Goal: Task Accomplishment & Management: Use online tool/utility

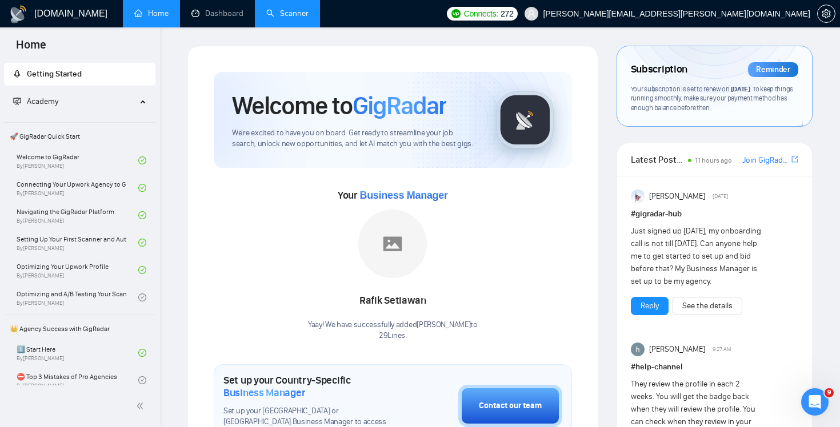
click at [296, 18] on link "Scanner" at bounding box center [287, 14] width 42 height 10
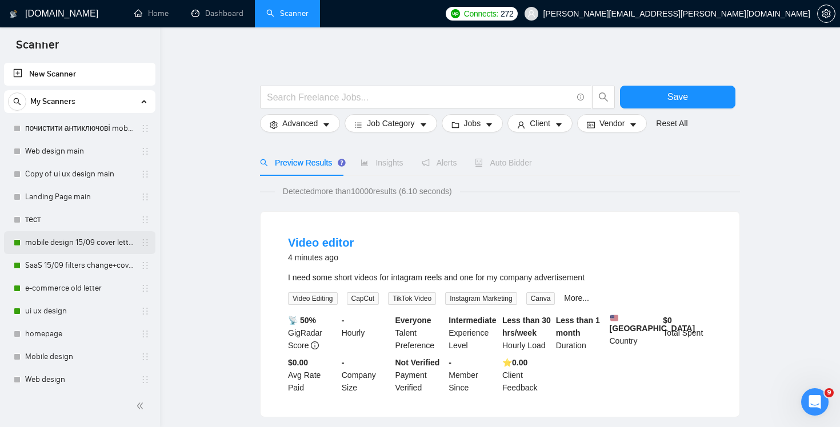
click at [97, 239] on link "mobile design 15/09 cover letter another first part" at bounding box center [79, 242] width 109 height 23
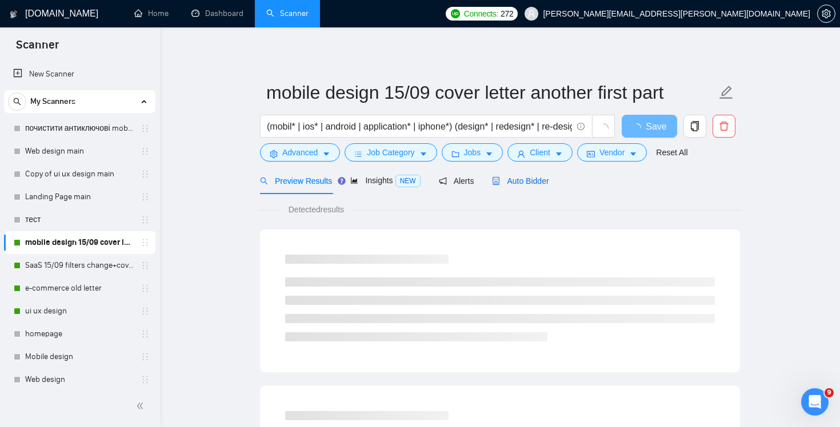
click at [542, 183] on span "Auto Bidder" at bounding box center [520, 180] width 57 height 9
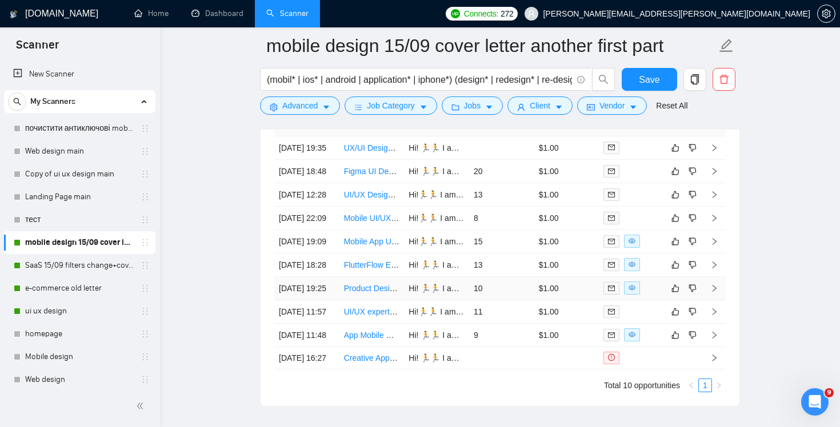
scroll to position [2806, 0]
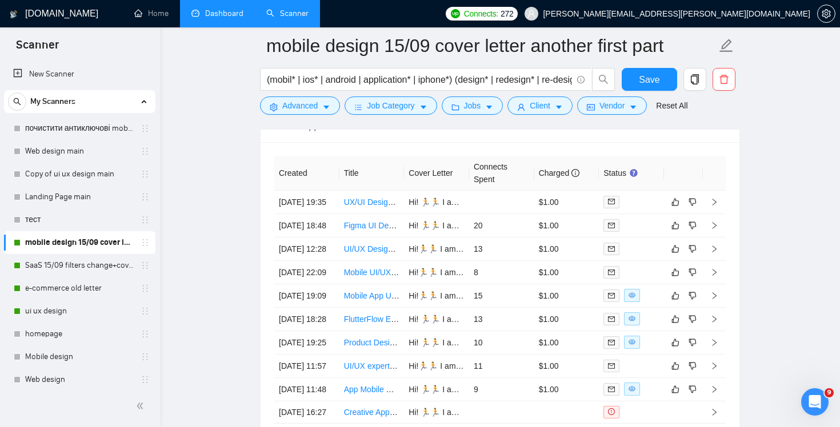
click at [232, 18] on link "Dashboard" at bounding box center [217, 14] width 52 height 10
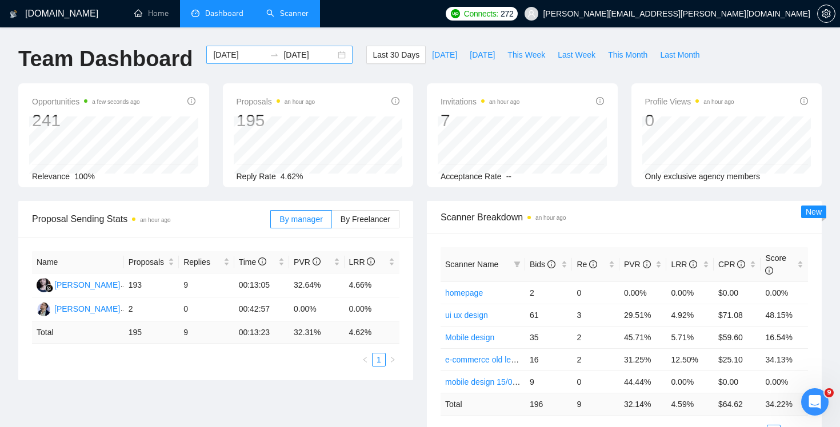
click at [266, 60] on div "2025-08-19 2025-09-18" at bounding box center [279, 55] width 146 height 18
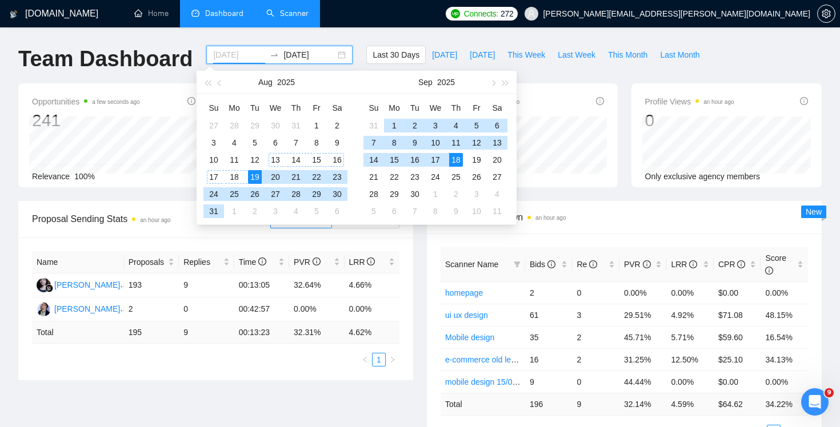
type input "2025-08-19"
click at [254, 176] on div "19" at bounding box center [255, 177] width 14 height 14
click at [435, 160] on div "17" at bounding box center [435, 160] width 14 height 14
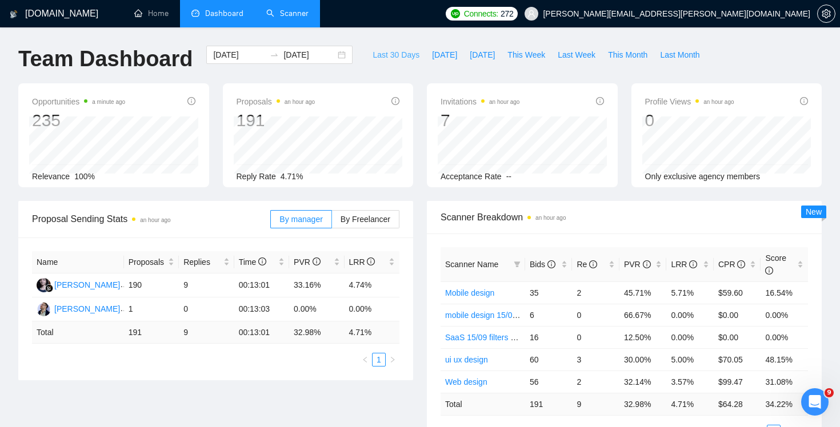
click at [396, 57] on span "Last 30 Days" at bounding box center [395, 55] width 47 height 13
type input "2025-09-18"
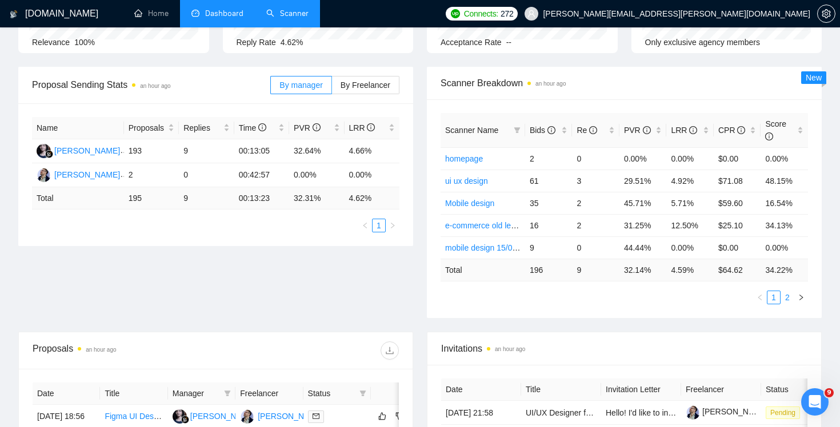
click at [785, 299] on link "2" at bounding box center [787, 297] width 13 height 13
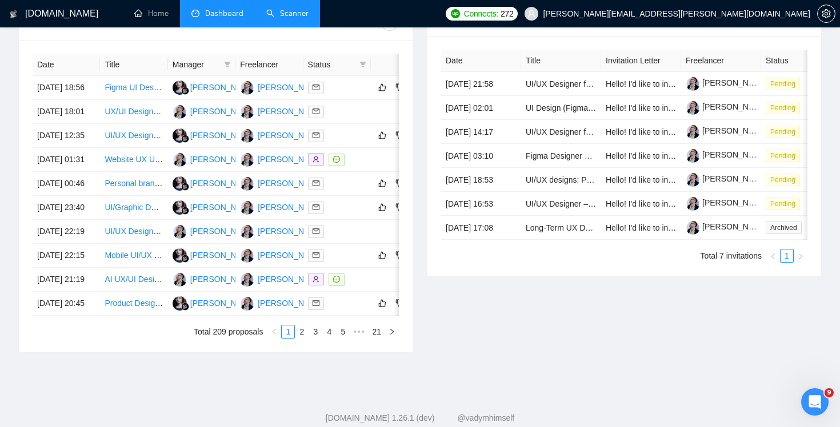
scroll to position [114, 0]
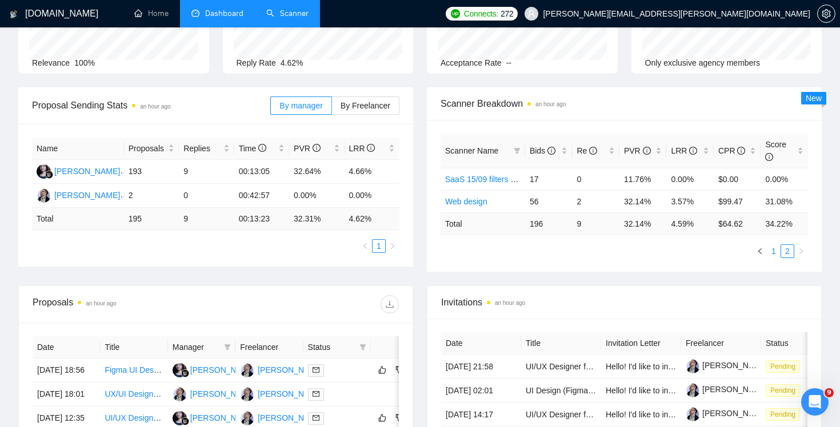
click at [772, 251] on link "1" at bounding box center [773, 251] width 13 height 13
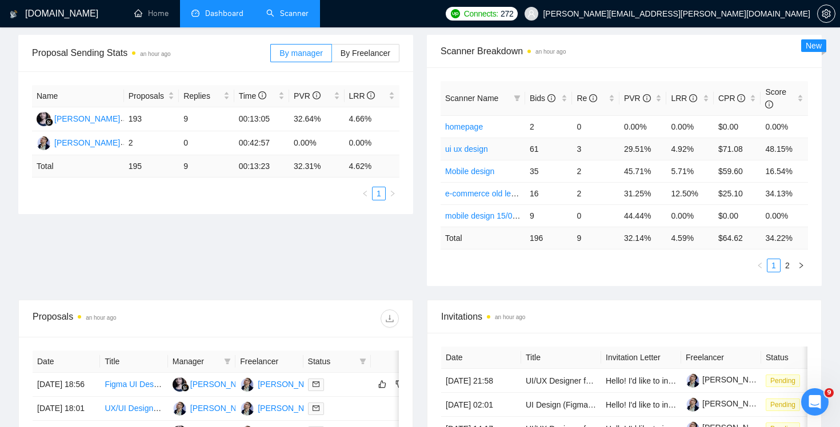
scroll to position [0, 0]
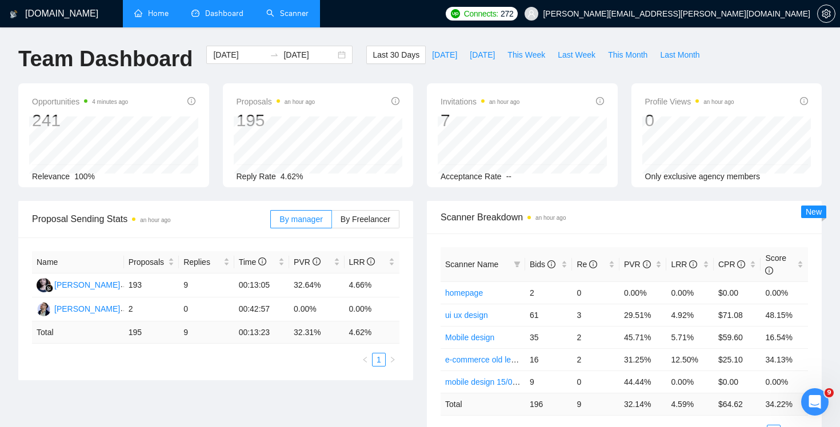
click at [157, 14] on link "Home" at bounding box center [151, 14] width 34 height 10
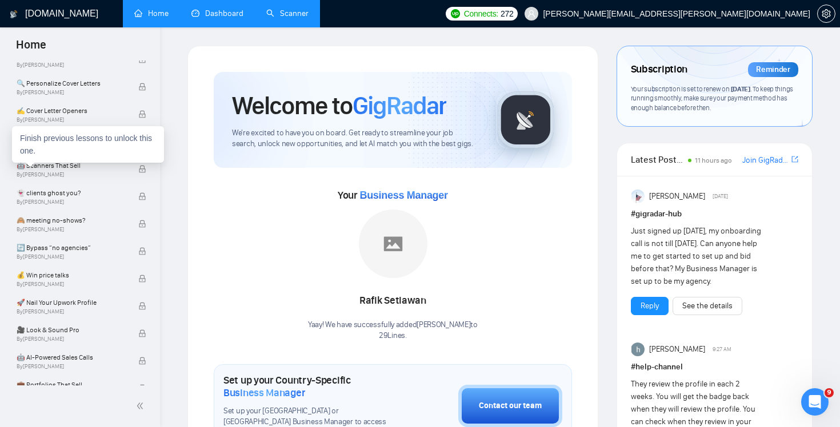
scroll to position [720, 0]
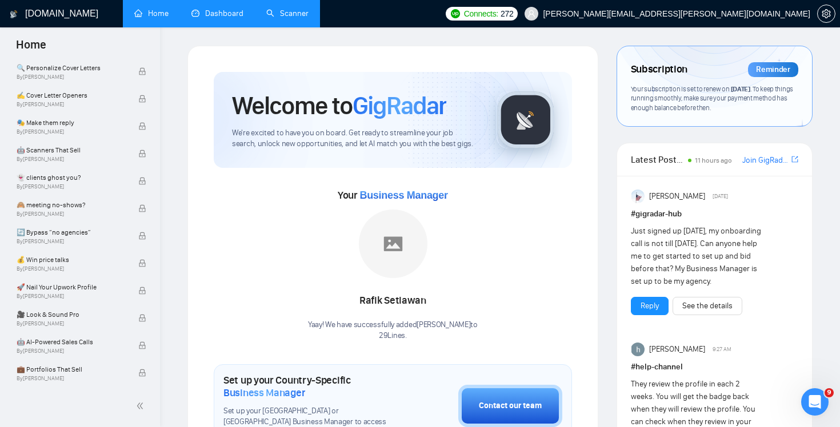
click at [284, 18] on link "Scanner" at bounding box center [287, 14] width 42 height 10
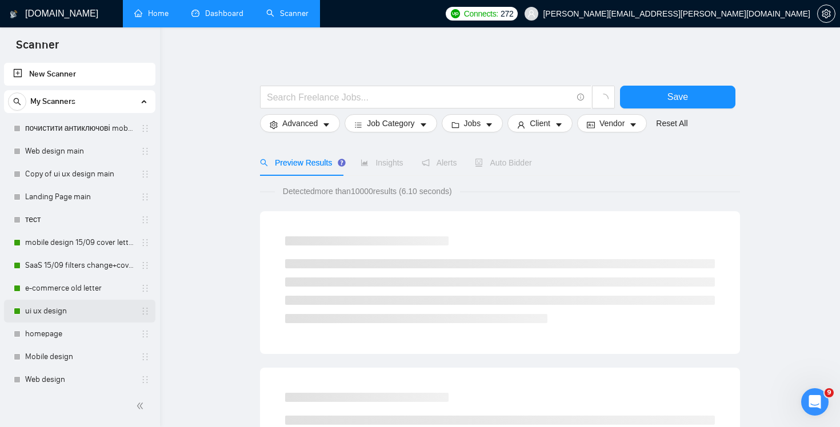
click at [46, 313] on link "ui ux design" at bounding box center [79, 311] width 109 height 23
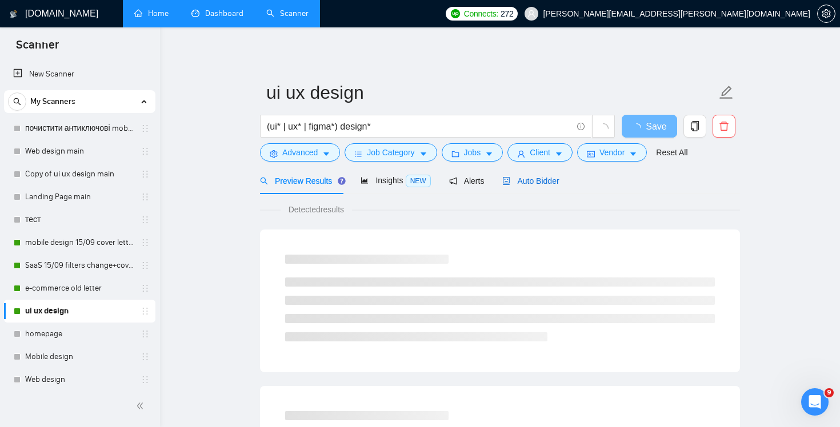
click at [529, 179] on span "Auto Bidder" at bounding box center [530, 180] width 57 height 9
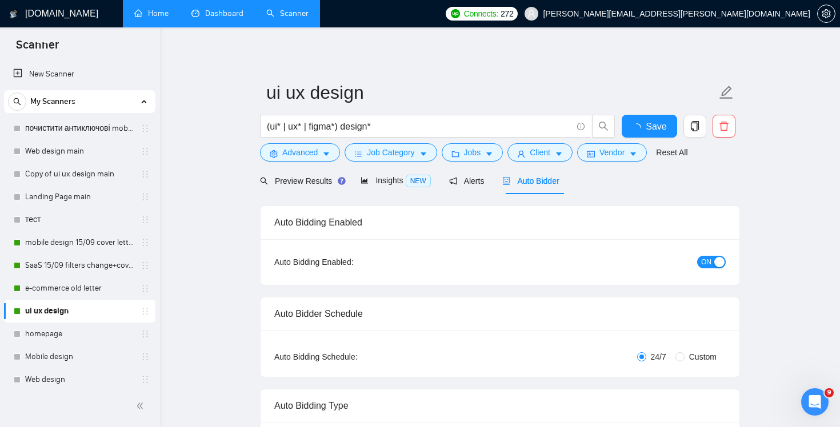
click at [713, 258] on button "ON" at bounding box center [711, 262] width 29 height 13
click at [296, 180] on span "Preview Results" at bounding box center [301, 180] width 82 height 9
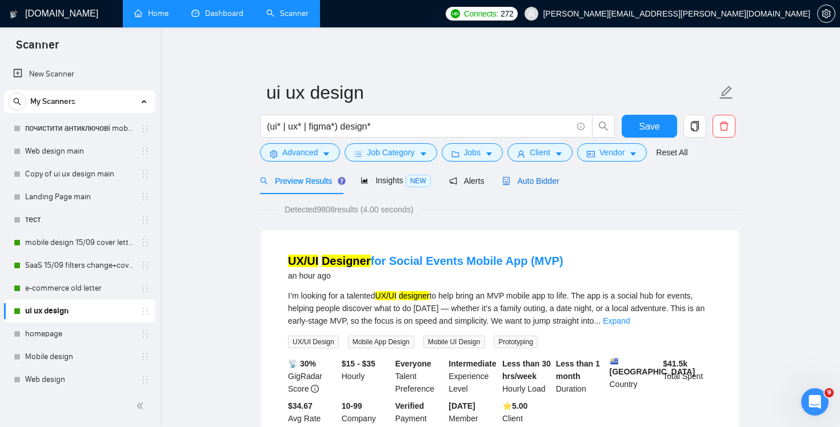
click at [538, 183] on span "Auto Bidder" at bounding box center [530, 180] width 57 height 9
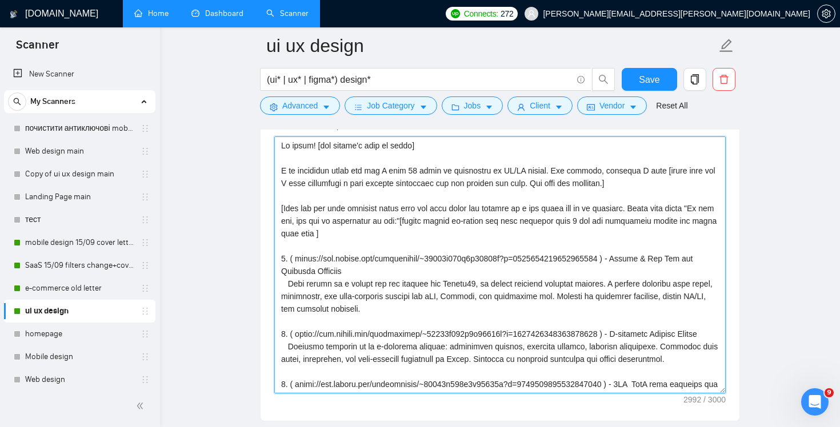
click at [519, 200] on textarea "Cover letter template:" at bounding box center [499, 264] width 451 height 257
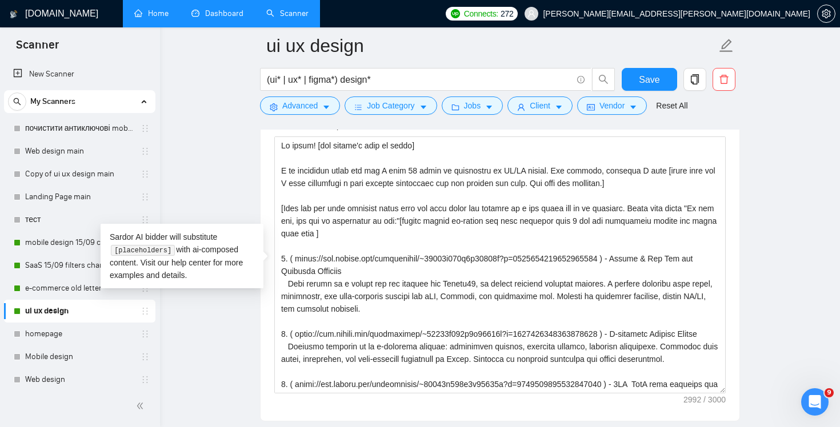
click at [184, 164] on main "ui ux design (ui* | ux* | figma*) design* Save Advanced Job Category Jobs Clien…" at bounding box center [499, 409] width 643 height 3446
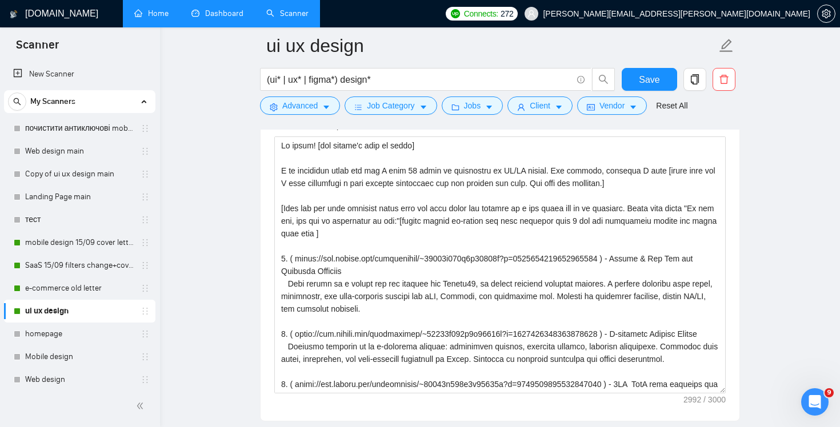
click at [93, 318] on link "ui ux design" at bounding box center [79, 311] width 109 height 23
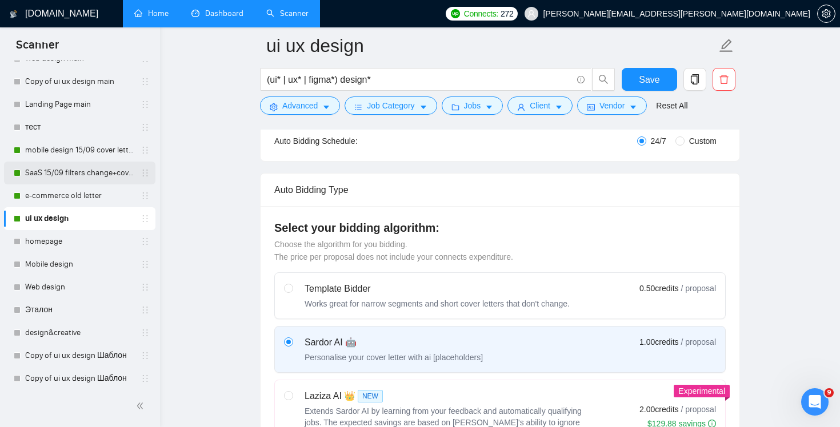
scroll to position [86, 0]
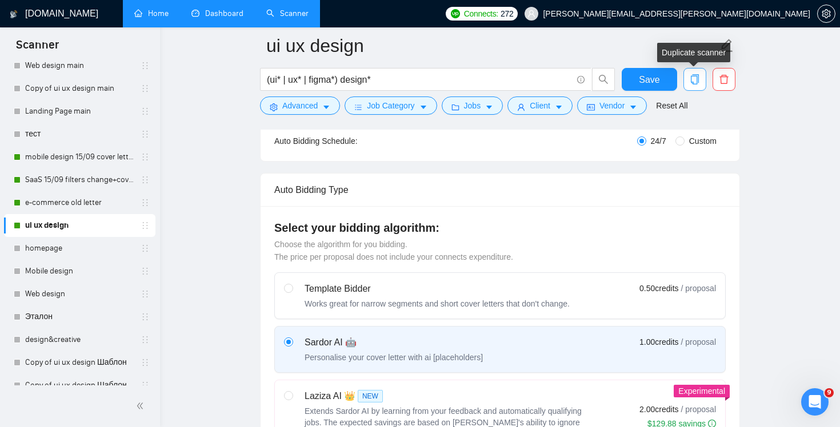
click at [692, 83] on icon "copy" at bounding box center [694, 79] width 8 height 10
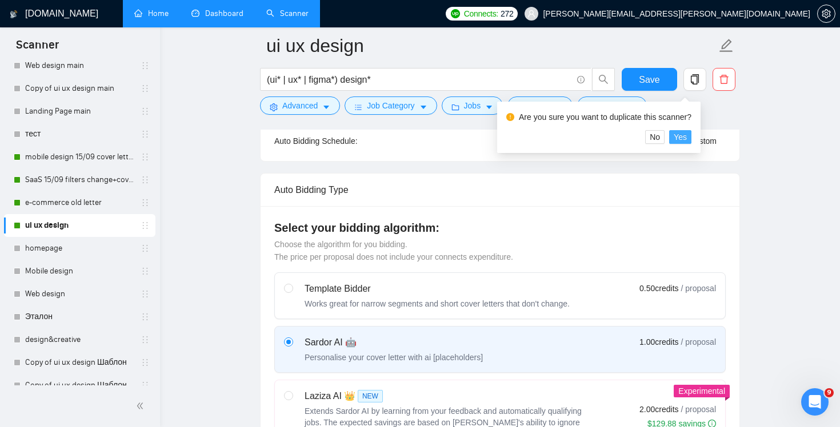
click at [686, 134] on span "Yes" at bounding box center [679, 137] width 13 height 13
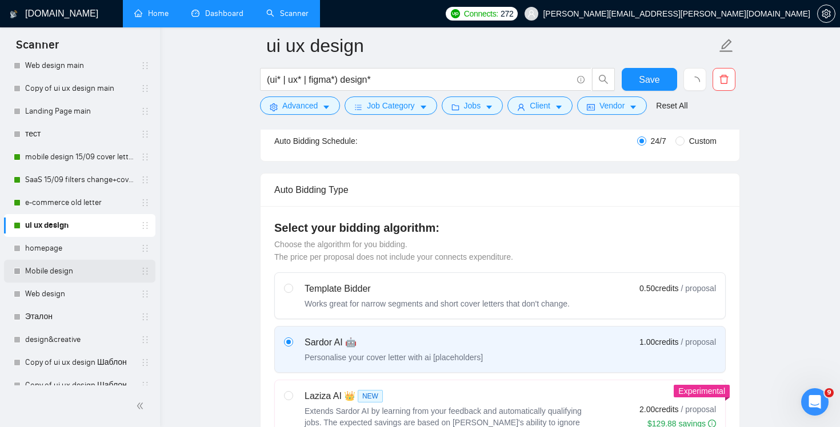
scroll to position [188, 0]
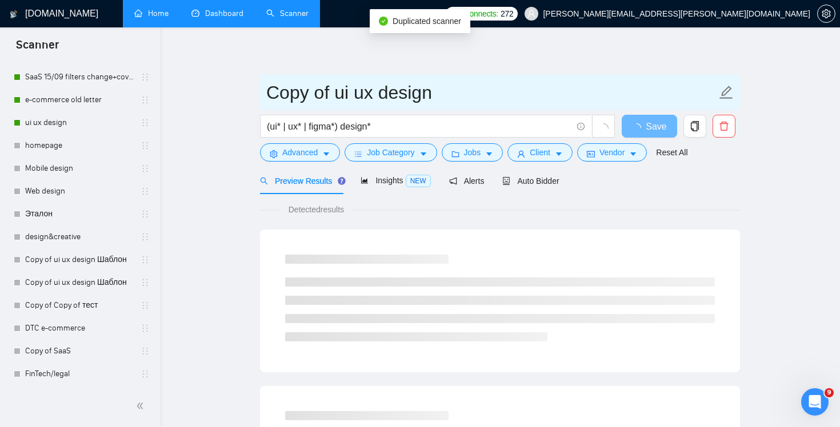
click at [315, 89] on input "Copy of ui ux design" at bounding box center [491, 92] width 450 height 29
click at [329, 95] on input "Copy of ui ux design" at bounding box center [491, 92] width 450 height 29
drag, startPoint x: 334, startPoint y: 95, endPoint x: 188, endPoint y: 93, distance: 145.6
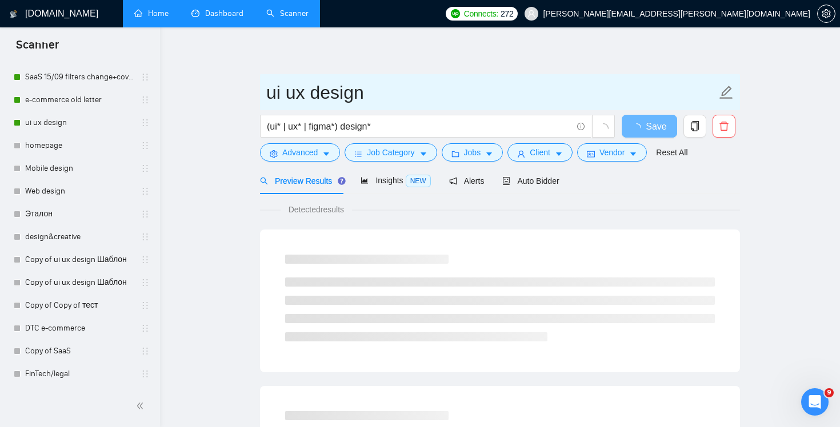
click at [418, 88] on input "ui ux design" at bounding box center [491, 92] width 450 height 29
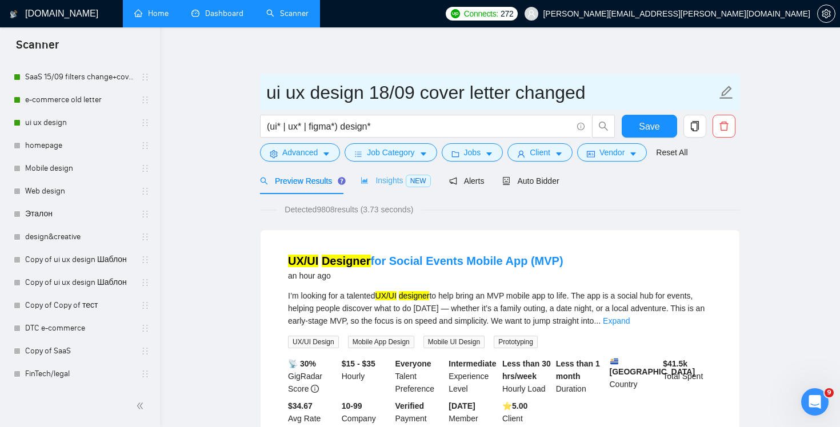
type input "ui ux design 18/09 cover letter changed"
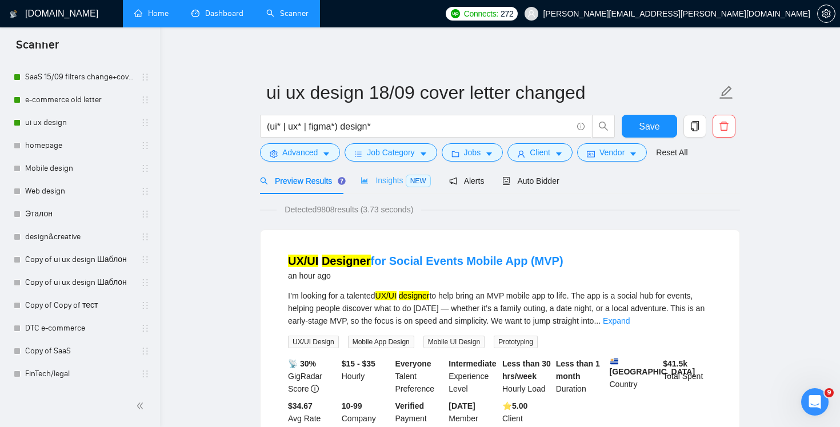
click at [369, 187] on div "Insights NEW" at bounding box center [395, 180] width 70 height 27
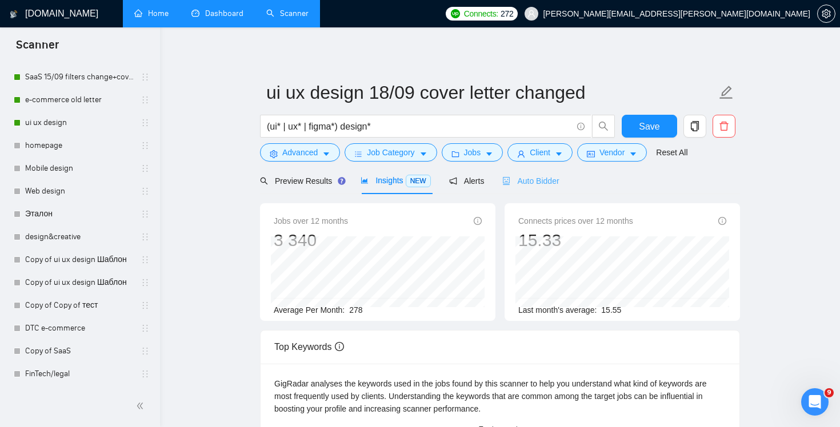
click at [540, 188] on div "Auto Bidder" at bounding box center [530, 180] width 57 height 27
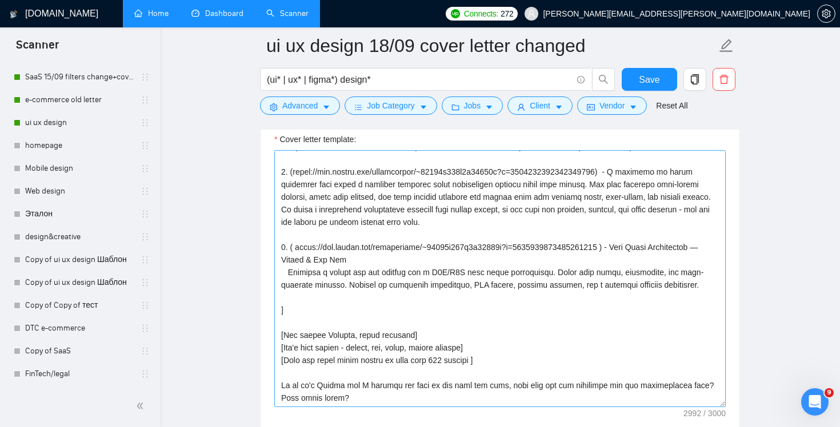
scroll to position [377, 0]
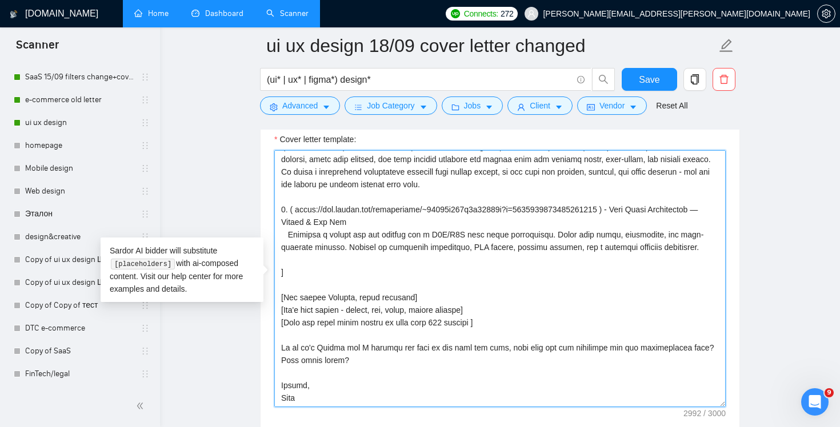
drag, startPoint x: 359, startPoint y: 359, endPoint x: 266, endPoint y: 348, distance: 93.2
click at [266, 348] on div "Cover letter template:" at bounding box center [499, 276] width 479 height 315
paste textarea "When is good for a quick call to discuss your needs"
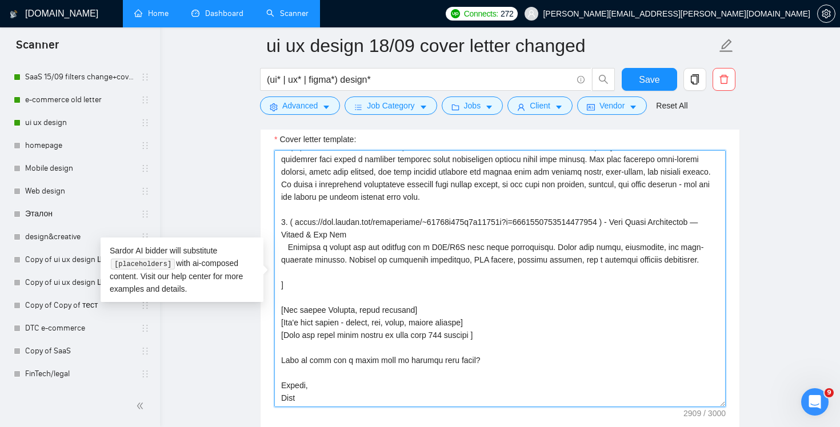
scroll to position [364, 0]
click at [483, 195] on textarea "Cover letter template:" at bounding box center [499, 278] width 451 height 257
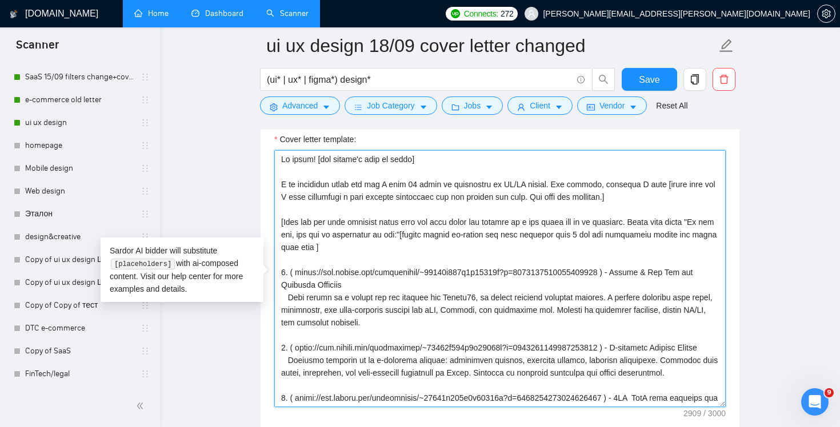
click at [304, 202] on textarea "Cover letter template:" at bounding box center [499, 278] width 451 height 257
click at [549, 174] on textarea "Cover letter template:" at bounding box center [499, 278] width 451 height 257
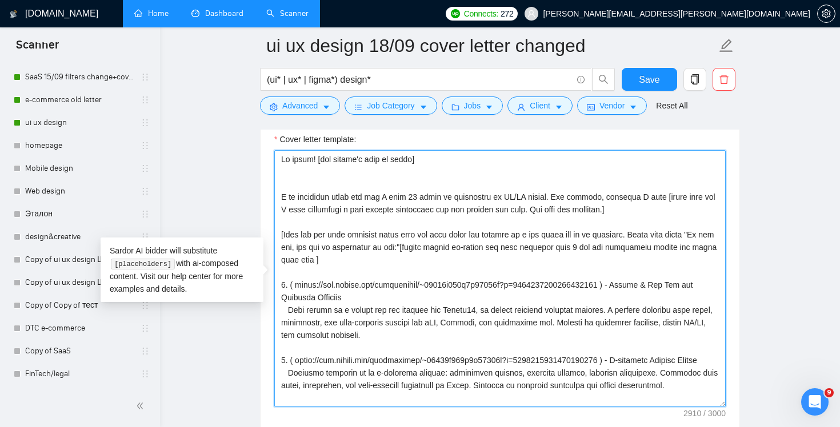
paste textarea
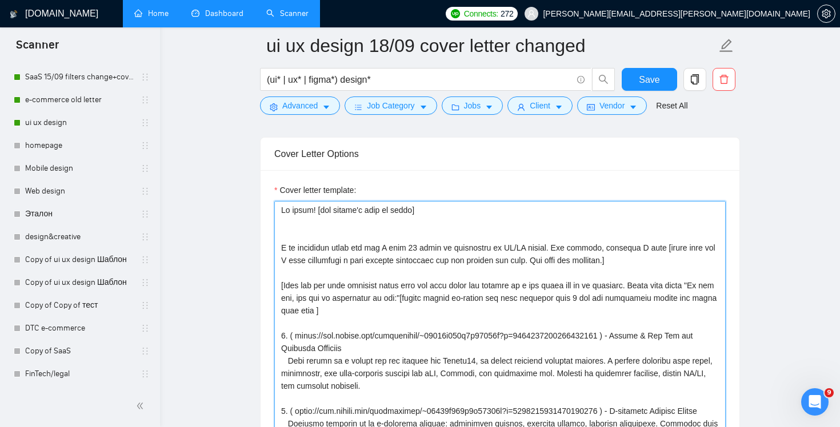
click at [545, 224] on textarea "Cover letter template:" at bounding box center [499, 329] width 451 height 257
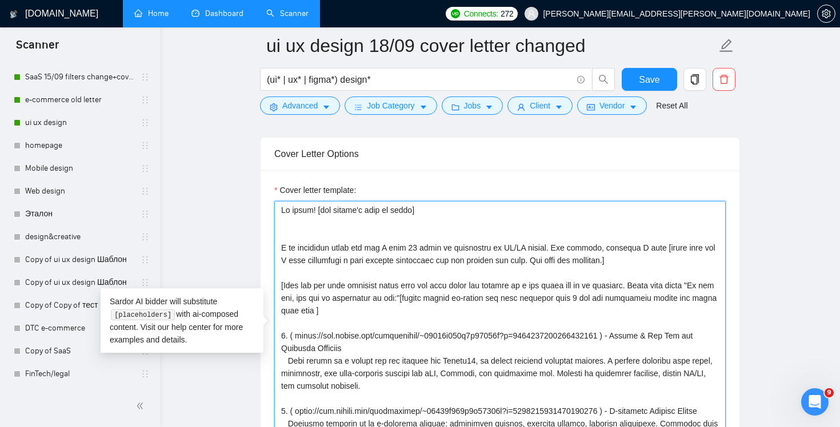
click at [509, 252] on textarea "Cover letter template:" at bounding box center [499, 329] width 451 height 257
click at [488, 240] on textarea "Cover letter template:" at bounding box center [499, 329] width 451 height 257
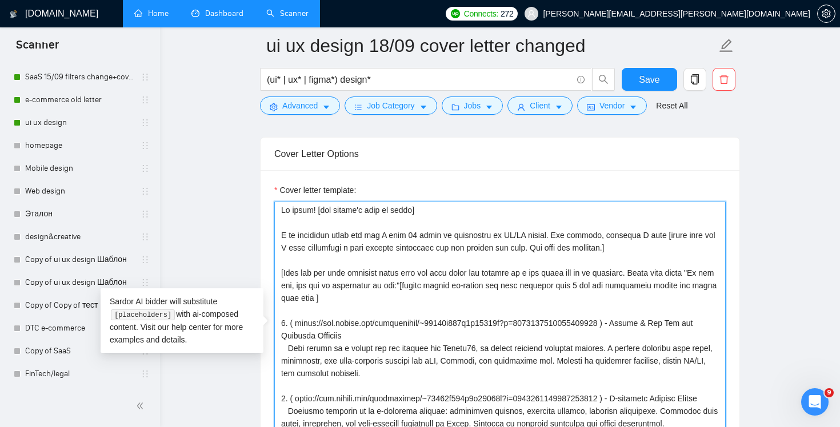
drag, startPoint x: 551, startPoint y: 236, endPoint x: 215, endPoint y: 236, distance: 336.4
click at [215, 236] on main "ui ux design 18/09 cover letter changed (ui* | ux* | figma*) design* Save Advan…" at bounding box center [499, 320] width 643 height 3138
paste textarea "help businesses like yours turn complex ideas into clean, user-friendly design."
click at [540, 303] on textarea "Cover letter template:" at bounding box center [499, 329] width 451 height 257
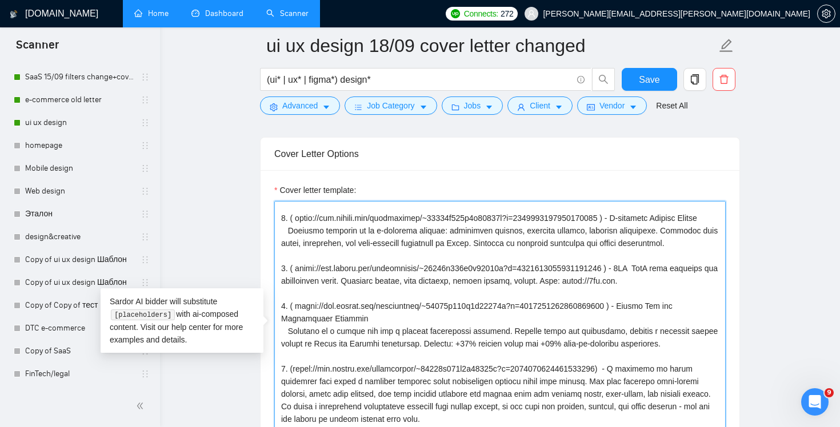
scroll to position [235, 0]
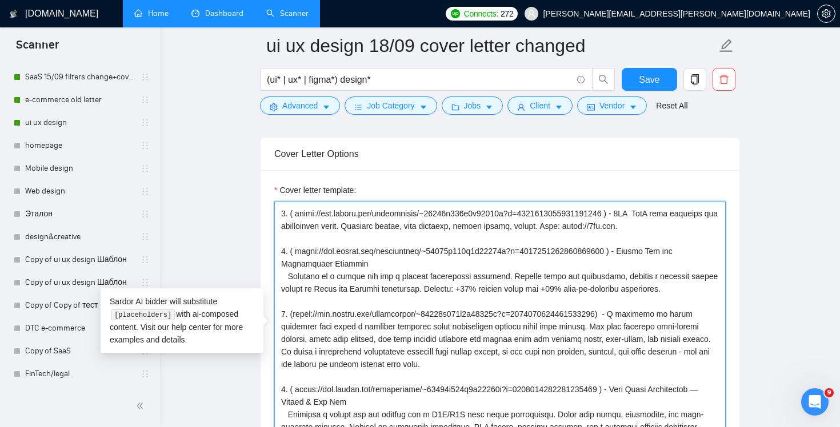
drag, startPoint x: 693, startPoint y: 299, endPoint x: 226, endPoint y: 260, distance: 468.7
click at [226, 260] on main "ui ux design 18/09 cover letter changed (ui* | ux* | figma*) design* Save Advan…" at bounding box center [499, 320] width 643 height 3138
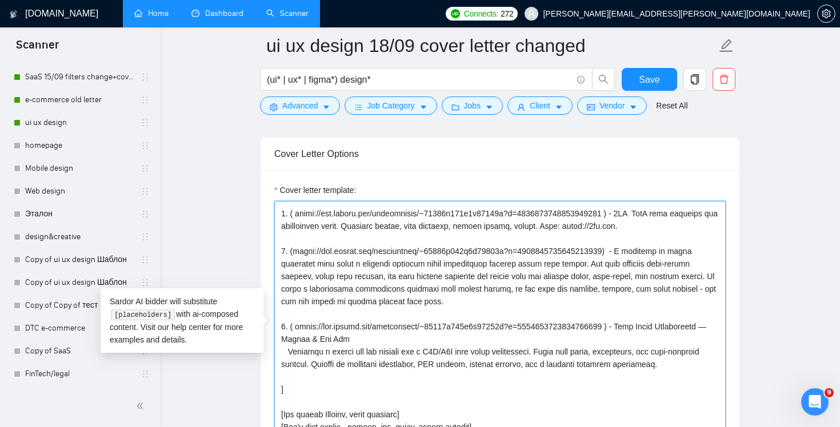
drag, startPoint x: 527, startPoint y: 314, endPoint x: 224, endPoint y: 254, distance: 308.6
click at [224, 254] on main "ui ux design 18/09 cover letter changed (ui* | ux* | figma*) design* Save Advan…" at bounding box center [499, 320] width 643 height 3138
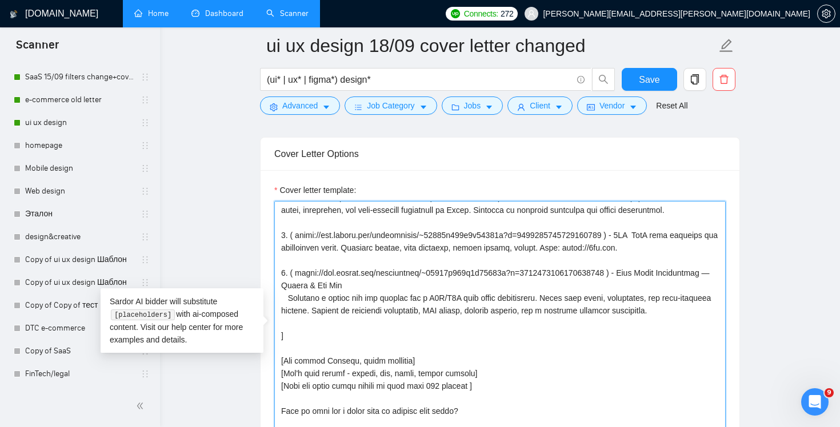
scroll to position [226, 0]
drag, startPoint x: 332, startPoint y: 283, endPoint x: 416, endPoint y: 291, distance: 84.3
click at [416, 291] on textarea "Cover letter template:" at bounding box center [499, 329] width 451 height 257
click at [391, 299] on textarea "Cover letter template:" at bounding box center [499, 329] width 451 height 257
click at [324, 303] on textarea "Cover letter template:" at bounding box center [499, 329] width 451 height 257
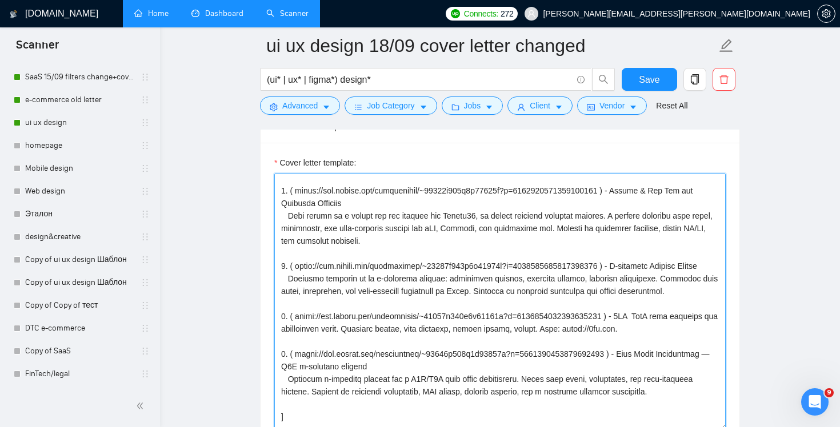
scroll to position [106, 0]
drag, startPoint x: 630, startPoint y: 264, endPoint x: 297, endPoint y: 264, distance: 332.9
click at [297, 264] on textarea "Cover letter template:" at bounding box center [499, 302] width 451 height 257
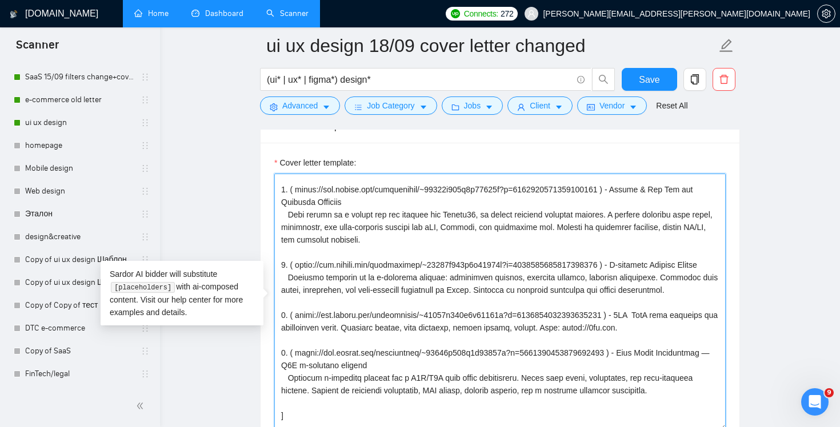
click at [626, 294] on textarea "Cover letter template:" at bounding box center [499, 302] width 451 height 257
click at [640, 264] on textarea "Cover letter template:" at bounding box center [499, 302] width 451 height 257
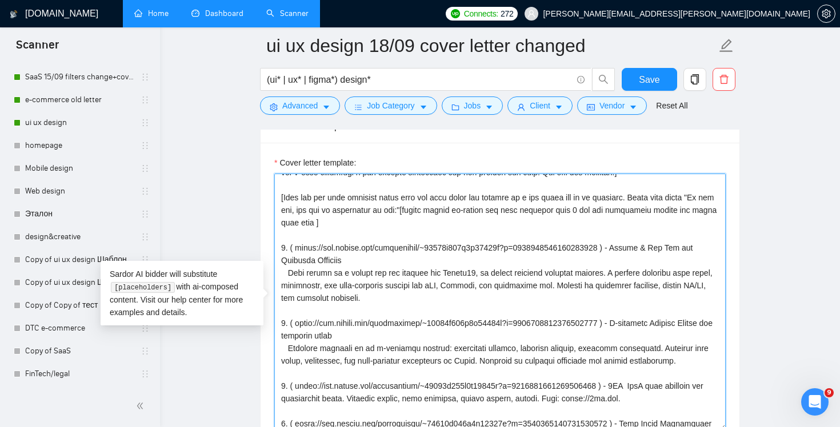
scroll to position [0, 0]
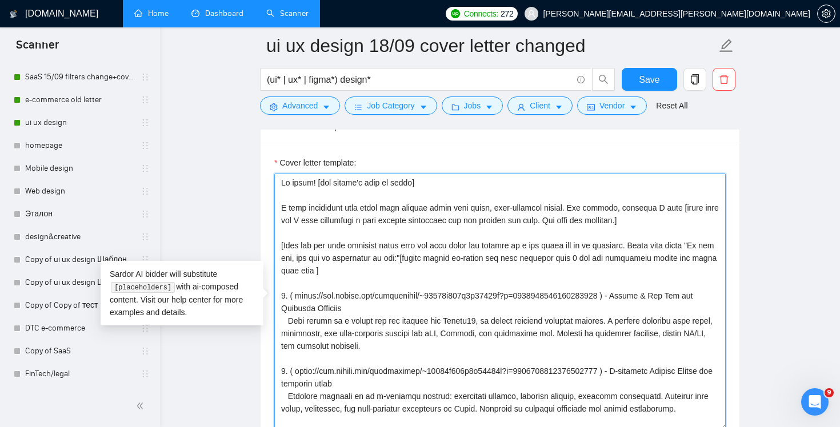
drag, startPoint x: 628, startPoint y: 183, endPoint x: 312, endPoint y: 220, distance: 318.6
click at [312, 220] on textarea "Cover letter template:" at bounding box center [499, 302] width 451 height 257
click at [296, 298] on textarea "Cover letter template:" at bounding box center [499, 302] width 451 height 257
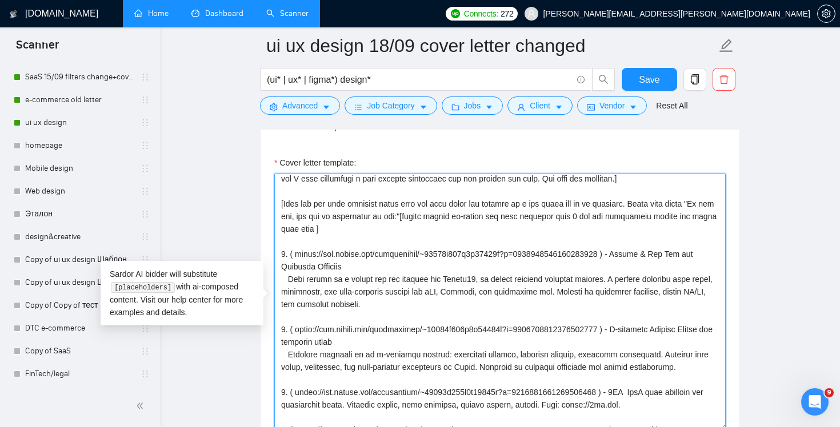
drag, startPoint x: 466, startPoint y: 316, endPoint x: 216, endPoint y: 254, distance: 257.2
click at [216, 254] on main "ui ux design 18/09 cover letter changed (ui* | ux* | figma*) design* Save Advan…" at bounding box center [499, 293] width 643 height 3138
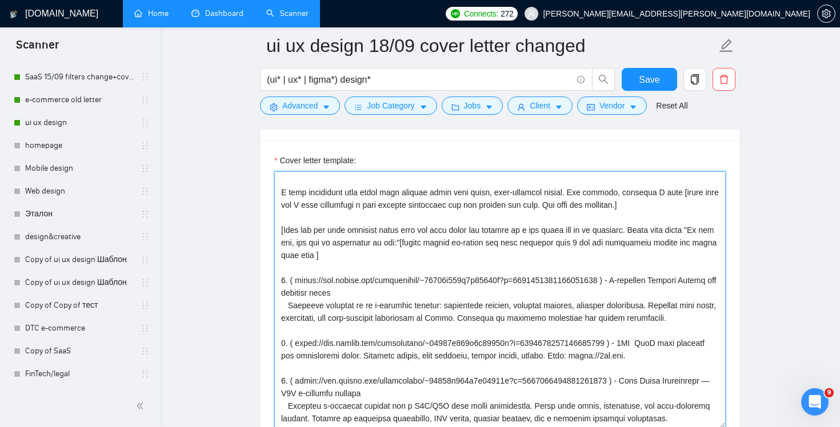
scroll to position [0, 0]
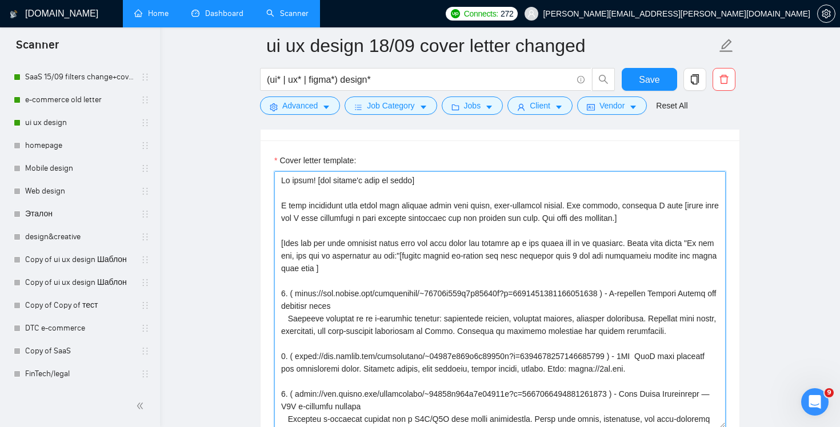
click at [406, 247] on textarea "Cover letter template:" at bounding box center [499, 299] width 451 height 257
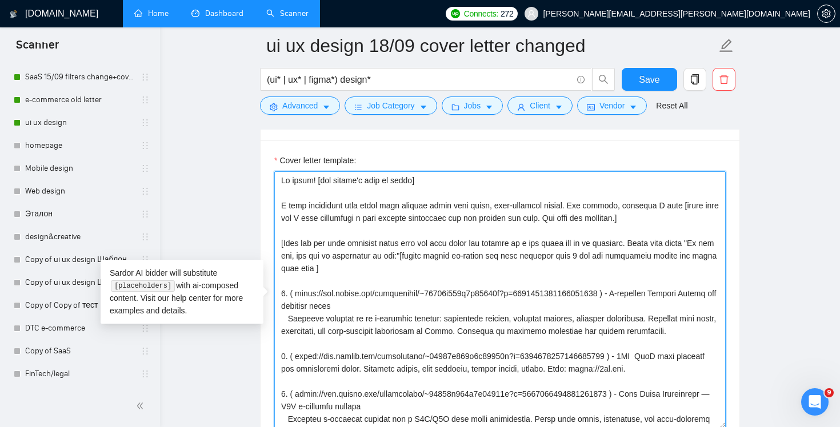
click at [405, 246] on textarea "Cover letter template:" at bounding box center [499, 299] width 451 height 257
click at [309, 245] on textarea "Cover letter template:" at bounding box center [499, 299] width 451 height 257
click at [415, 238] on textarea "Cover letter template:" at bounding box center [499, 299] width 451 height 257
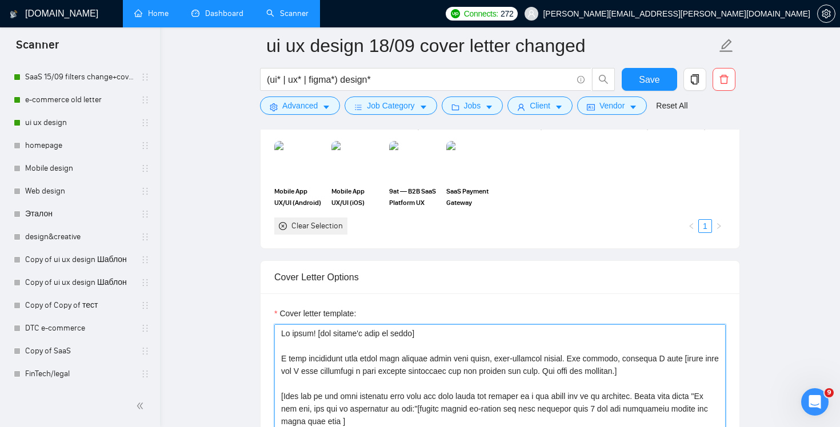
scroll to position [1240, 0]
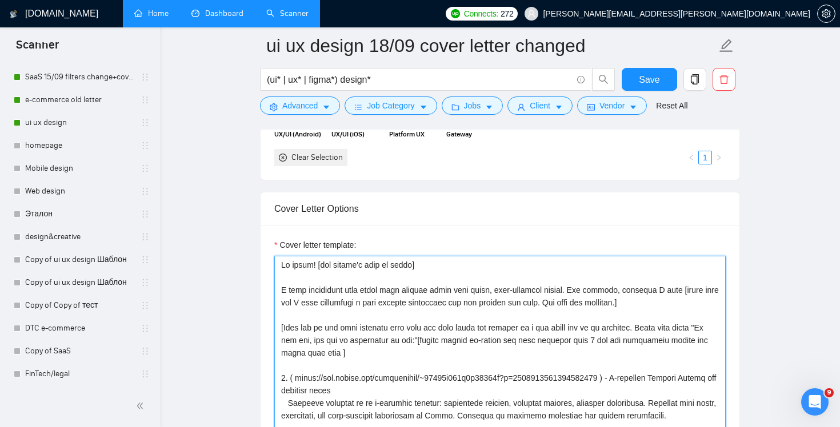
click at [459, 265] on textarea "Cover letter template:" at bounding box center [499, 384] width 451 height 257
paste textarea "👋"
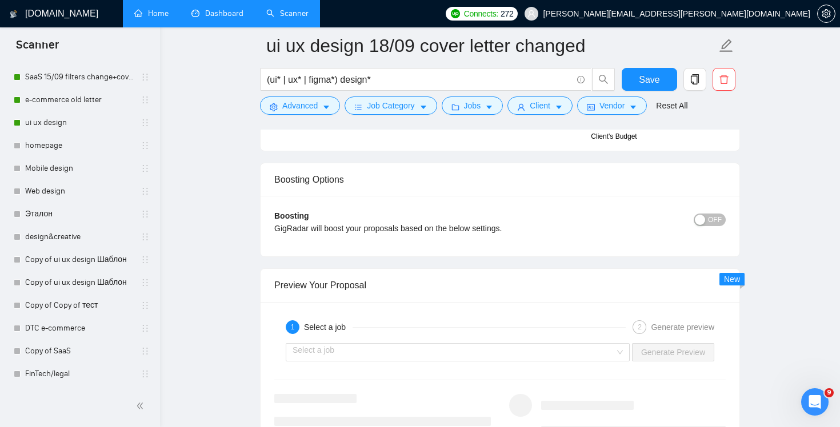
scroll to position [2177, 0]
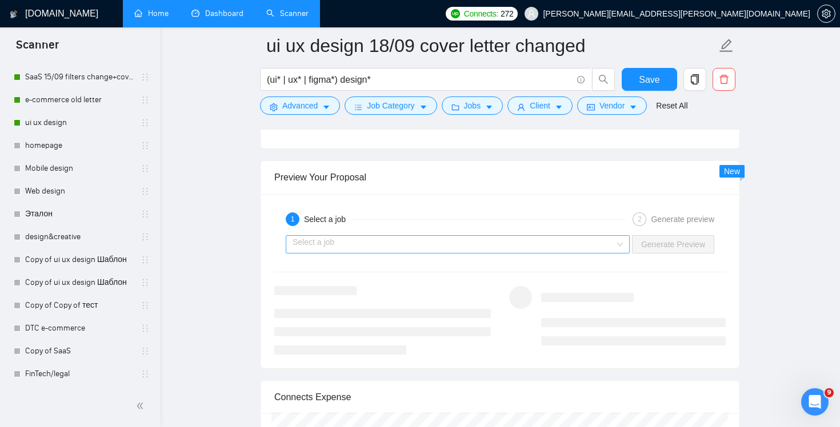
click at [594, 243] on input "search" at bounding box center [453, 244] width 322 height 17
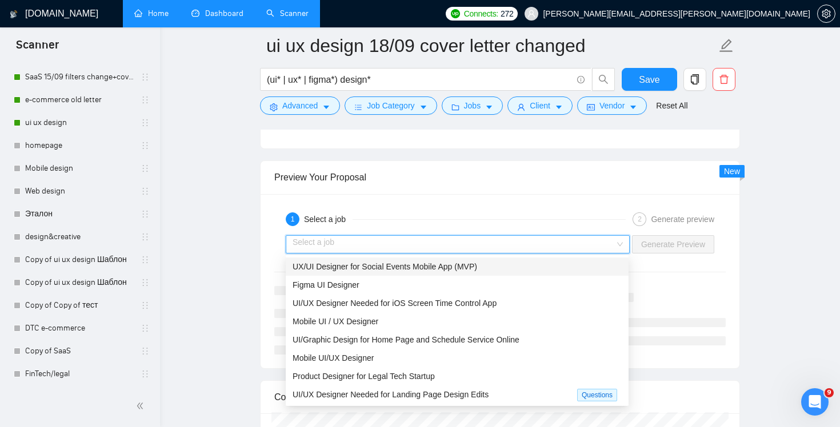
click at [543, 269] on div "UX/UI Designer for Social Events Mobile App (MVP)" at bounding box center [456, 266] width 329 height 13
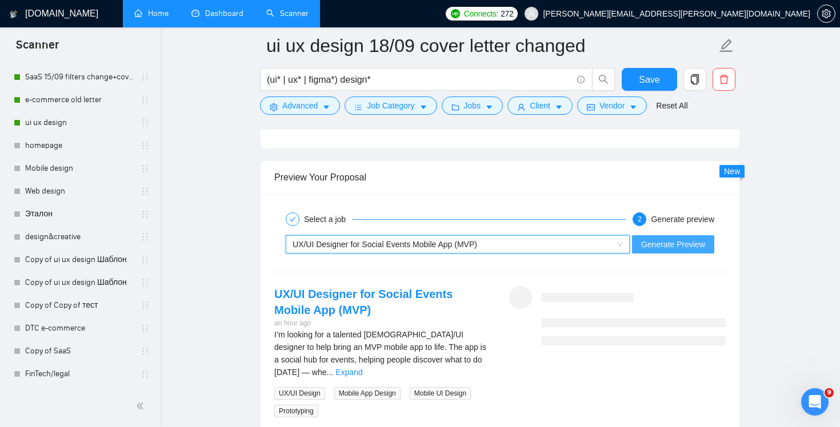
click at [674, 245] on span "Generate Preview" at bounding box center [673, 244] width 64 height 13
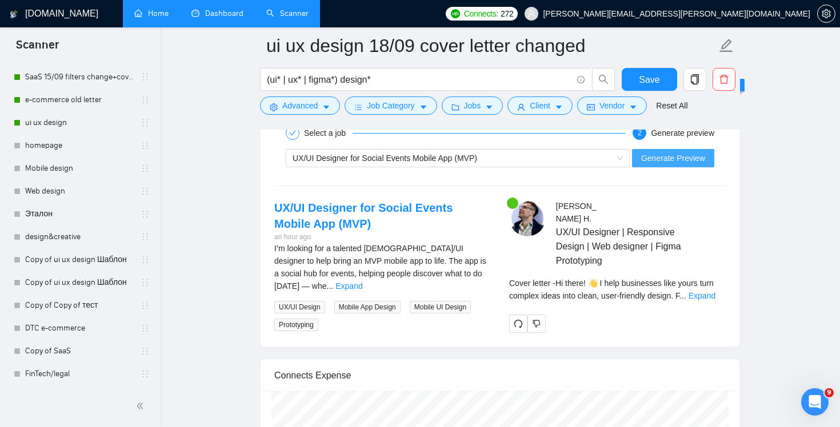
scroll to position [2304, 0]
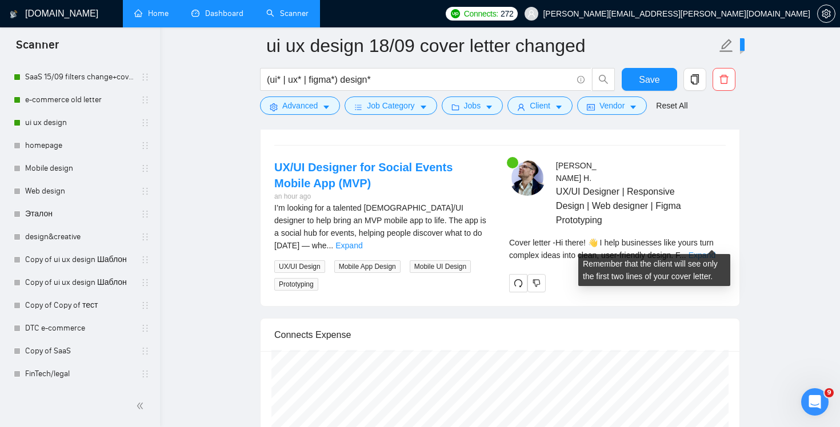
click at [705, 251] on link "Expand" at bounding box center [701, 255] width 27 height 9
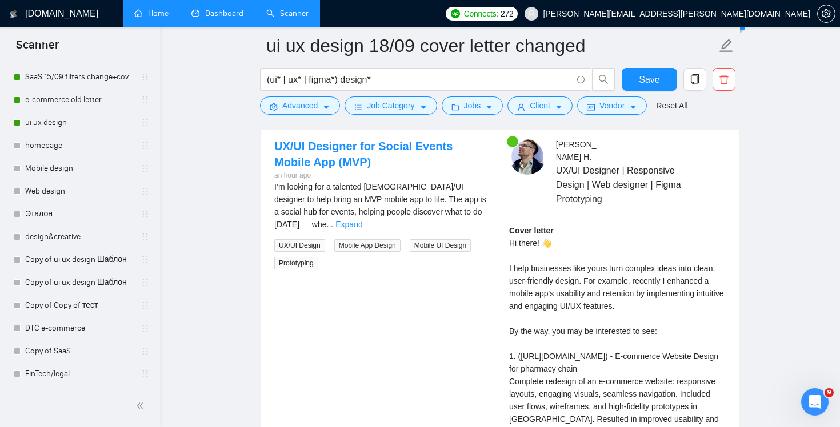
scroll to position [2207, 0]
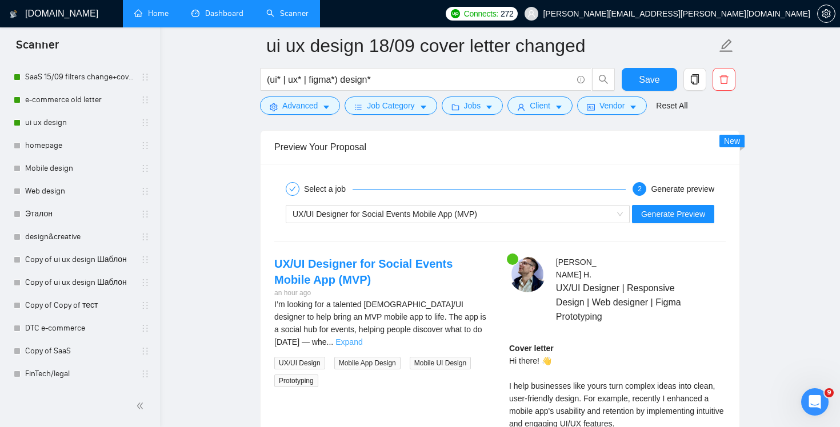
click at [362, 338] on link "Expand" at bounding box center [348, 342] width 27 height 9
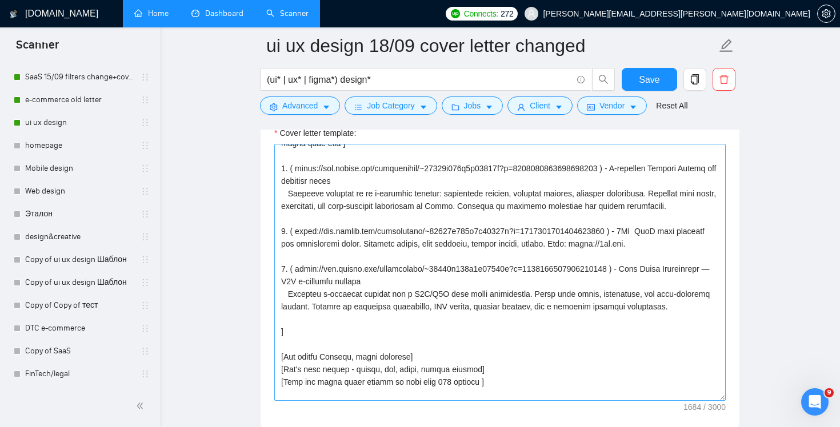
scroll to position [99, 0]
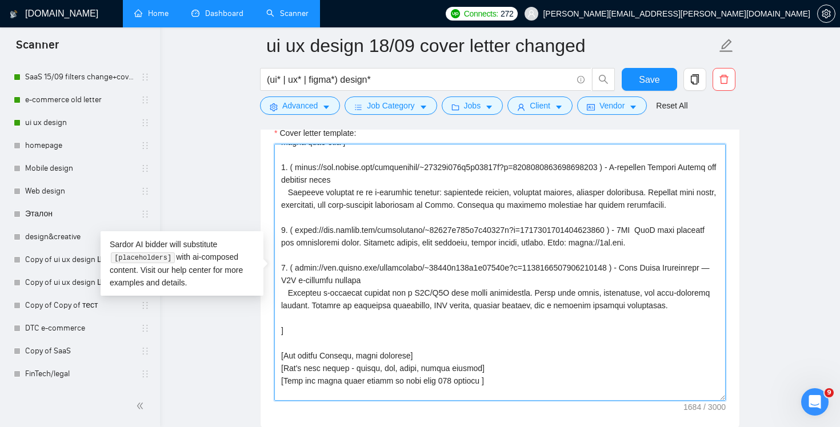
click at [679, 306] on textarea "Cover letter template:" at bounding box center [499, 272] width 451 height 257
click at [687, 311] on textarea "Cover letter template:" at bounding box center [499, 272] width 451 height 257
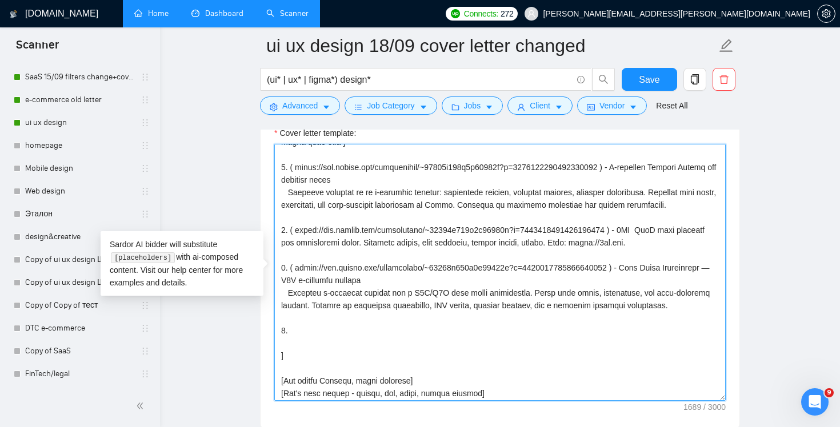
paste textarea "Recently I redesigned the mobile app for the largest pharmacy chain in Ukraine …"
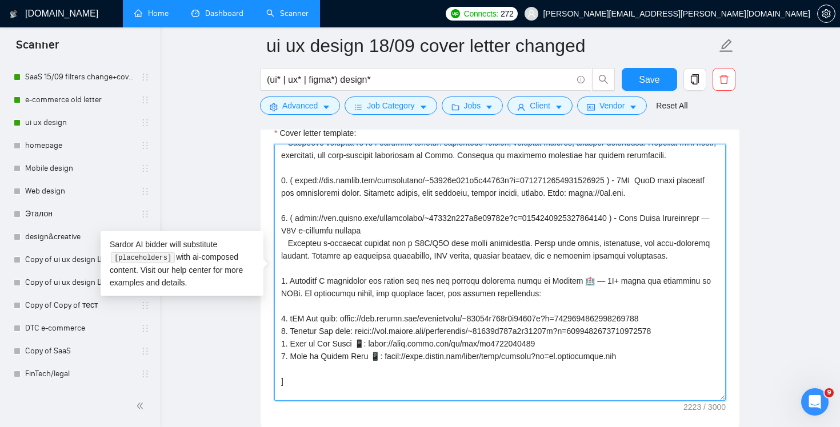
scroll to position [150, 0]
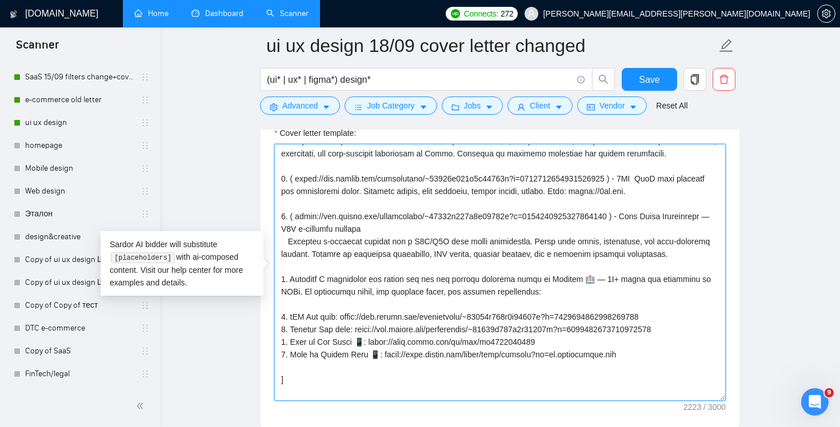
click at [287, 323] on textarea "Cover letter template:" at bounding box center [499, 272] width 451 height 257
click at [346, 315] on textarea "Cover letter template:" at bounding box center [499, 272] width 451 height 257
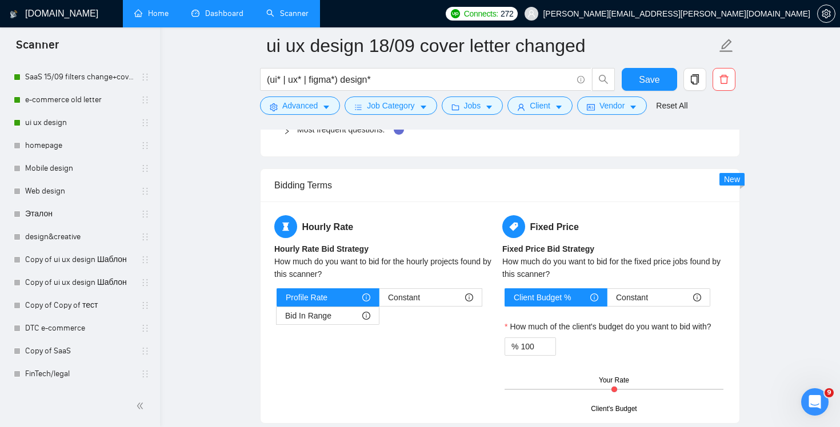
scroll to position [2171, 0]
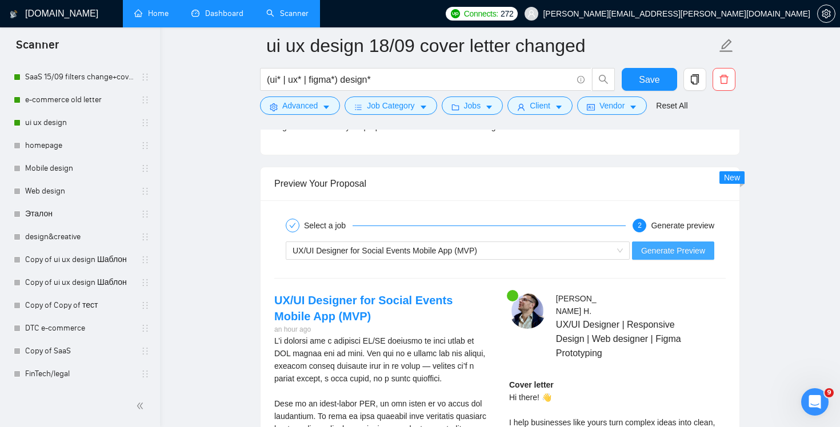
click at [670, 252] on span "Generate Preview" at bounding box center [673, 250] width 64 height 13
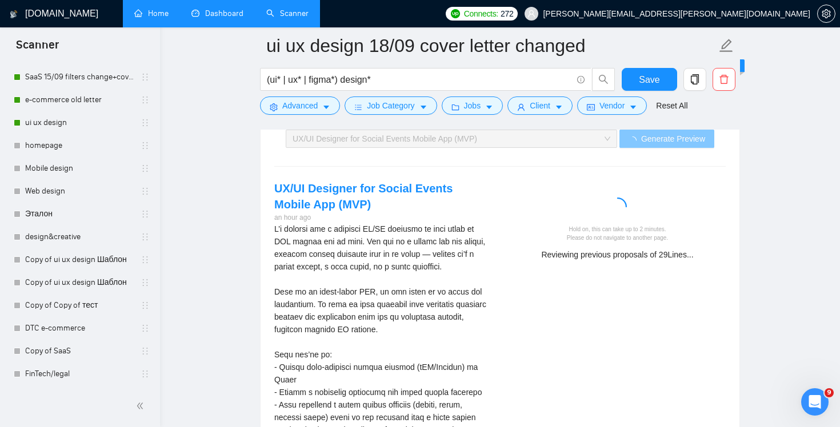
scroll to position [2219, 0]
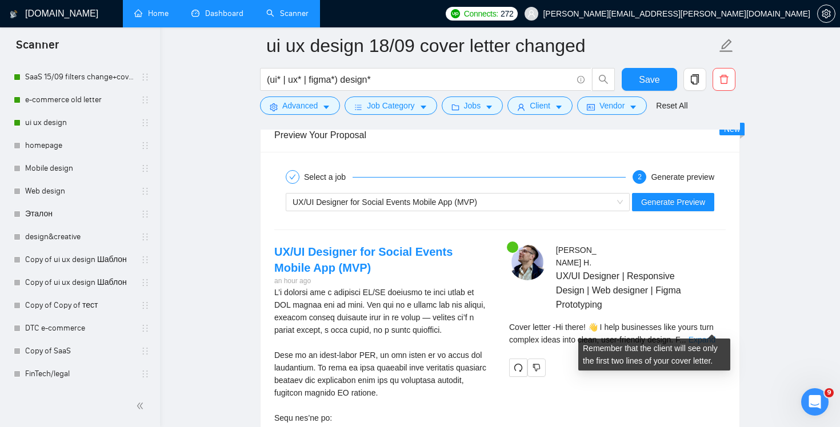
click at [710, 335] on link "Expand" at bounding box center [701, 339] width 27 height 9
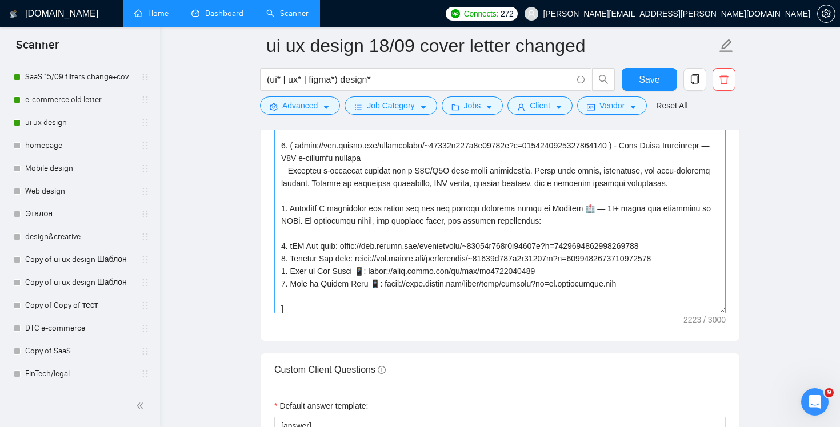
scroll to position [159, 0]
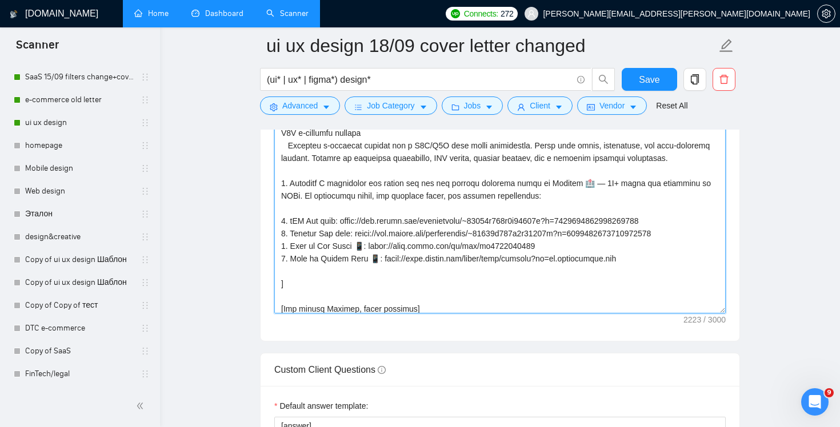
click at [293, 224] on textarea "Cover letter template:" at bounding box center [499, 185] width 451 height 257
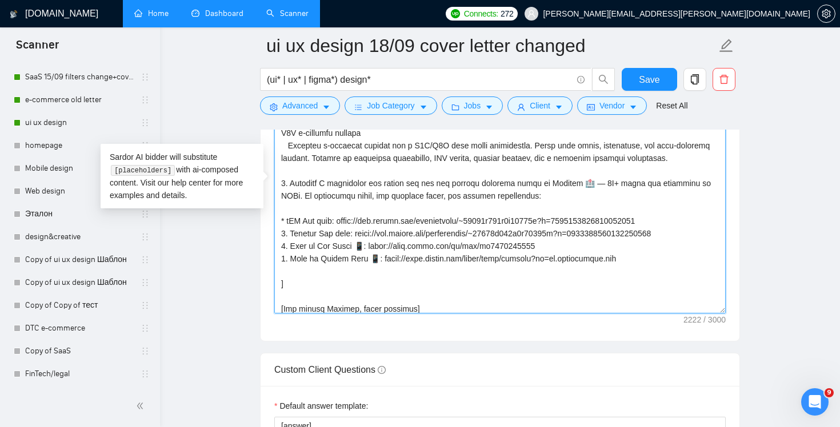
paste textarea "*"
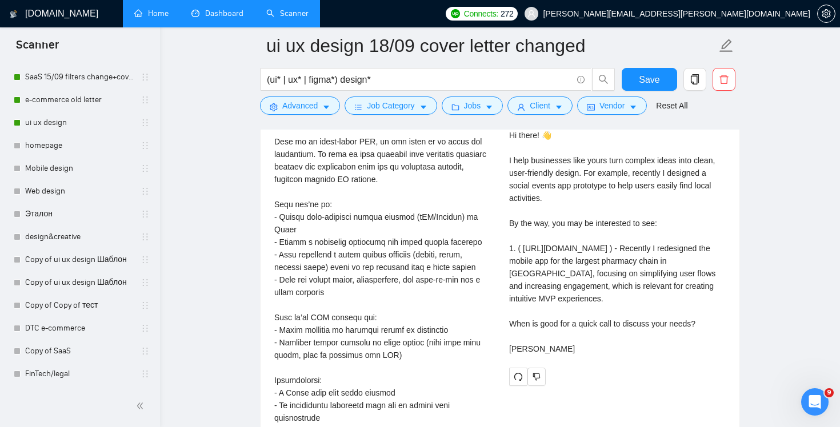
scroll to position [2230, 0]
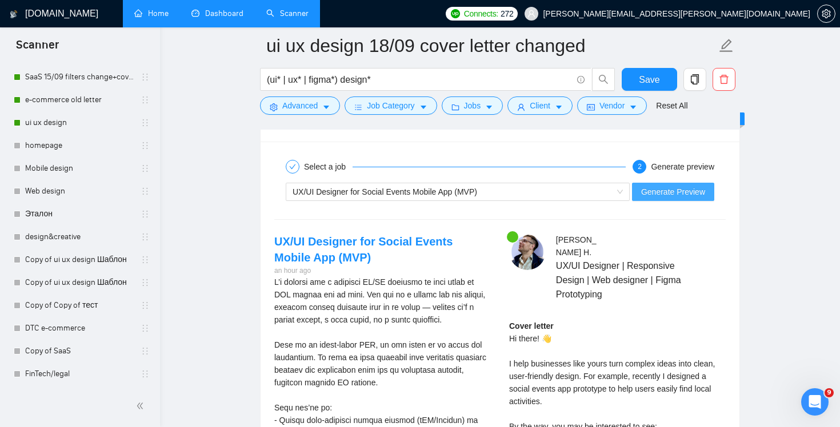
click at [684, 197] on span "Generate Preview" at bounding box center [673, 192] width 64 height 13
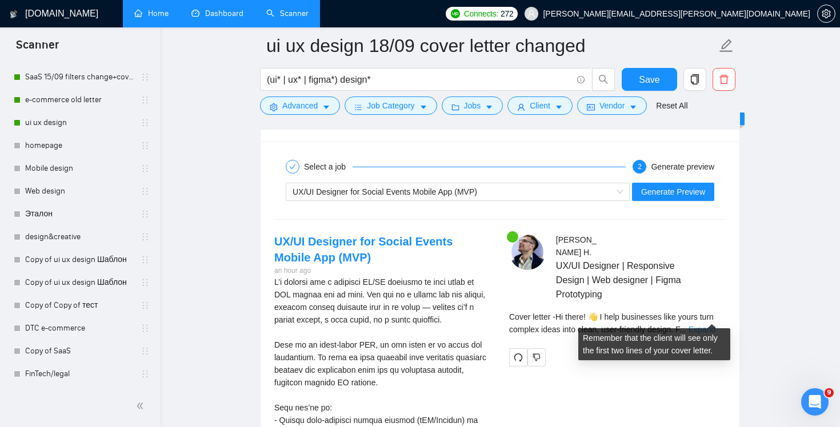
click at [710, 325] on link "Expand" at bounding box center [701, 329] width 27 height 9
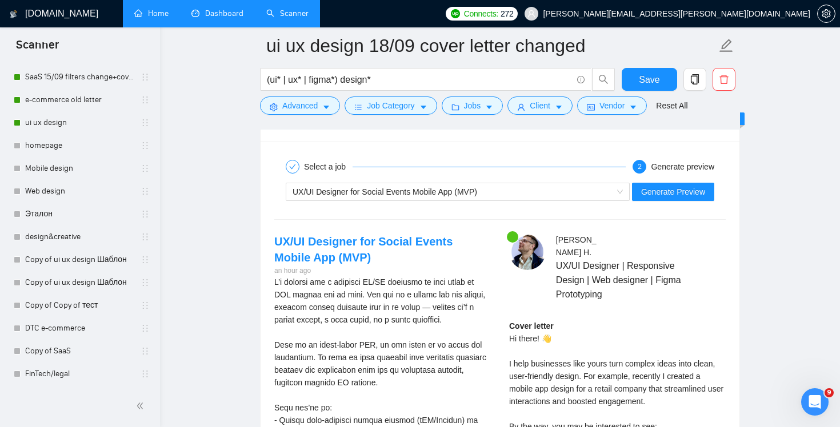
scroll to position [2473, 0]
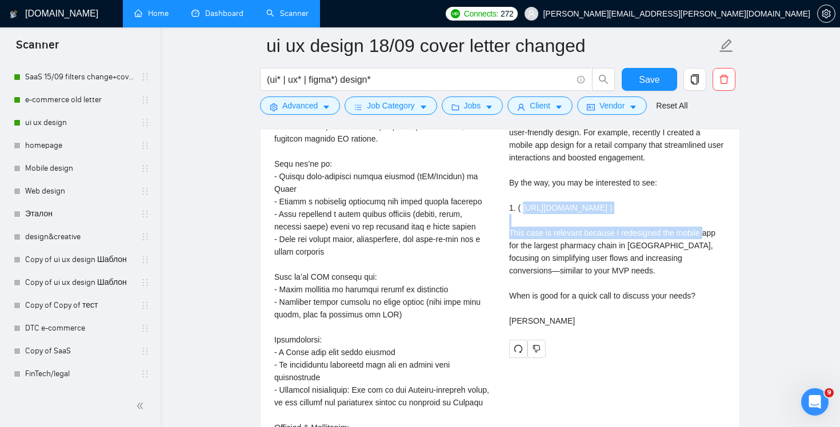
drag, startPoint x: 627, startPoint y: 221, endPoint x: 506, endPoint y: 208, distance: 121.8
click at [506, 208] on div "Yurii H . UX/UI Designer | Responsive Design | Web designer | Figma Prototyping…" at bounding box center [617, 174] width 235 height 368
click at [569, 219] on div "Cover letter Hi there! 👋 I help businesses like yours turn complex ideas into c…" at bounding box center [617, 201] width 216 height 251
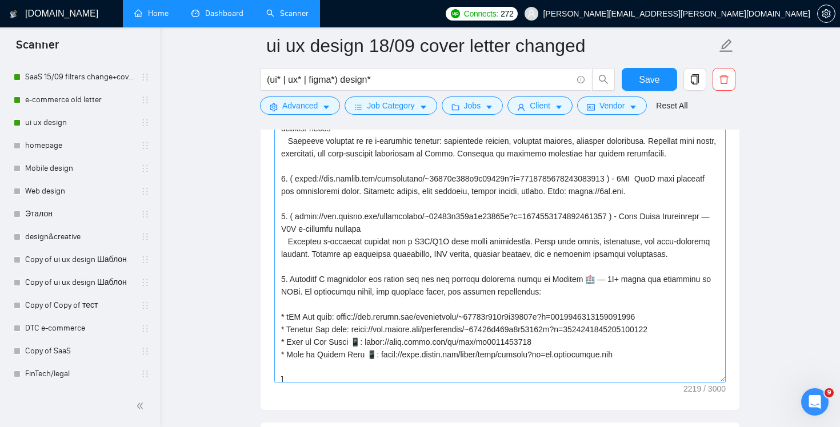
scroll to position [3, 0]
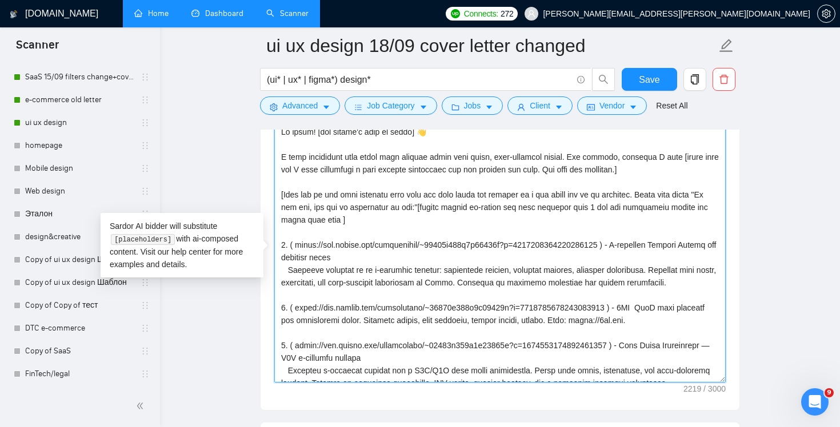
drag, startPoint x: 619, startPoint y: 207, endPoint x: 463, endPoint y: 207, distance: 156.5
click at [463, 207] on textarea "Cover letter template:" at bounding box center [499, 254] width 451 height 257
click at [636, 208] on textarea "Cover letter template:" at bounding box center [499, 254] width 451 height 257
drag, startPoint x: 638, startPoint y: 207, endPoint x: 496, endPoint y: 206, distance: 142.8
click at [496, 206] on textarea "Cover letter template:" at bounding box center [499, 254] width 451 height 257
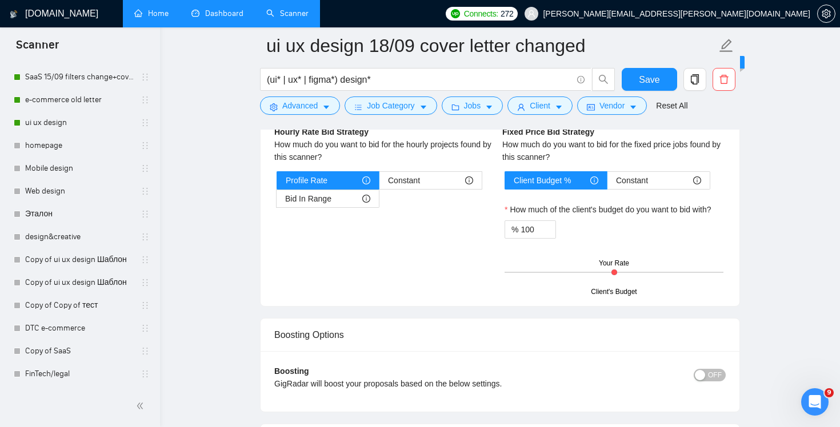
scroll to position [2207, 0]
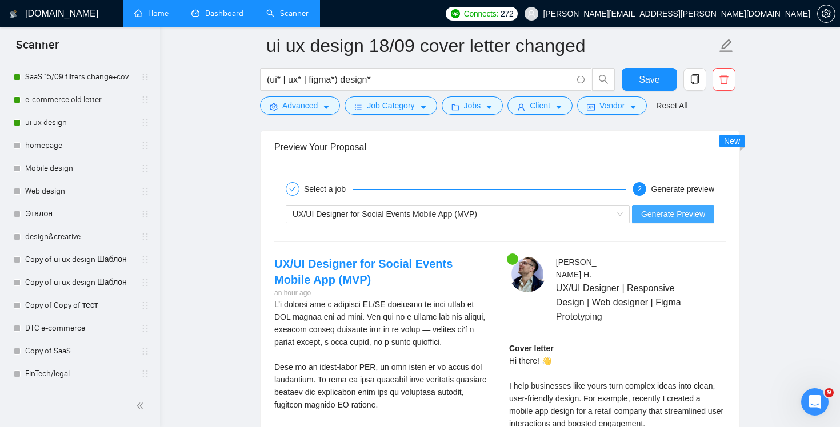
click at [684, 210] on span "Generate Preview" at bounding box center [673, 214] width 64 height 13
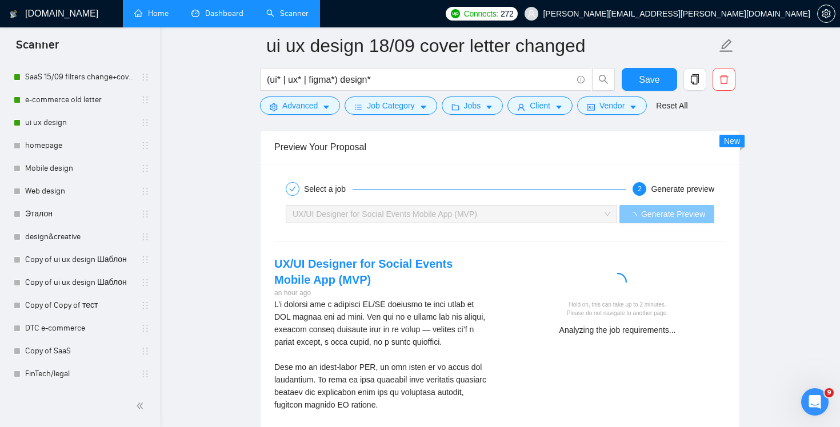
scroll to position [2310, 0]
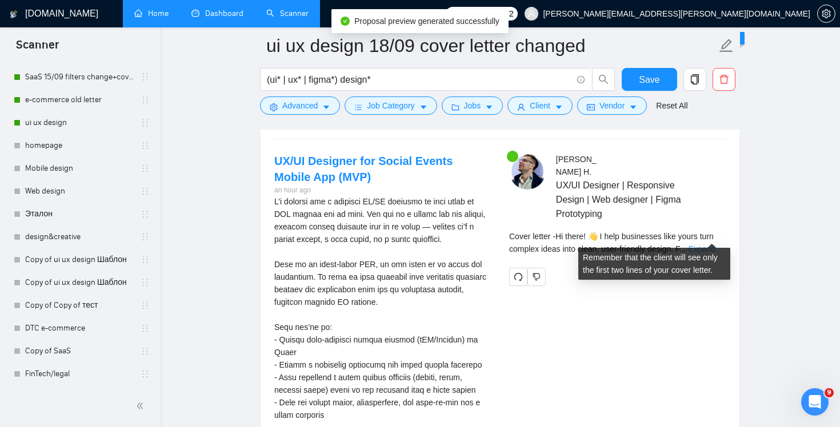
click at [715, 244] on link "Expand" at bounding box center [701, 248] width 27 height 9
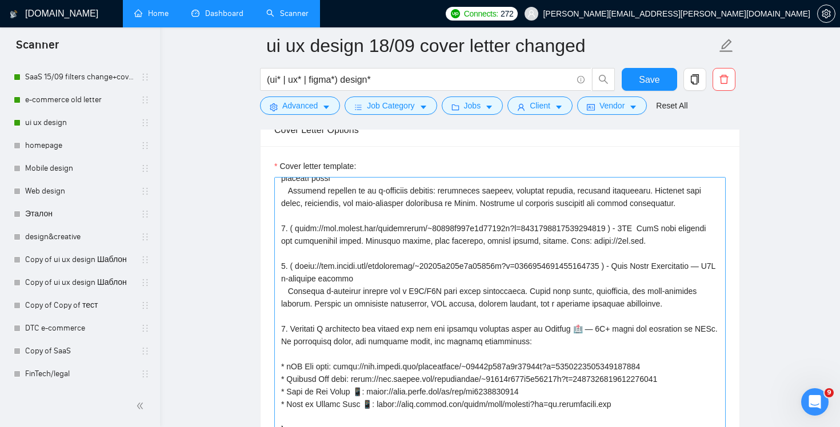
scroll to position [0, 0]
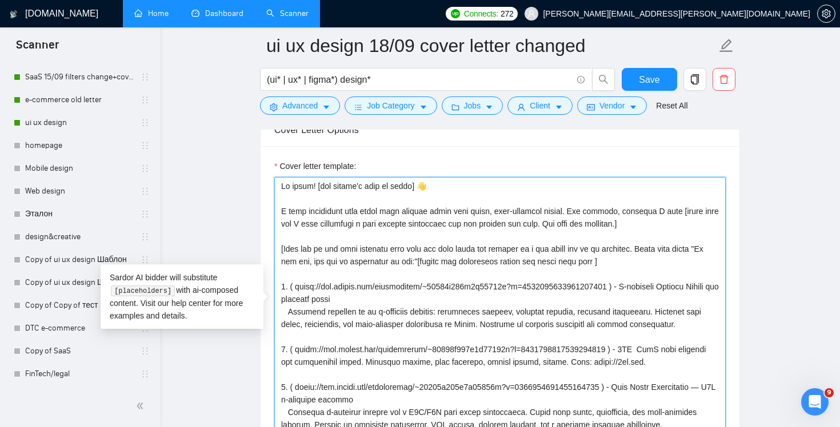
drag, startPoint x: 628, startPoint y: 262, endPoint x: 530, endPoint y: 262, distance: 98.2
click at [530, 262] on textarea "Cover letter template:" at bounding box center [499, 305] width 451 height 257
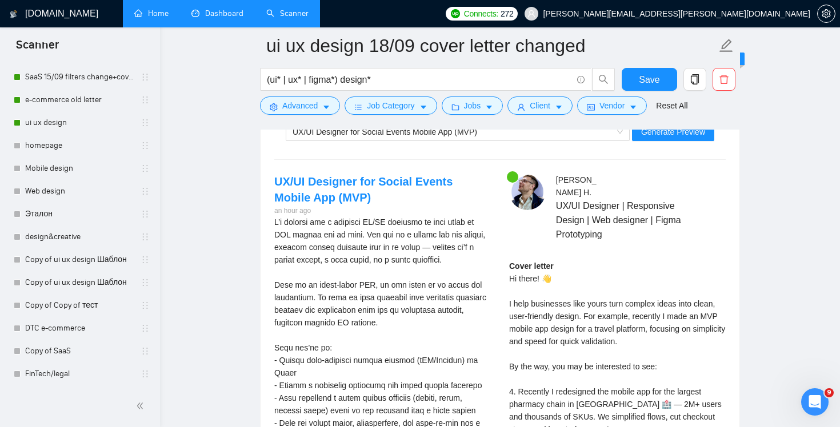
scroll to position [2222, 0]
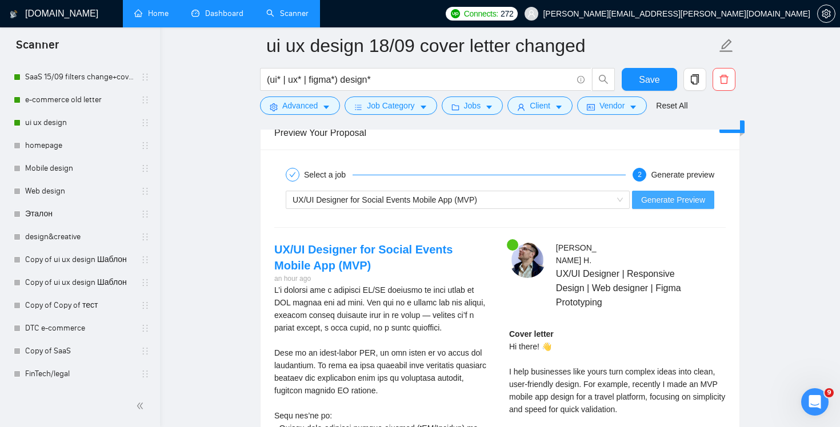
click at [675, 206] on button "Generate Preview" at bounding box center [673, 200] width 82 height 18
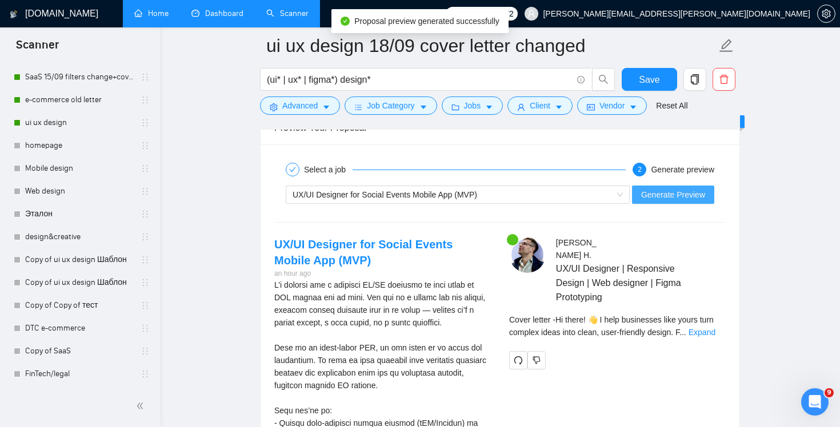
scroll to position [2278, 0]
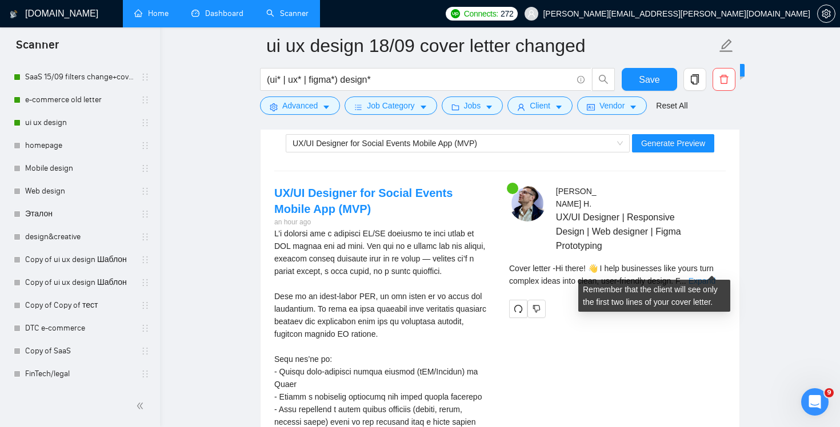
click at [709, 276] on link "Expand" at bounding box center [701, 280] width 27 height 9
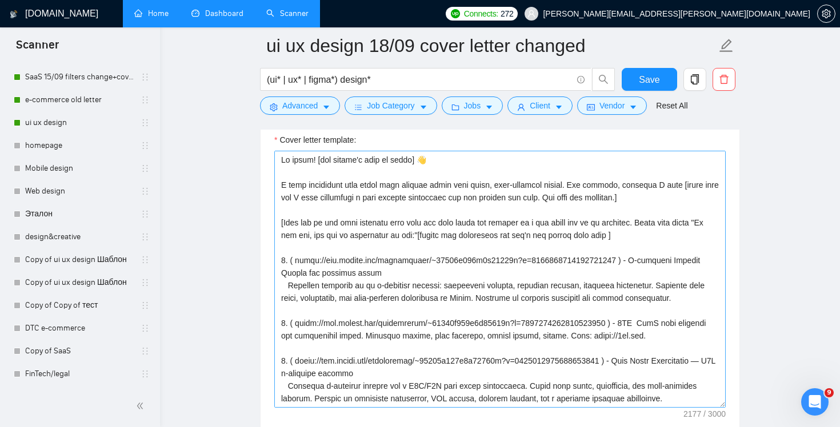
scroll to position [87, 0]
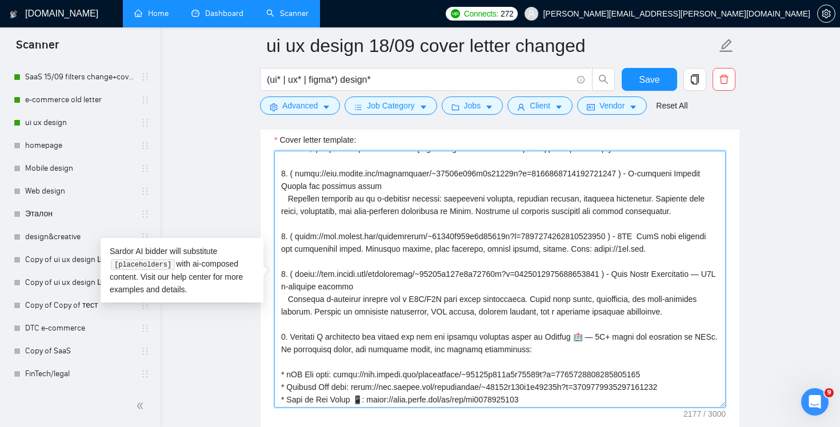
drag, startPoint x: 389, startPoint y: 336, endPoint x: 313, endPoint y: 339, distance: 76.0
click at [313, 339] on textarea "Cover letter template:" at bounding box center [499, 279] width 451 height 257
drag, startPoint x: 392, startPoint y: 336, endPoint x: 290, endPoint y: 338, distance: 101.7
click at [290, 338] on textarea "Cover letter template:" at bounding box center [499, 279] width 451 height 257
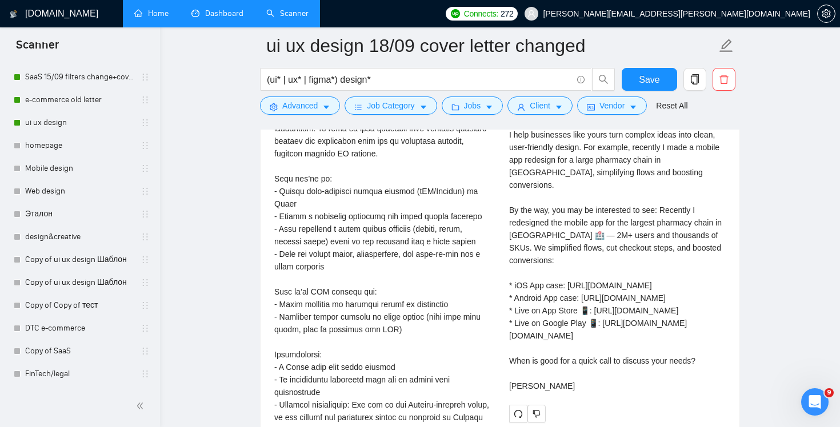
scroll to position [2147, 0]
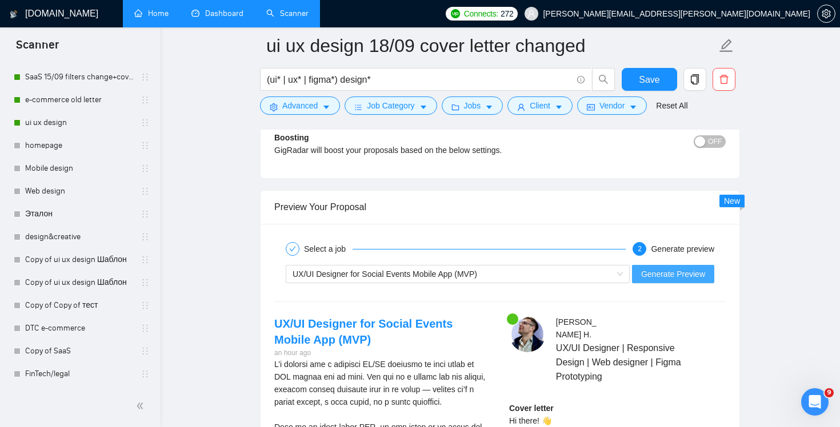
click at [685, 275] on span "Generate Preview" at bounding box center [673, 274] width 64 height 13
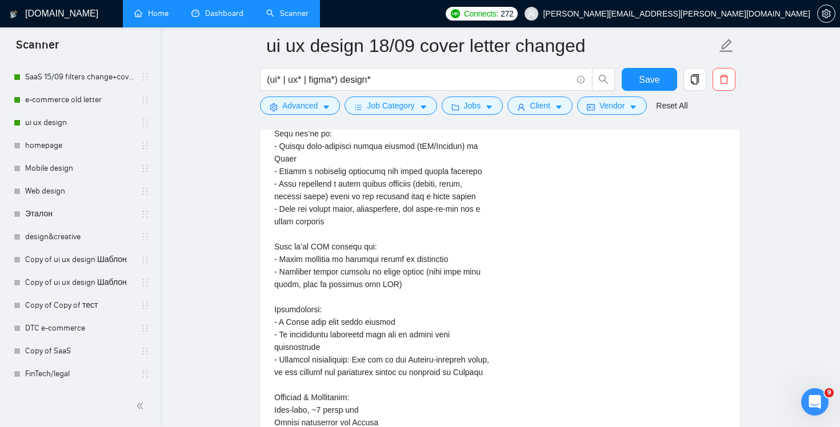
scroll to position [2289, 0]
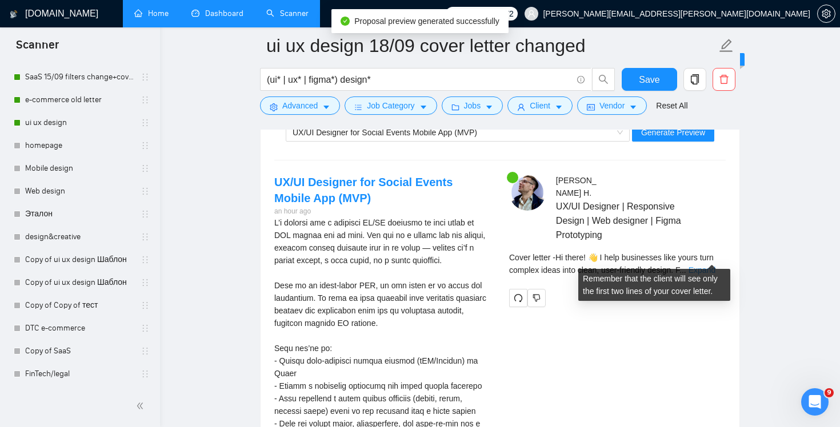
click at [715, 266] on link "Expand" at bounding box center [701, 270] width 27 height 9
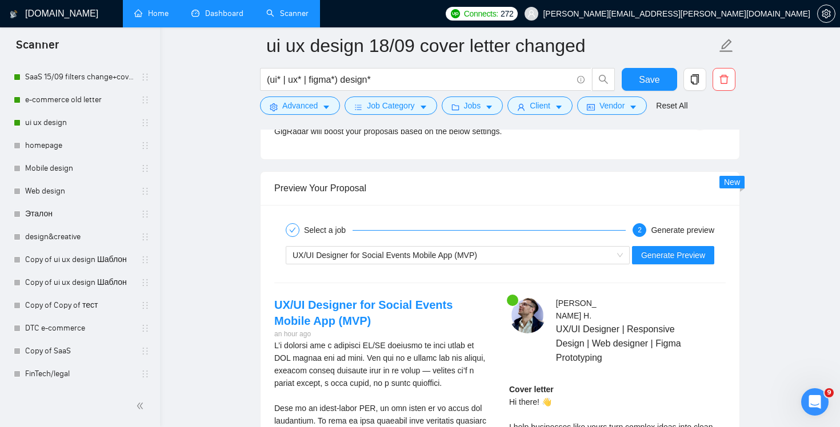
scroll to position [2214, 0]
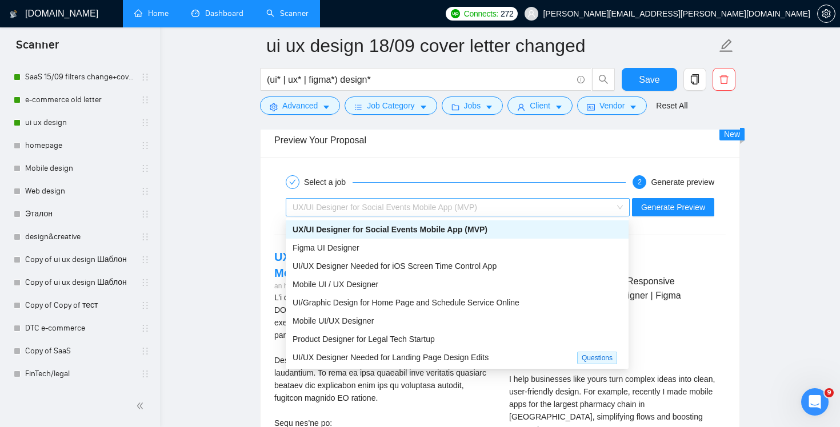
click at [575, 208] on div "UX/UI Designer for Social Events Mobile App (MVP)" at bounding box center [452, 207] width 320 height 17
click at [555, 250] on div "Figma UI Designer" at bounding box center [456, 248] width 329 height 13
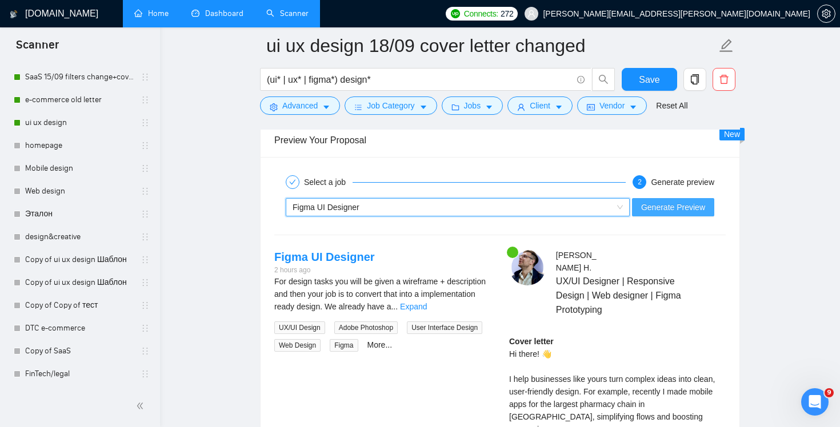
click at [670, 208] on span "Generate Preview" at bounding box center [673, 207] width 64 height 13
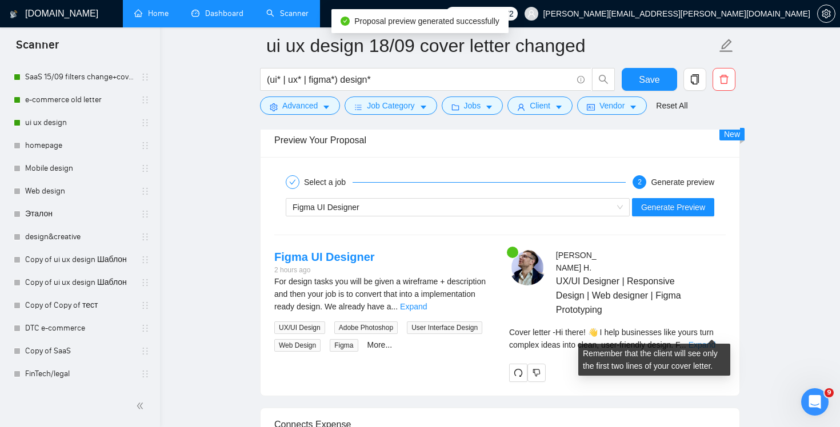
click at [714, 340] on link "Expand" at bounding box center [701, 344] width 27 height 9
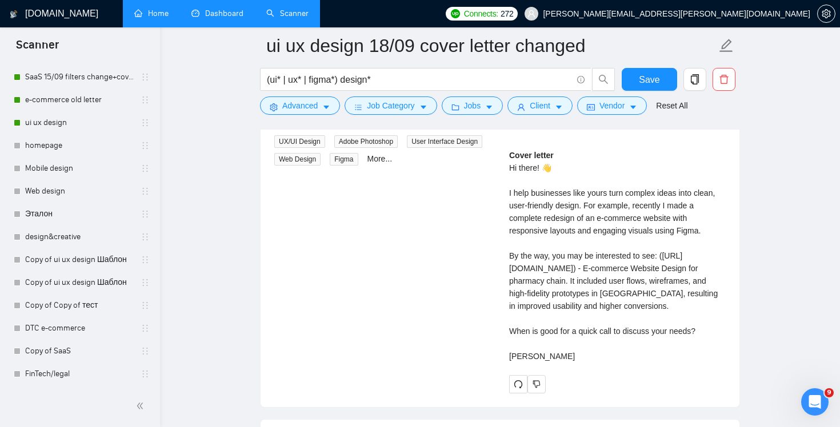
scroll to position [2231, 0]
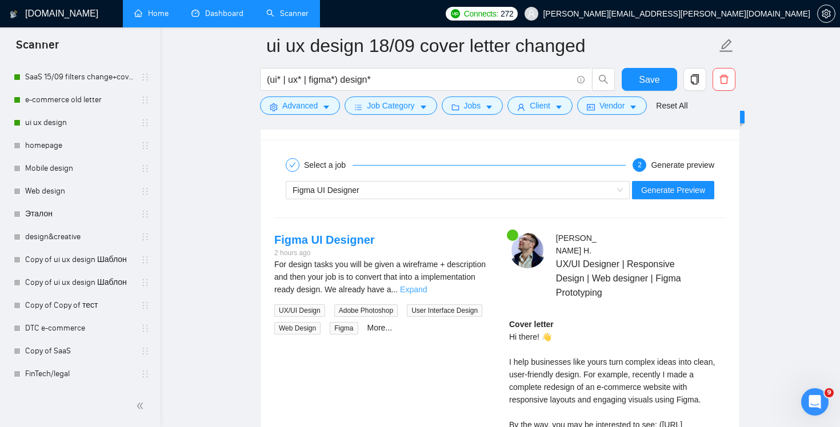
click at [427, 292] on link "Expand" at bounding box center [413, 289] width 27 height 9
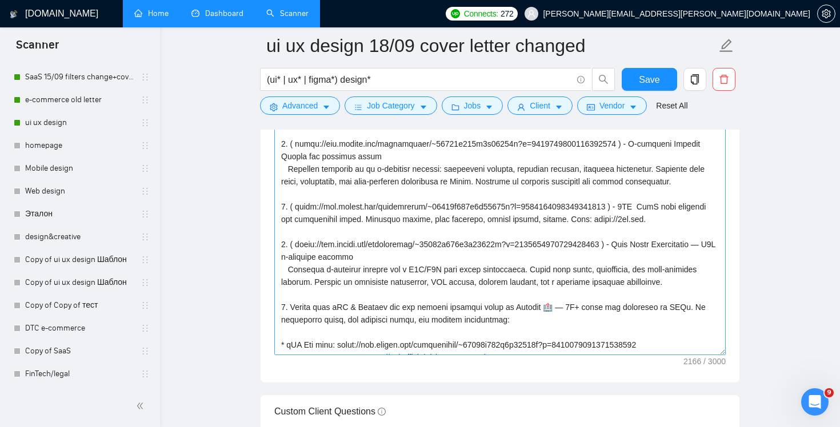
scroll to position [27, 0]
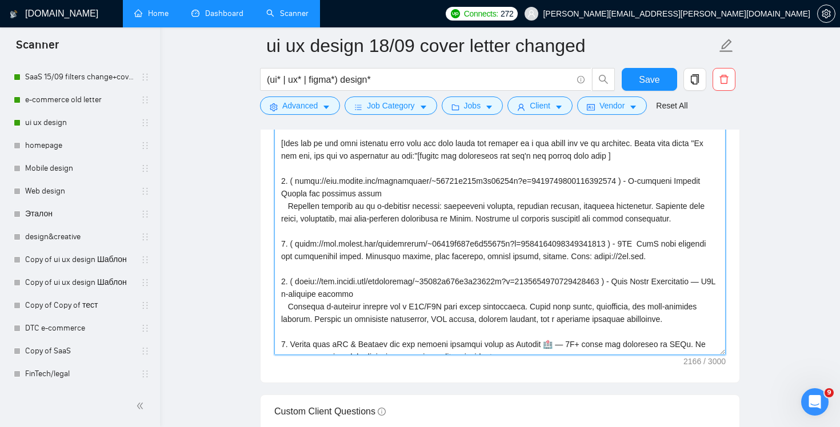
click at [710, 218] on textarea "Cover letter template:" at bounding box center [499, 226] width 451 height 257
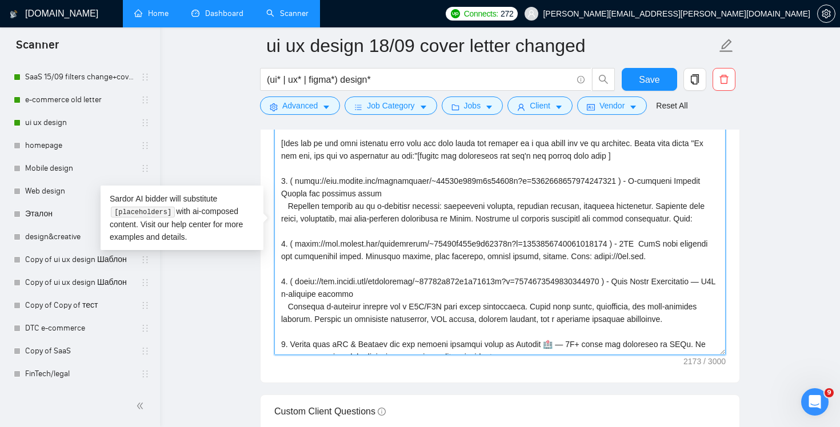
paste textarea "https://podorozhnyk.ua/"
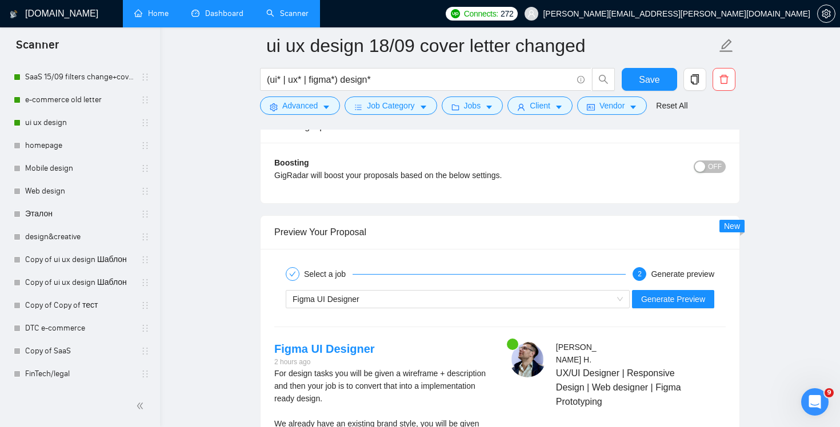
scroll to position [2263, 0]
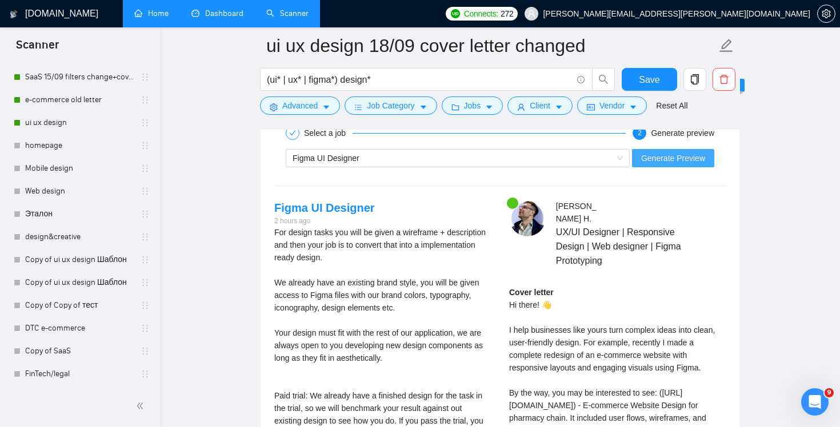
click at [690, 159] on span "Generate Preview" at bounding box center [673, 158] width 64 height 13
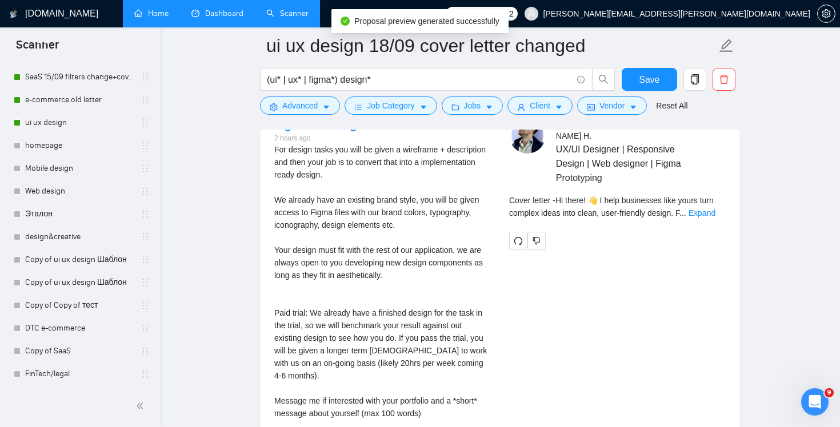
scroll to position [2332, 0]
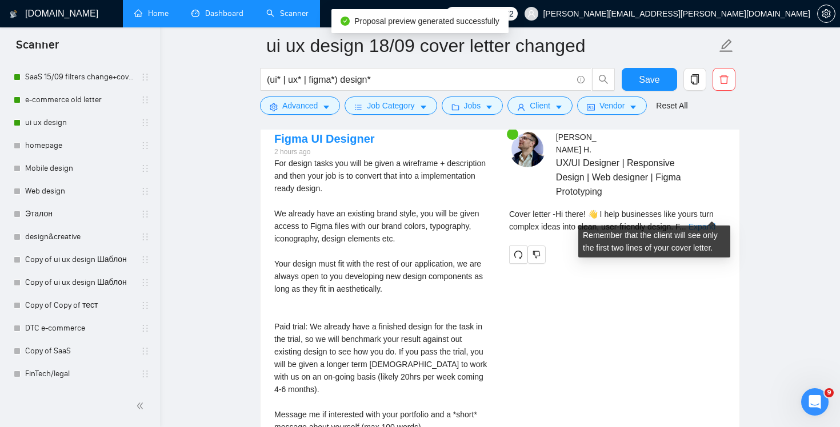
click at [713, 222] on link "Expand" at bounding box center [701, 226] width 27 height 9
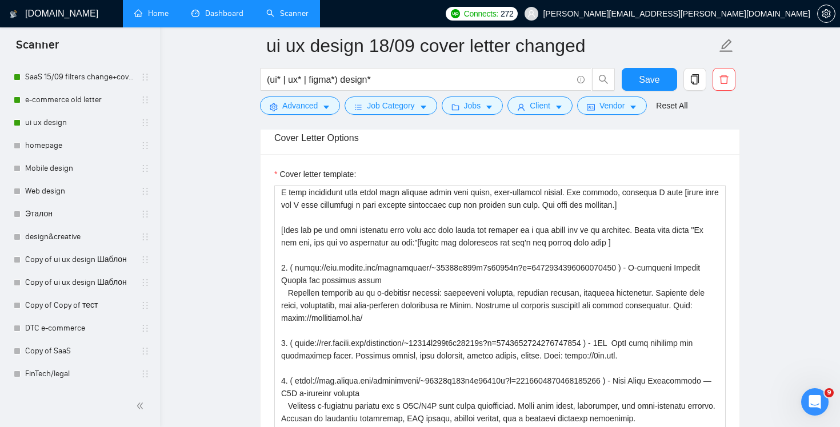
scroll to position [1333, 0]
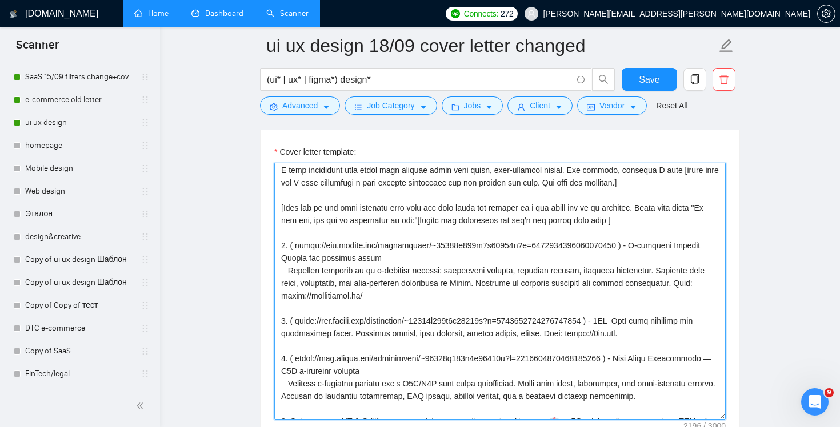
drag, startPoint x: 645, startPoint y: 223, endPoint x: 661, endPoint y: 255, distance: 36.5
click at [645, 223] on textarea "Cover letter template:" at bounding box center [499, 291] width 451 height 257
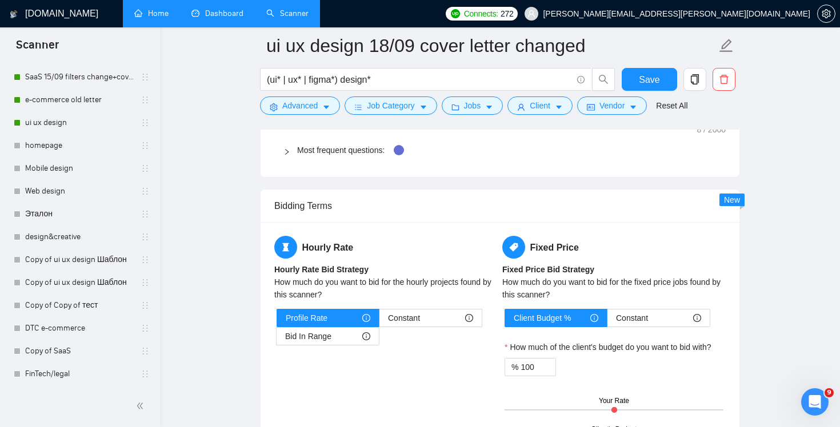
scroll to position [2251, 0]
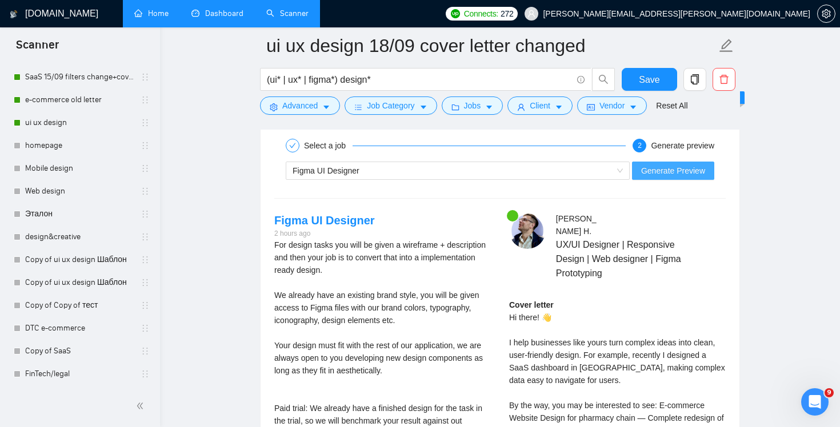
type textarea "Hi there! [use client's name if found] 👋 I help businesses like yours turn comp…"
click at [682, 167] on span "Generate Preview" at bounding box center [673, 170] width 64 height 13
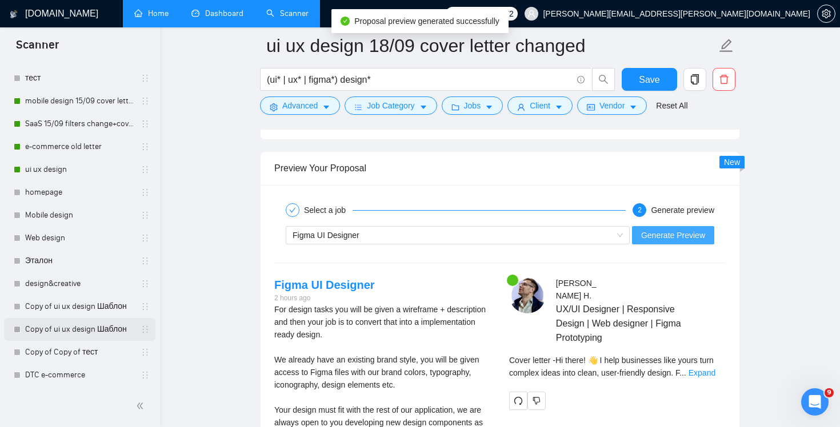
scroll to position [211, 0]
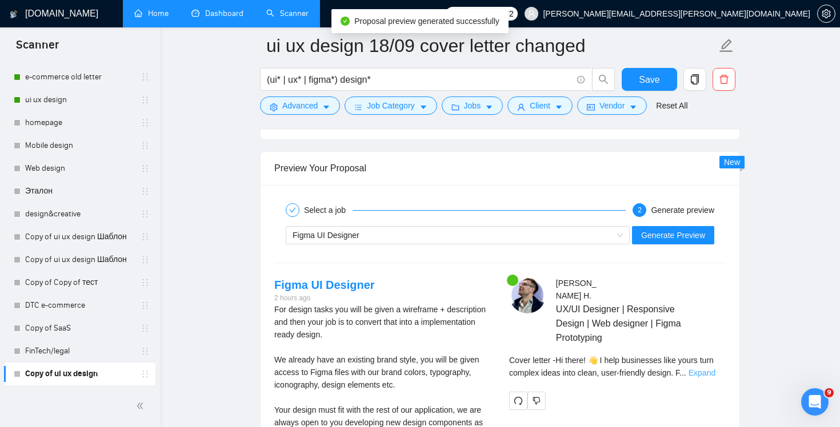
click at [714, 368] on link "Expand" at bounding box center [701, 372] width 27 height 9
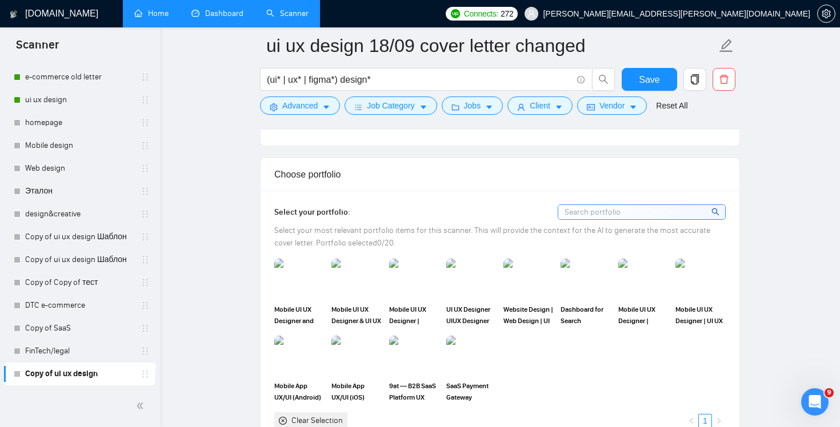
scroll to position [633, 0]
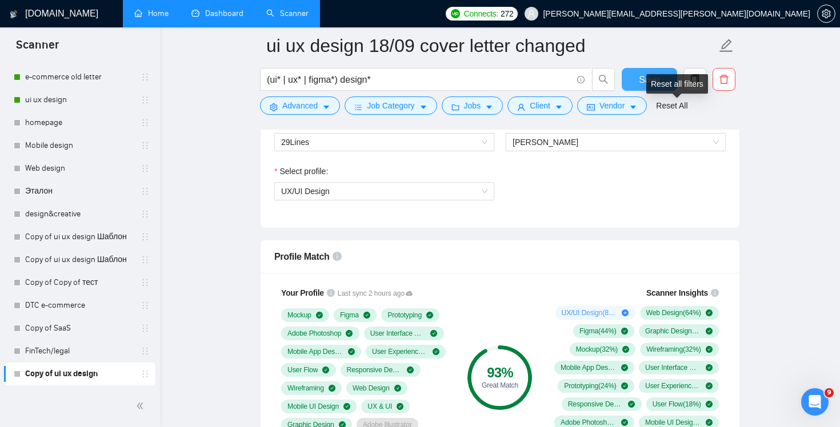
click at [653, 73] on span "Save" at bounding box center [648, 80] width 21 height 14
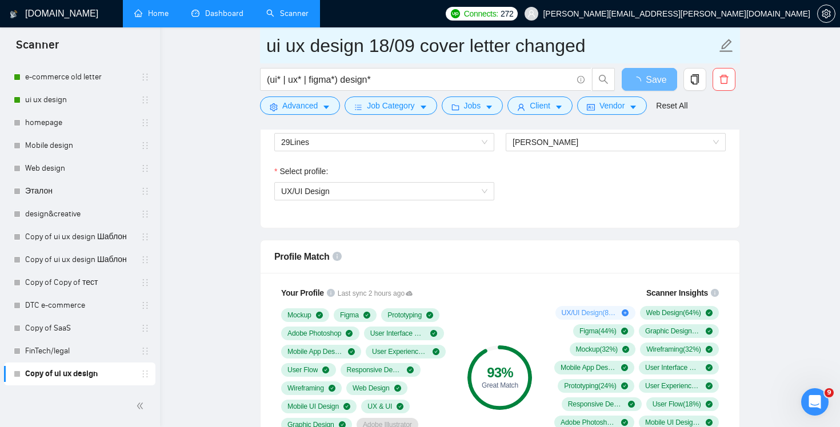
click at [555, 57] on input "ui ux design 18/09 cover letter changed" at bounding box center [491, 45] width 450 height 29
click at [576, 56] on input "ui ux design 18/09 cover letter changed" at bounding box center [491, 45] width 450 height 29
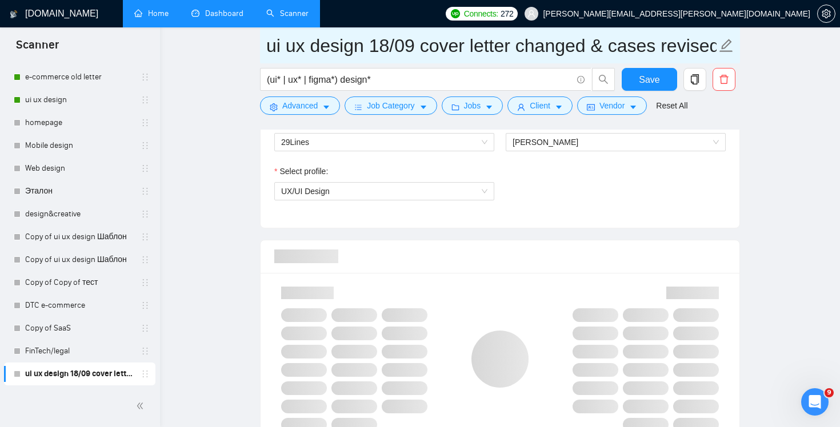
scroll to position [0, 0]
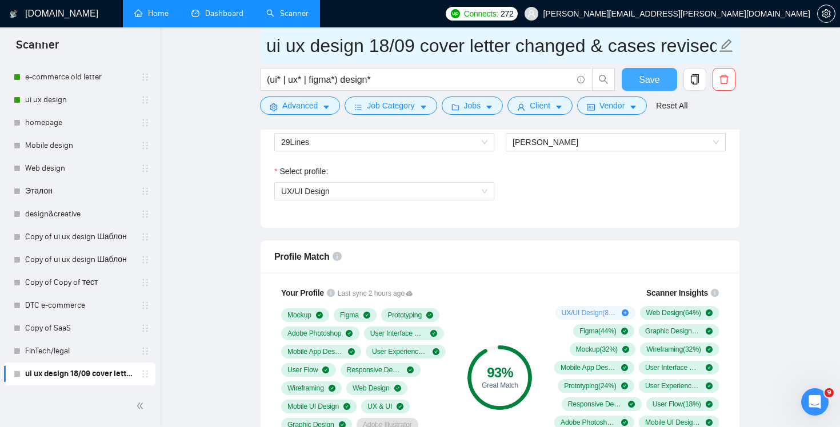
type input "ui ux design 18/09 cover letter changed & cases revised"
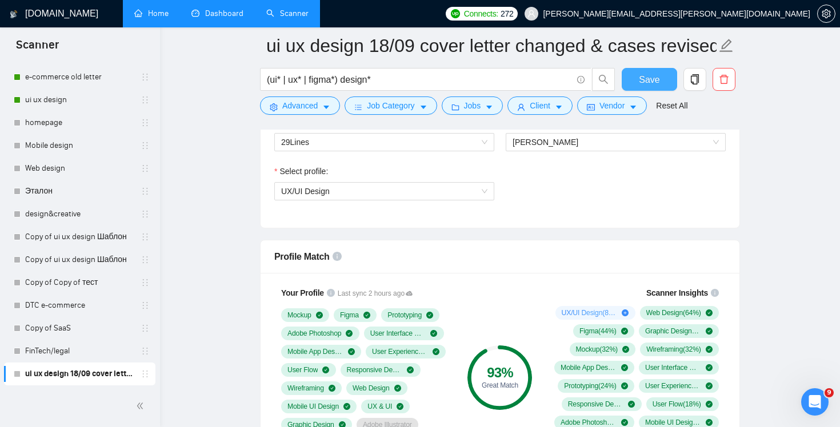
click at [645, 81] on span "Save" at bounding box center [648, 80] width 21 height 14
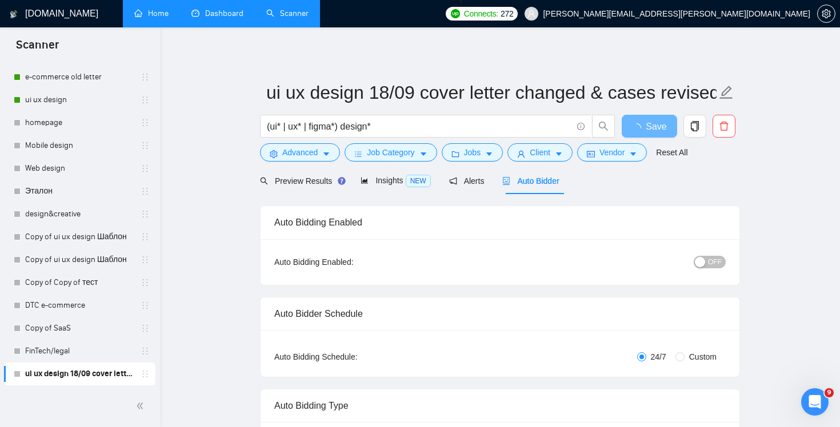
click at [711, 258] on span "OFF" at bounding box center [715, 262] width 14 height 13
click at [707, 263] on button "OFF" at bounding box center [709, 262] width 32 height 13
click at [650, 134] on button "Save" at bounding box center [648, 126] width 55 height 23
click at [54, 91] on link "ui ux design" at bounding box center [79, 100] width 109 height 23
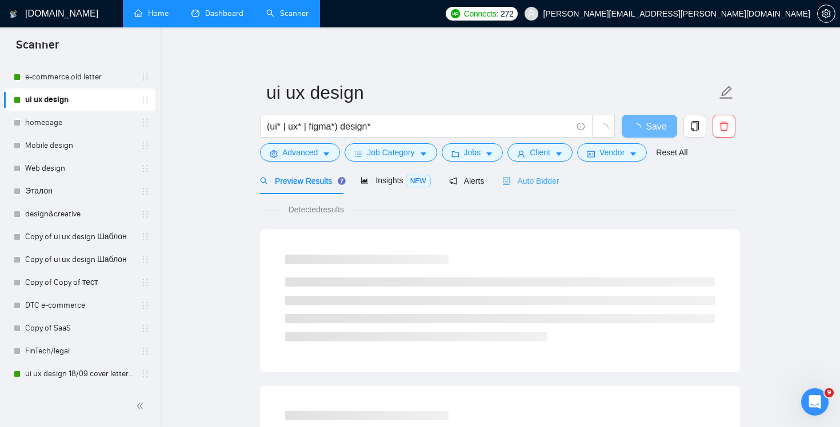
click at [540, 170] on div "Auto Bidder" at bounding box center [530, 180] width 57 height 27
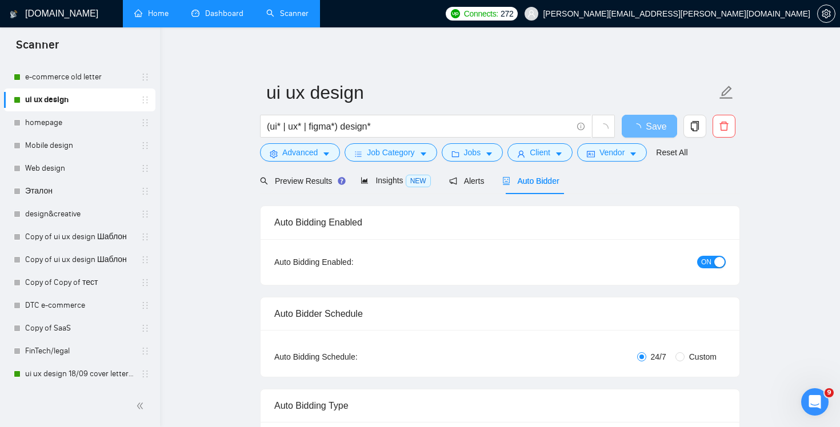
click at [715, 265] on div "button" at bounding box center [719, 262] width 10 height 10
click at [648, 128] on span "Save" at bounding box center [648, 126] width 21 height 14
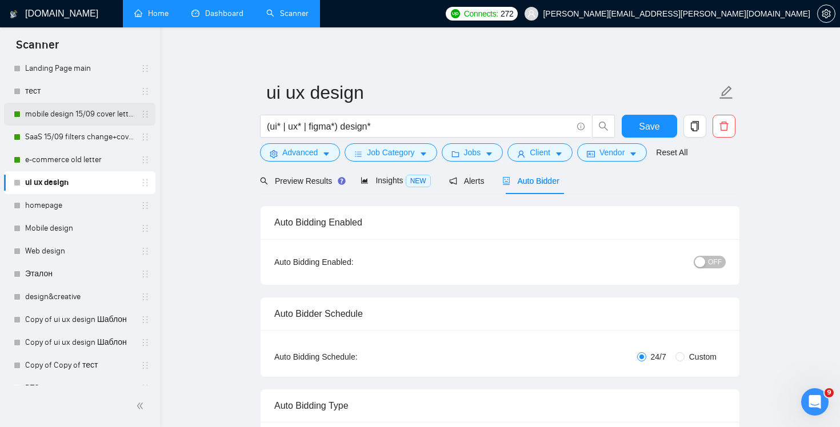
click at [61, 122] on link "mobile design 15/09 cover letter another first part" at bounding box center [79, 114] width 109 height 23
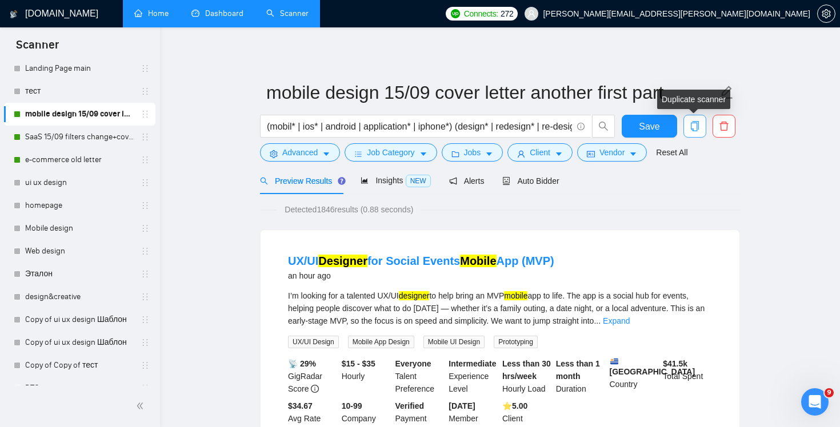
click at [692, 127] on icon "copy" at bounding box center [694, 126] width 10 height 10
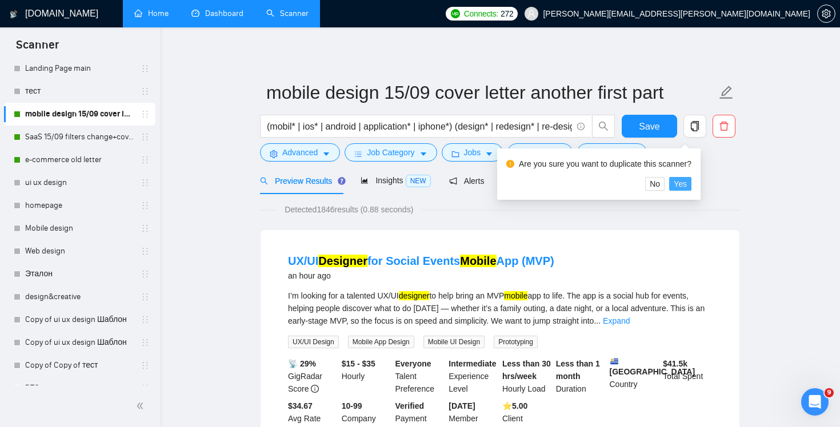
click at [681, 178] on span "Yes" at bounding box center [679, 184] width 13 height 13
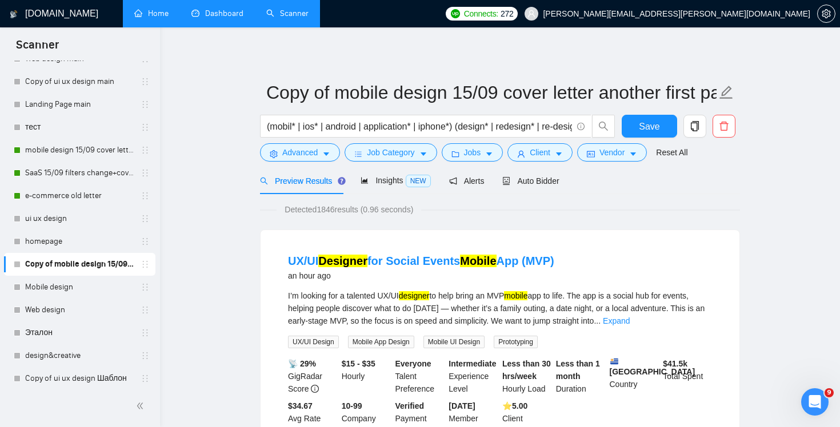
scroll to position [53, 0]
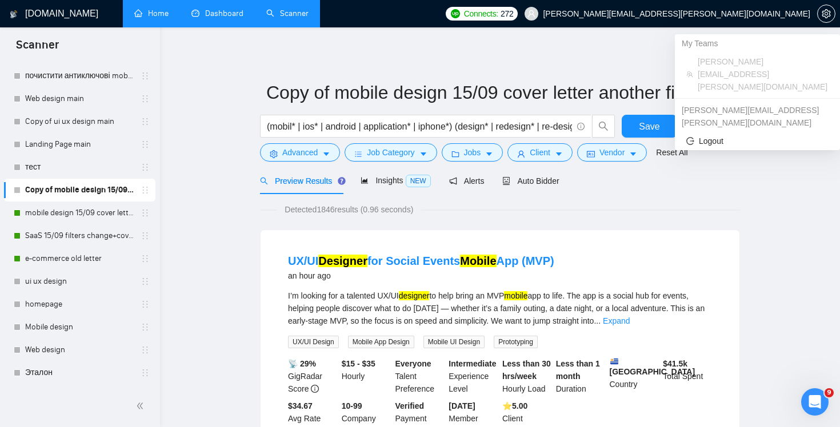
drag, startPoint x: 139, startPoint y: 187, endPoint x: 716, endPoint y: 4, distance: 604.7
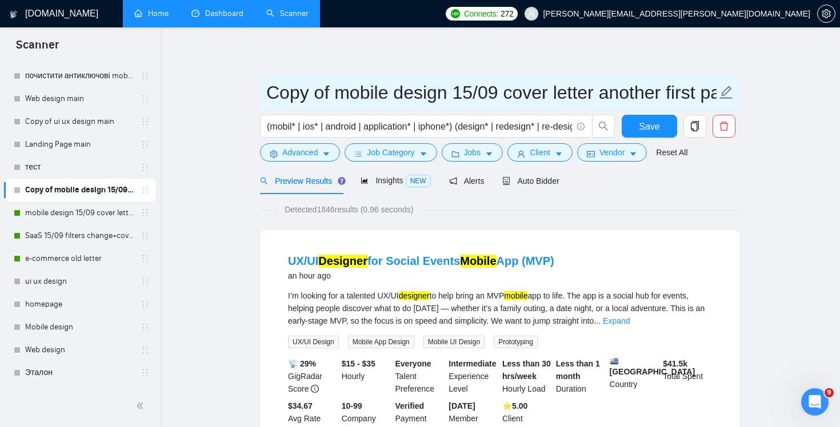
click at [364, 109] on span "Copy of mobile design 15/09 cover letter another first part" at bounding box center [500, 92] width 480 height 36
click at [334, 85] on input "Copy of mobile design 15/09 cover letter another first part" at bounding box center [491, 92] width 450 height 29
click at [299, 90] on input "Copy of mobile design 15/09 cover letter another first part" at bounding box center [491, 92] width 450 height 29
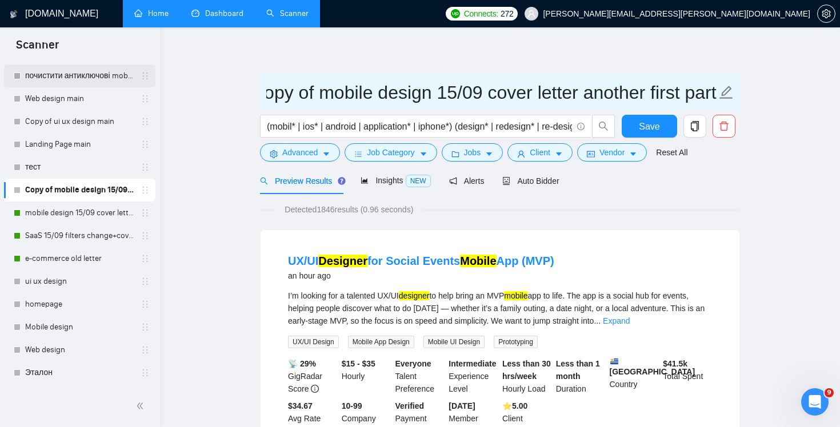
scroll to position [0, 0]
drag, startPoint x: 319, startPoint y: 90, endPoint x: 134, endPoint y: 77, distance: 185.5
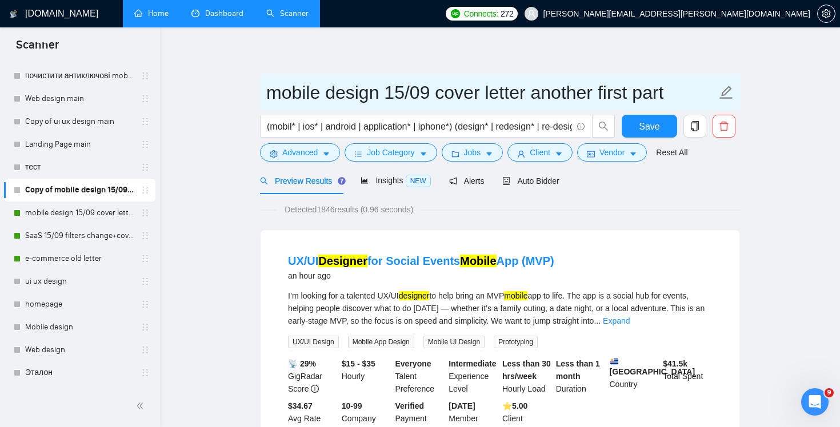
click at [407, 91] on input "mobile design 15/09 cover letter another first part" at bounding box center [491, 92] width 450 height 29
type input "mobile design 18/09 cover letter another first part"
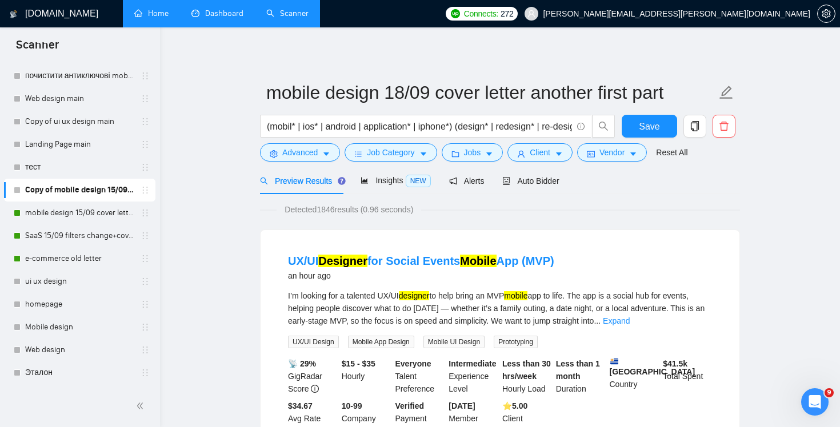
click at [552, 187] on div "Auto Bidder" at bounding box center [530, 180] width 57 height 27
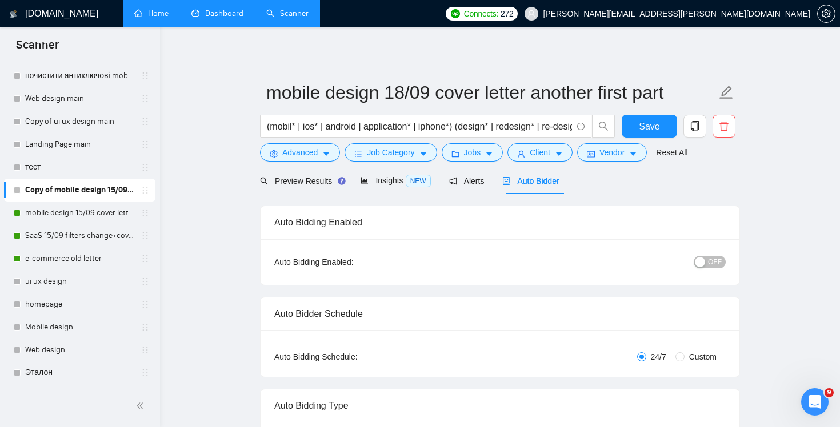
click at [707, 260] on button "OFF" at bounding box center [709, 262] width 32 height 13
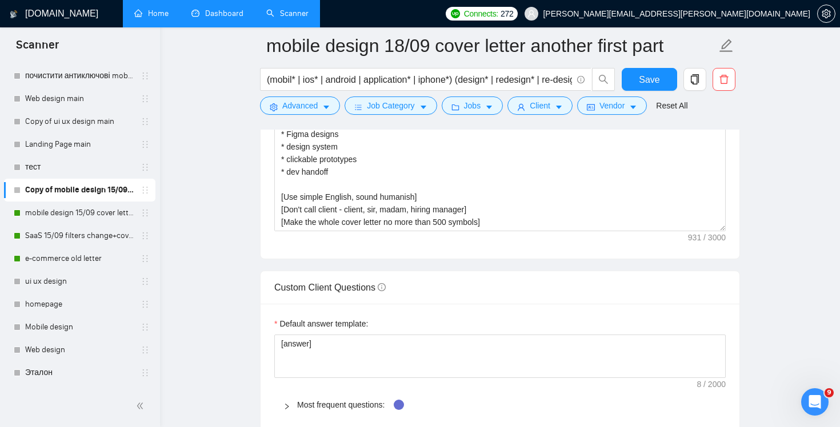
scroll to position [1335, 0]
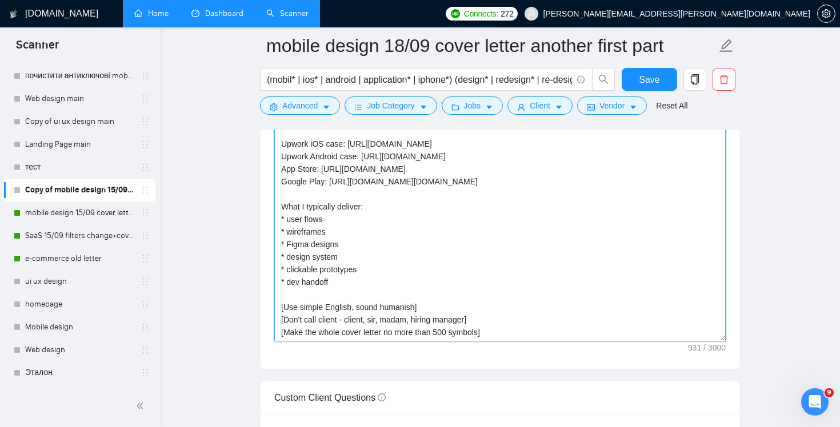
click at [527, 283] on textarea "Hi! [use client's name if found]🏃🏃 I am available to start right away🏃🏃 Long st…" at bounding box center [499, 213] width 451 height 257
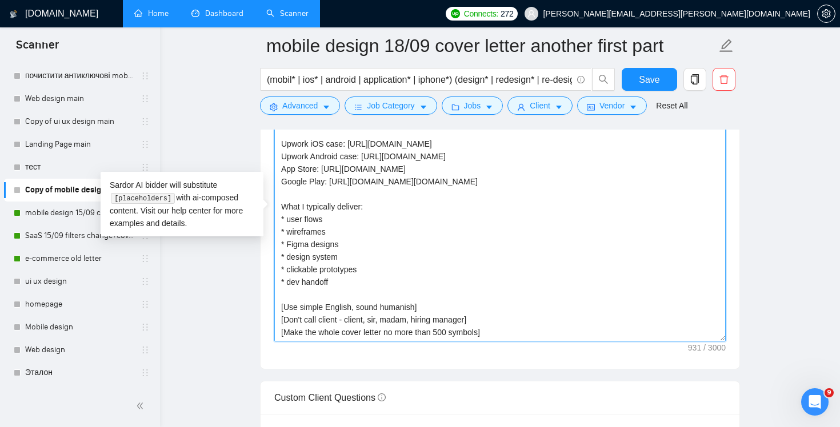
paste textarea "Recently I redesigned the mobile app for the largest pharmacy chain in Ukraine …"
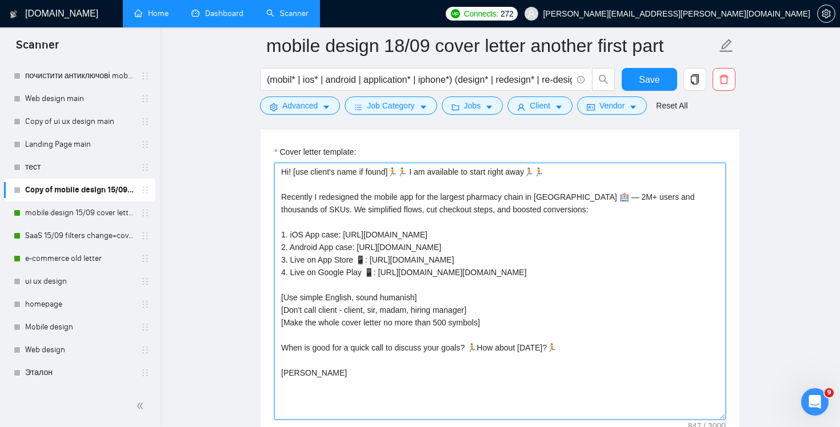
scroll to position [1194, 0]
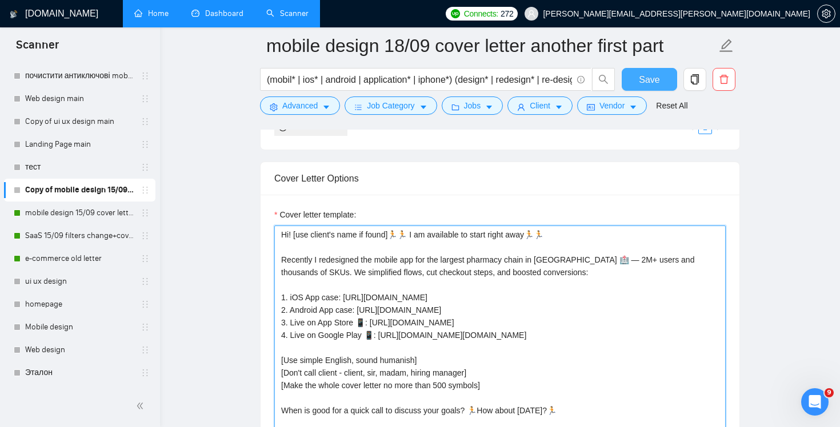
type textarea "Hi! [use client's name if found]🏃🏃 I am available to start right away🏃🏃 Recentl…"
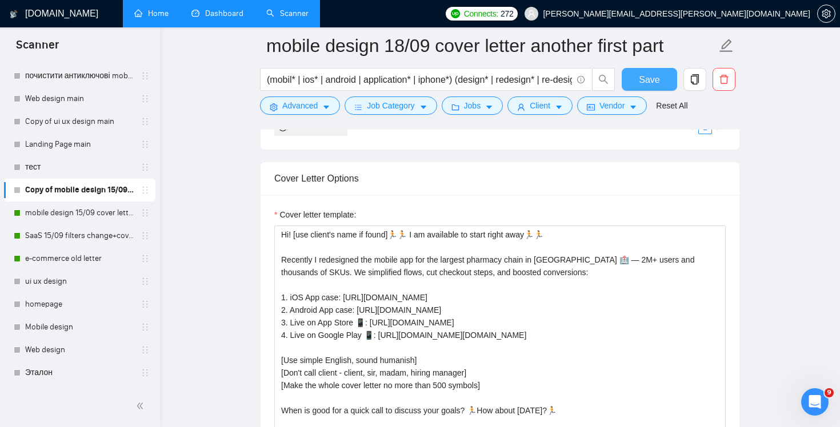
drag, startPoint x: 655, startPoint y: 84, endPoint x: 642, endPoint y: 84, distance: 13.1
click at [655, 84] on span "Save" at bounding box center [648, 80] width 21 height 14
click at [65, 215] on link "mobile design 15/09 cover letter another first part" at bounding box center [79, 213] width 109 height 23
click at [59, 215] on link "mobile design 15/09 cover letter another first part" at bounding box center [79, 213] width 109 height 23
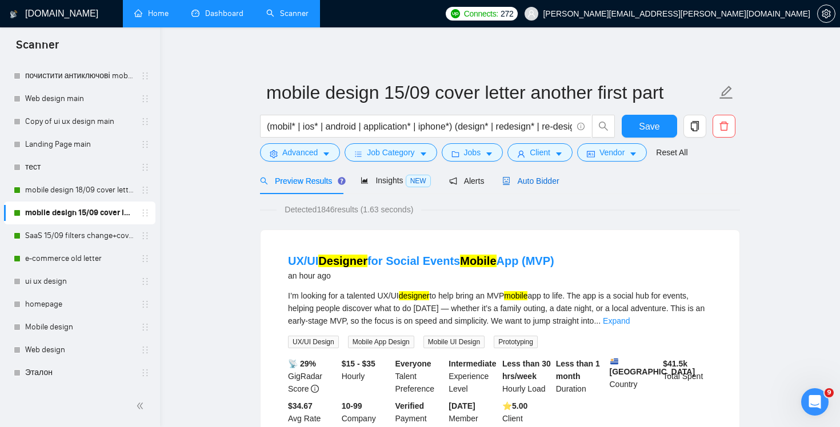
click at [552, 175] on div "Auto Bidder" at bounding box center [530, 181] width 57 height 13
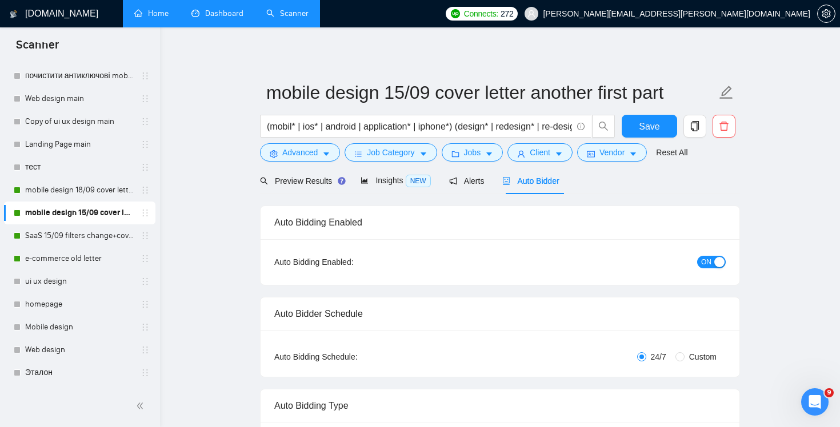
click at [709, 262] on span "ON" at bounding box center [706, 262] width 10 height 13
click at [656, 131] on span "Save" at bounding box center [648, 126] width 21 height 14
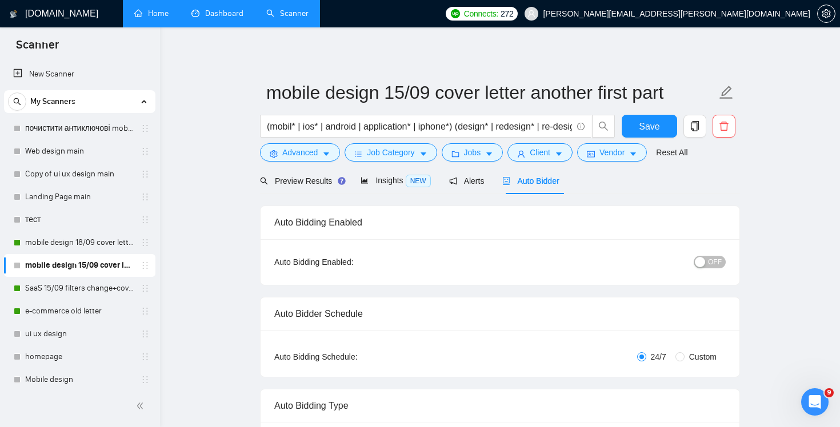
click at [211, 12] on link "Dashboard" at bounding box center [217, 14] width 52 height 10
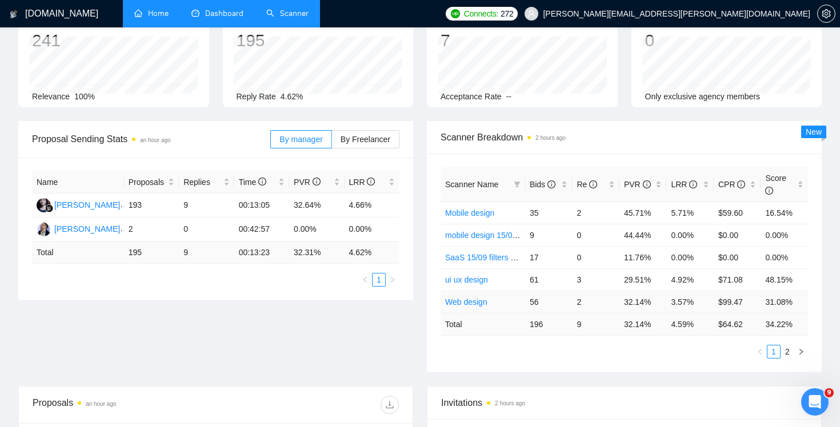
scroll to position [117, 0]
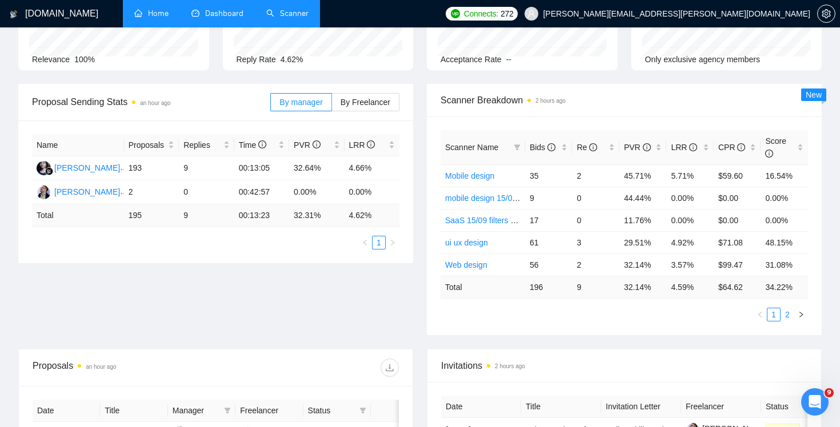
click at [784, 315] on link "2" at bounding box center [787, 314] width 13 height 13
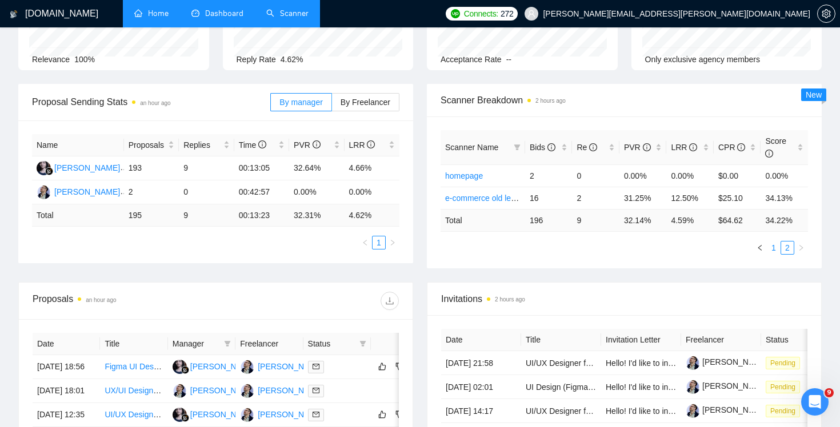
click at [772, 252] on link "1" at bounding box center [773, 248] width 13 height 13
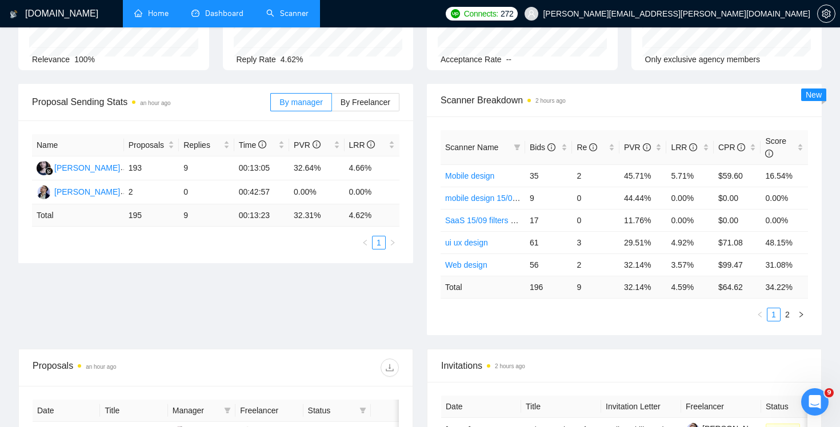
scroll to position [0, 0]
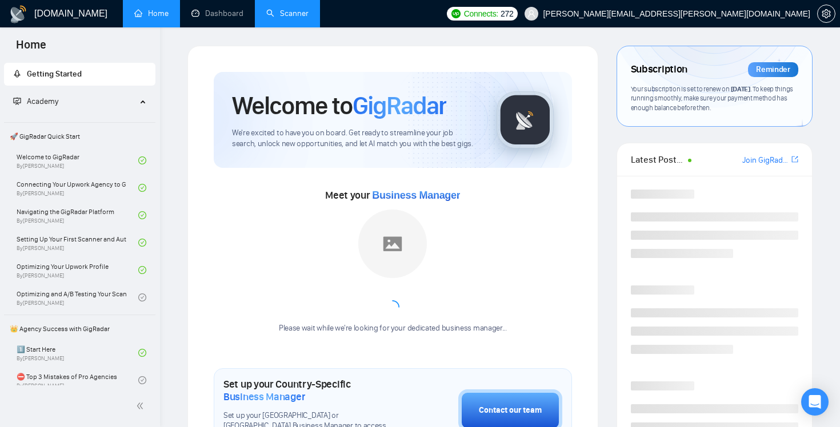
click at [295, 13] on link "Scanner" at bounding box center [287, 14] width 42 height 10
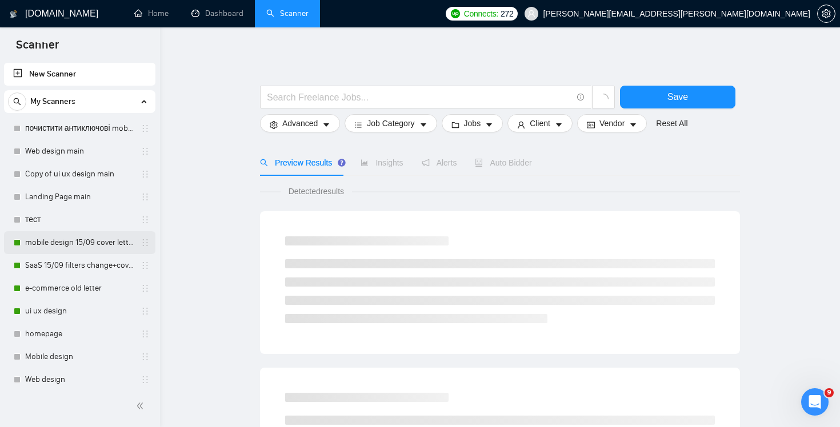
click at [67, 249] on link "mobile design 15/09 cover letter another first part" at bounding box center [79, 242] width 109 height 23
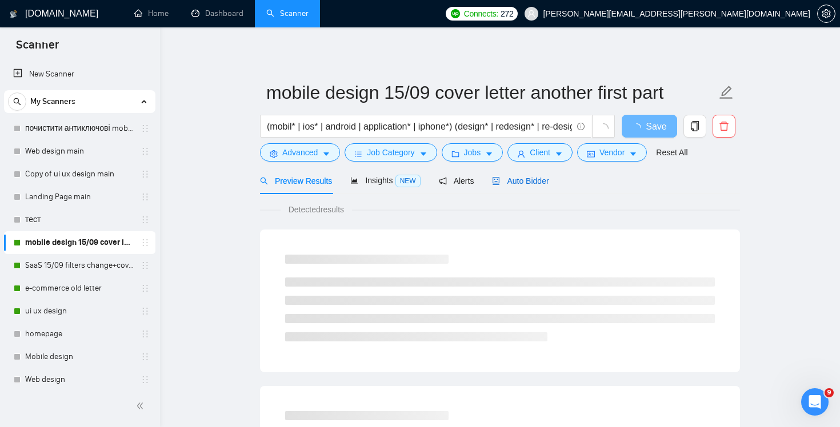
click at [529, 177] on span "Auto Bidder" at bounding box center [520, 180] width 57 height 9
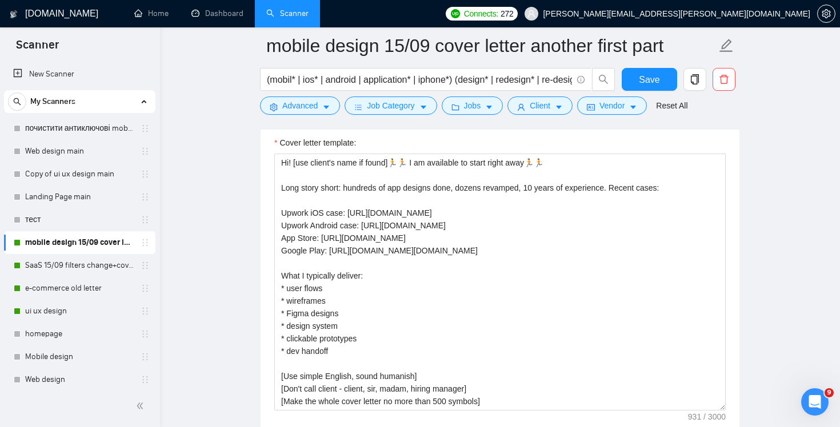
scroll to position [1267, 0]
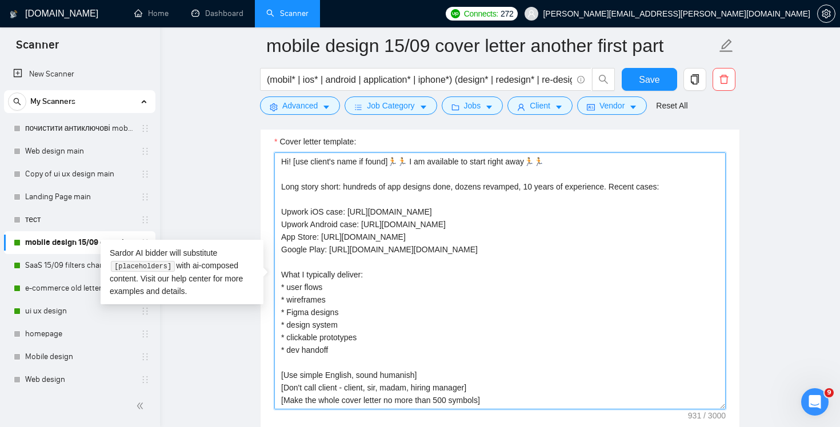
drag, startPoint x: 601, startPoint y: 246, endPoint x: 272, endPoint y: 211, distance: 331.4
click at [272, 211] on div "Cover letter template: Hi! [use client's name if found]🏃🏃 I am available to sta…" at bounding box center [499, 279] width 479 height 315
click at [633, 245] on textarea "Hi! [use client's name if found]🏃🏃 I am available to start right away🏃🏃 Long st…" at bounding box center [499, 280] width 451 height 257
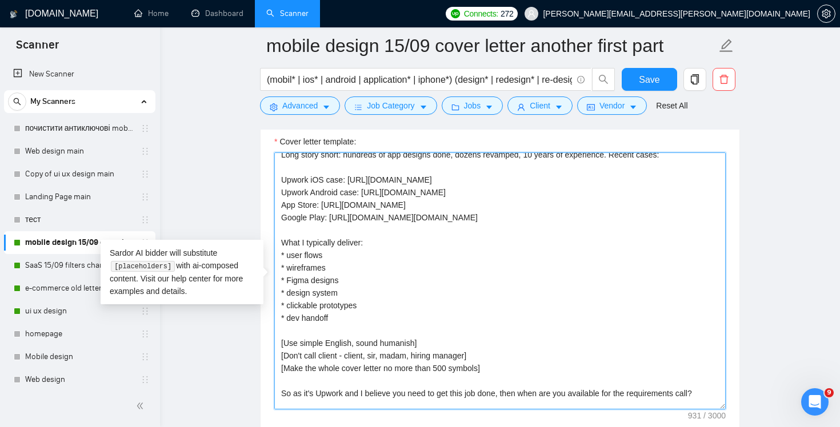
scroll to position [0, 0]
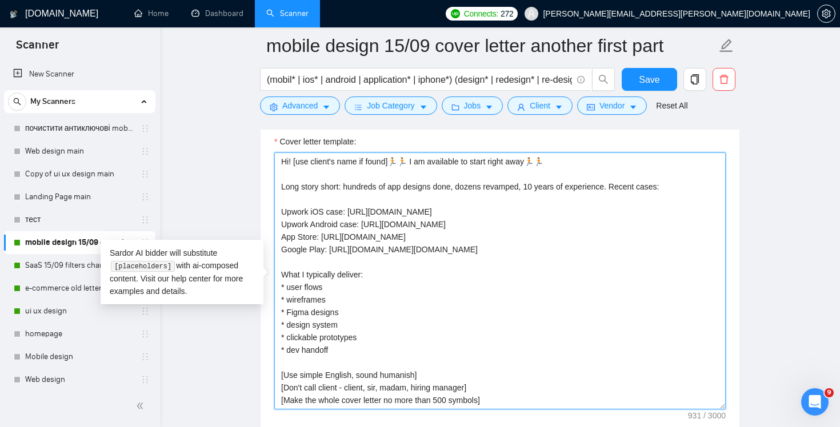
click at [633, 245] on textarea "Hi! [use client's name if found]🏃🏃 I am available to start right away🏃🏃 Long st…" at bounding box center [499, 280] width 451 height 257
click at [484, 239] on textarea "Hi! [use client's name if found]🏃🏃 I am available to start right away🏃🏃 Long st…" at bounding box center [499, 280] width 451 height 257
click at [549, 202] on textarea "Hi! [use client's name if found]🏃🏃 I am available to start right away🏃🏃 Long st…" at bounding box center [499, 280] width 451 height 257
drag, startPoint x: 623, startPoint y: 188, endPoint x: 685, endPoint y: 188, distance: 61.7
click at [685, 188] on textarea "Hi! [use client's name if found]🏃🏃 I am available to start right away🏃🏃 Long st…" at bounding box center [499, 280] width 451 height 257
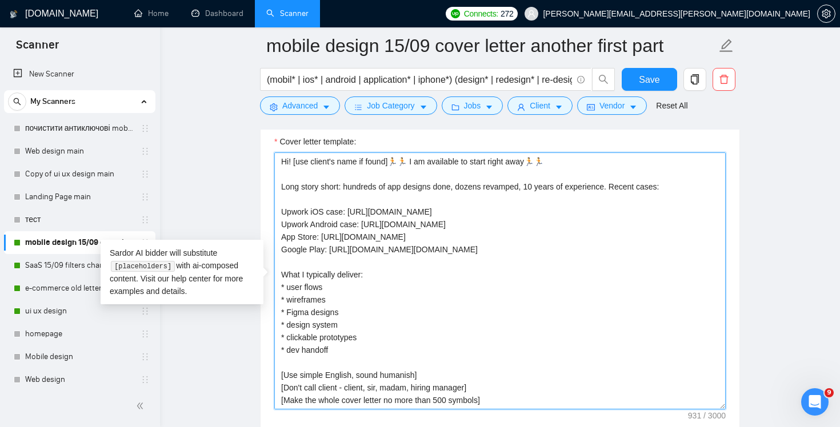
paste textarea "I recently redesigned the mobile app for the largest pharmacy chain in Ukraine …"
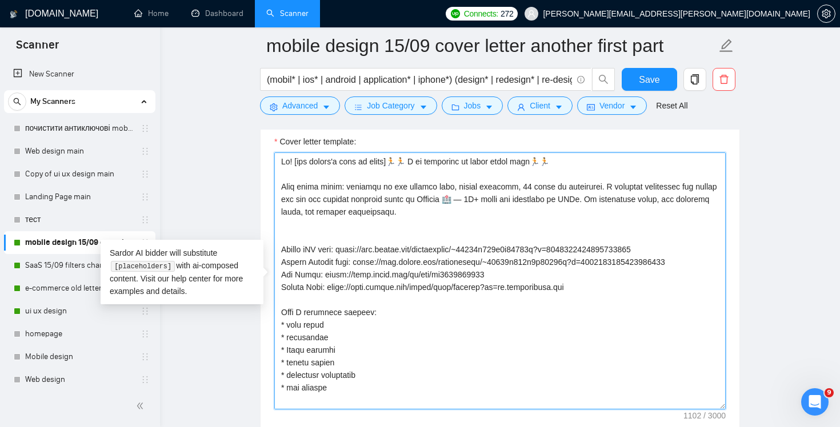
click at [620, 186] on textarea "Cover letter template:" at bounding box center [499, 280] width 451 height 257
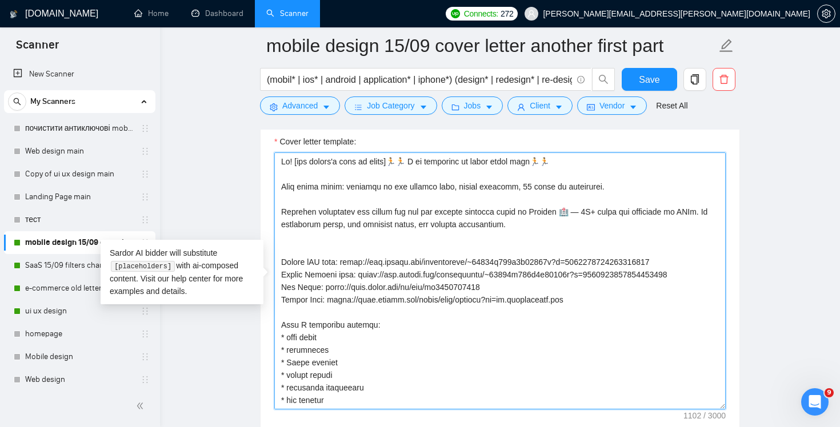
click at [309, 212] on textarea "Cover letter template:" at bounding box center [499, 280] width 451 height 257
click at [535, 244] on textarea "Cover letter template:" at bounding box center [499, 280] width 451 height 257
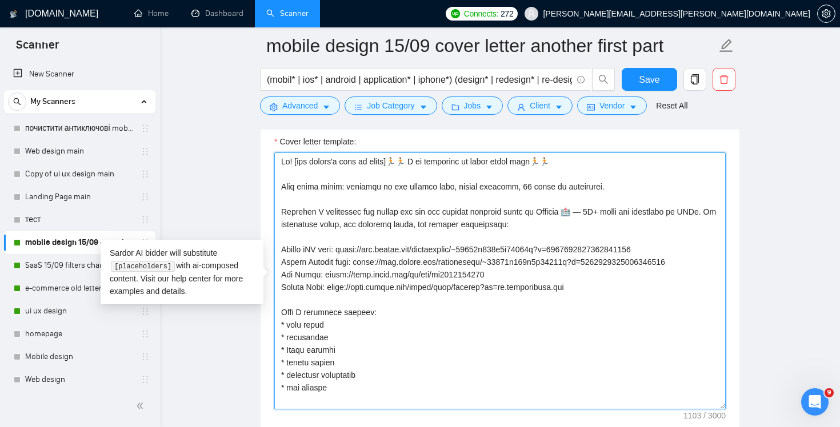
click at [296, 249] on textarea "Cover letter template:" at bounding box center [499, 280] width 451 height 257
click at [512, 226] on textarea "Cover letter template:" at bounding box center [499, 280] width 451 height 257
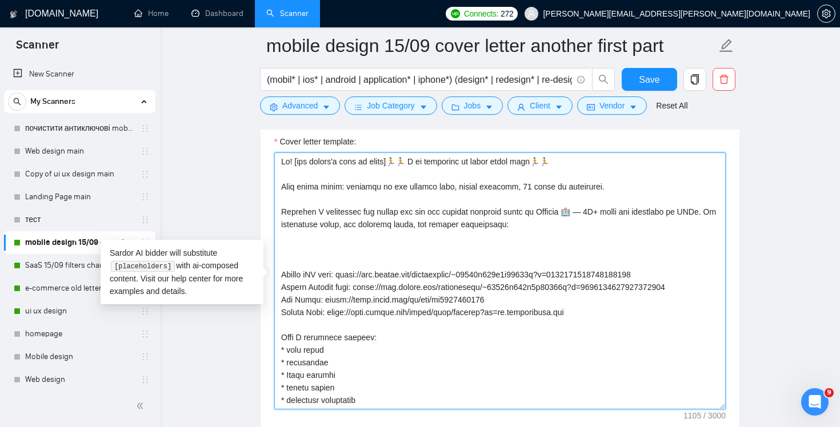
paste textarea "1. iOS & Android apps 📱 — live on App Store & Google Play. 2. E-commerce redesi…"
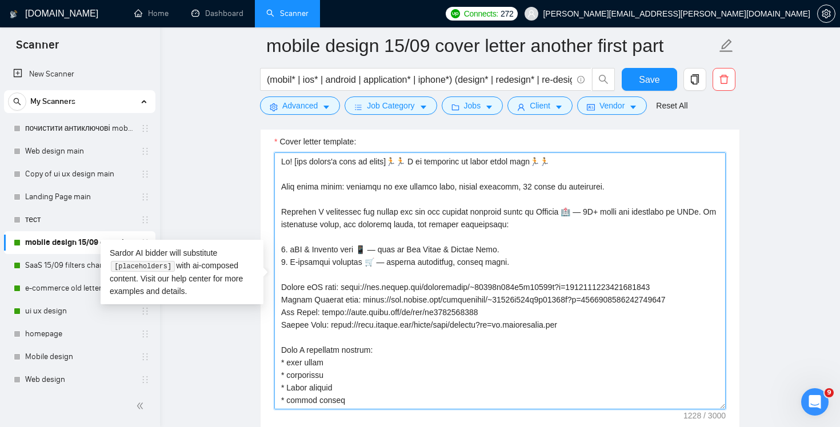
click at [350, 287] on textarea "Cover letter template:" at bounding box center [499, 280] width 451 height 257
click at [689, 287] on textarea "Cover letter template:" at bounding box center [499, 280] width 451 height 257
click at [372, 248] on textarea "Cover letter template:" at bounding box center [499, 280] width 451 height 257
paste textarea "https://www.upwork.com/freelancers/~01285d308f4a84768f?p=1966078008251514880"
click at [513, 320] on textarea "Cover letter template:" at bounding box center [499, 280] width 451 height 257
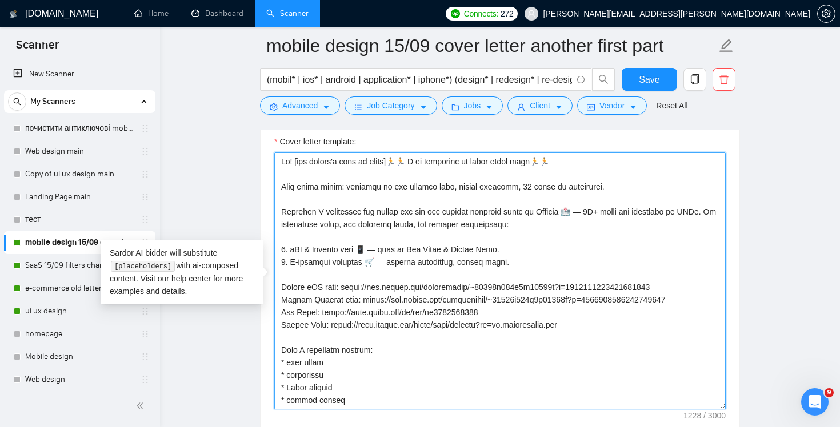
click at [299, 315] on textarea "Cover letter template:" at bounding box center [499, 280] width 451 height 257
drag, startPoint x: 282, startPoint y: 311, endPoint x: 316, endPoint y: 311, distance: 34.8
click at [316, 311] on textarea "Cover letter template:" at bounding box center [499, 280] width 451 height 257
click at [367, 249] on textarea "Cover letter template:" at bounding box center [499, 280] width 451 height 257
click at [357, 315] on textarea "Cover letter template:" at bounding box center [499, 280] width 451 height 257
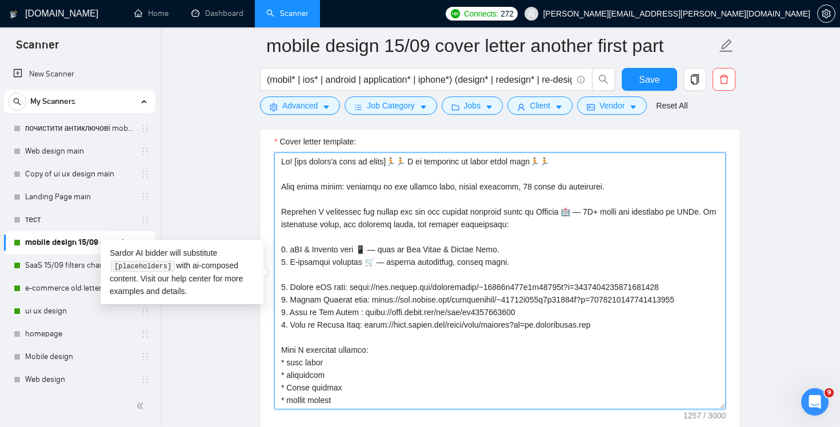
paste textarea "📱"
click at [300, 283] on textarea "Cover letter template:" at bounding box center [499, 280] width 451 height 257
drag, startPoint x: 525, startPoint y: 263, endPoint x: 512, endPoint y: 235, distance: 31.2
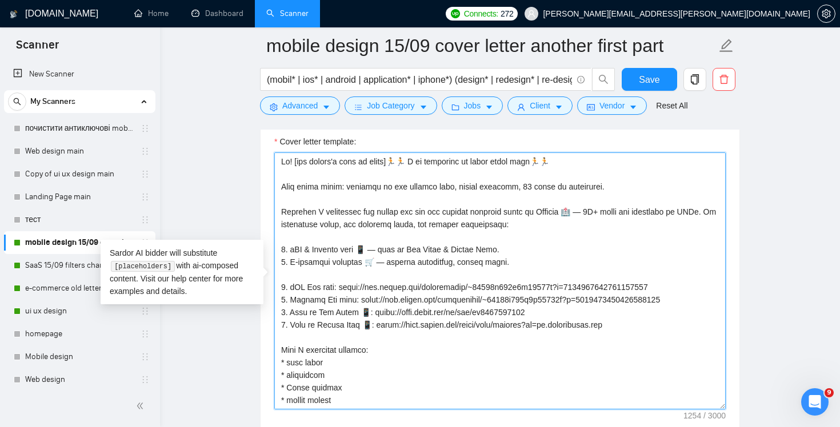
click at [512, 235] on textarea "Cover letter template:" at bounding box center [499, 280] width 451 height 257
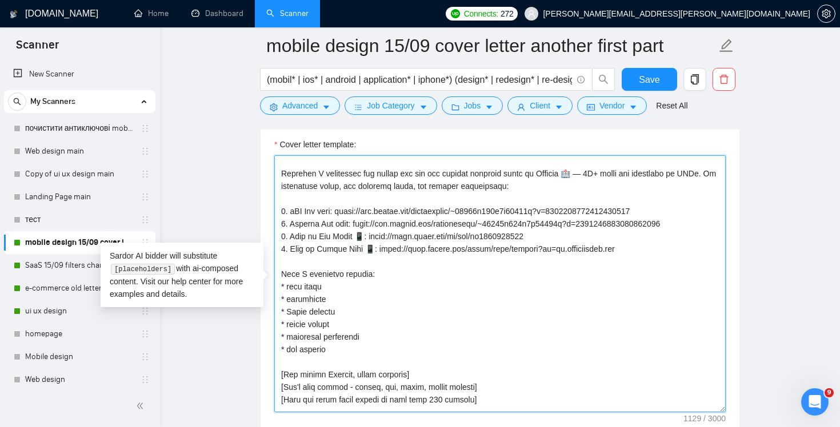
scroll to position [54, 0]
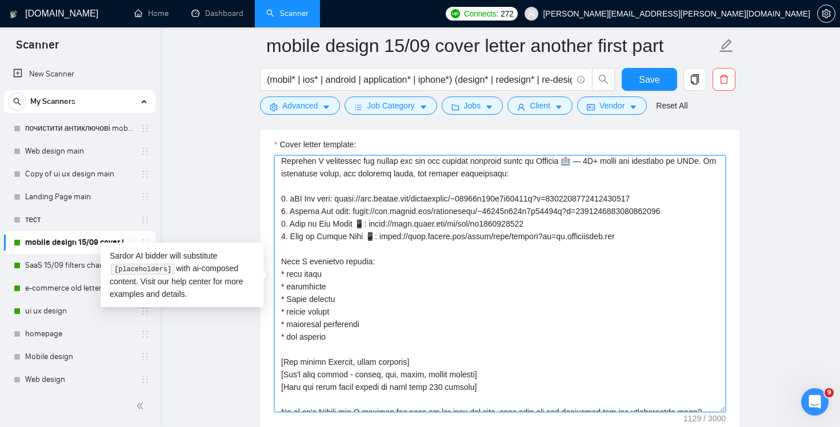
click at [379, 342] on textarea "Cover letter template:" at bounding box center [499, 283] width 451 height 257
drag, startPoint x: 374, startPoint y: 340, endPoint x: 271, endPoint y: 265, distance: 127.5
paste textarea "en is good for a quick call to discuss your goals?"
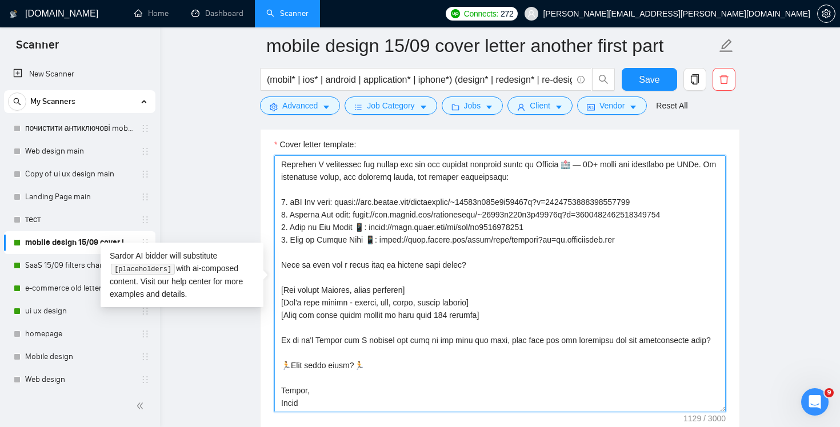
scroll to position [50, 0]
drag, startPoint x: 483, startPoint y: 268, endPoint x: 264, endPoint y: 263, distance: 218.8
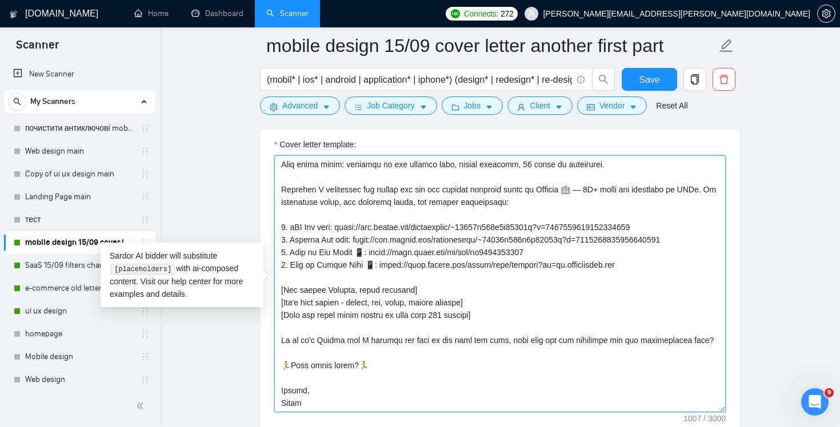
scroll to position [25, 0]
drag, startPoint x: 286, startPoint y: 351, endPoint x: 277, endPoint y: 341, distance: 13.8
click at [277, 341] on textarea "Cover letter template:" at bounding box center [499, 283] width 451 height 257
paste textarea "When is good for a quick call to discuss your goals?"
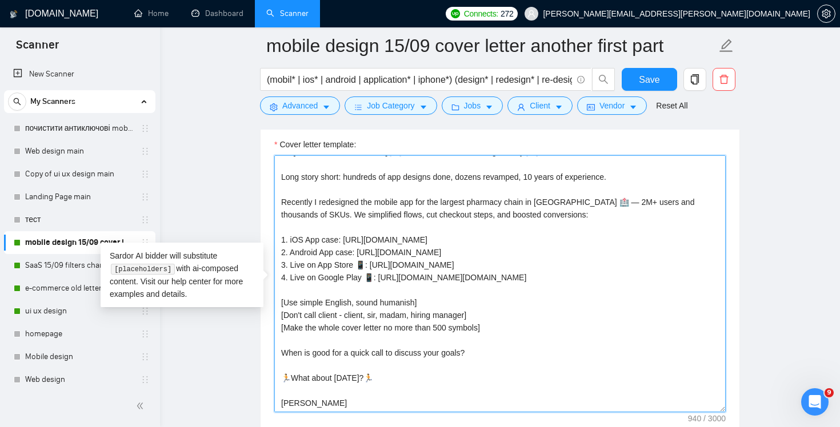
click at [287, 368] on textarea "Hi! [use client's name if found]🏃🏃 I am available to start right away🏃🏃 Long st…" at bounding box center [499, 283] width 451 height 257
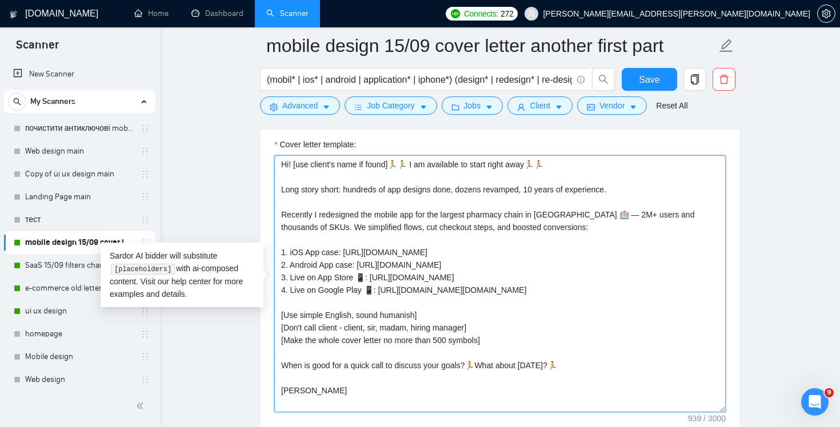
scroll to position [0, 0]
click at [500, 364] on textarea "Hi! [use client's name if found]🏃🏃 I am available to start right away🏃🏃 Long st…" at bounding box center [499, 283] width 451 height 257
click at [490, 364] on textarea "Hi! [use client's name if found]🏃🏃 I am available to start right away🏃🏃 Long st…" at bounding box center [499, 283] width 451 height 257
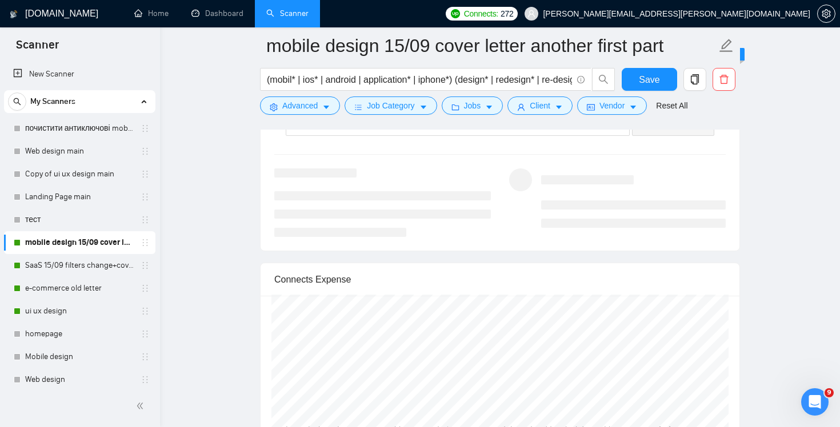
scroll to position [1992, 0]
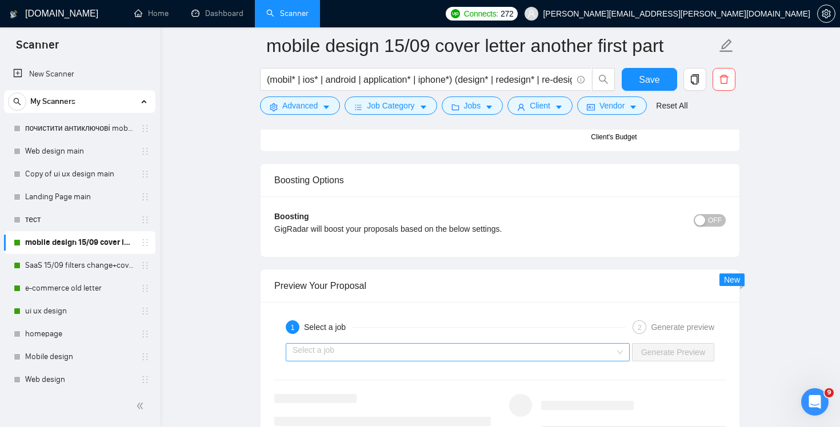
click at [592, 352] on input "search" at bounding box center [453, 352] width 322 height 17
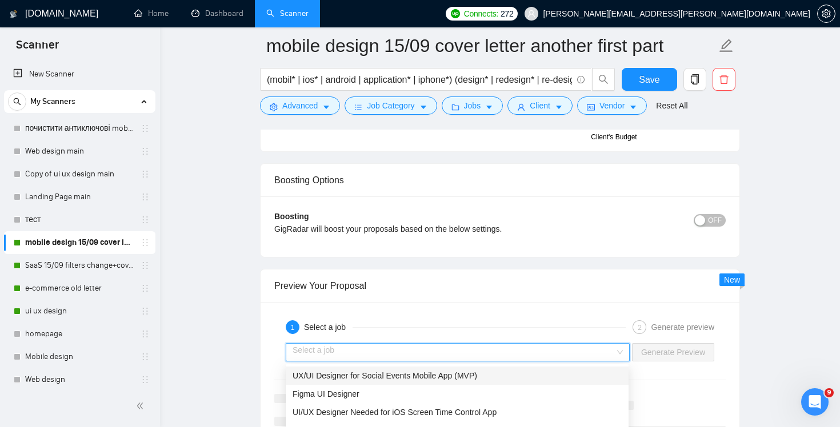
click at [541, 376] on div "UX/UI Designer for Social Events Mobile App (MVP)" at bounding box center [456, 375] width 329 height 13
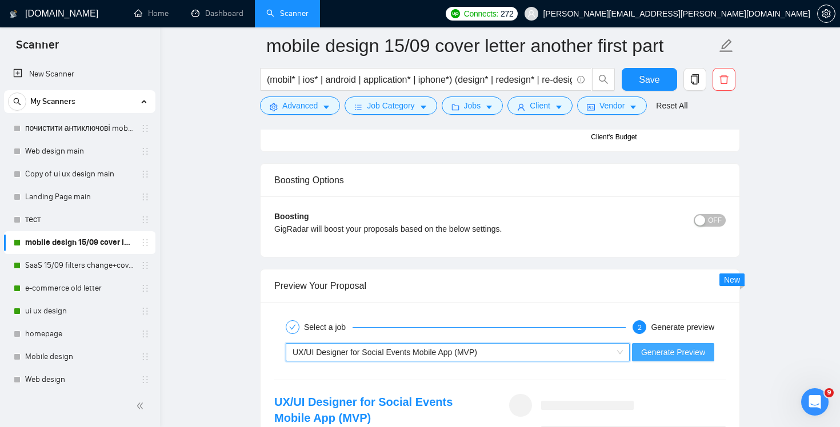
click at [688, 352] on span "Generate Preview" at bounding box center [673, 352] width 64 height 13
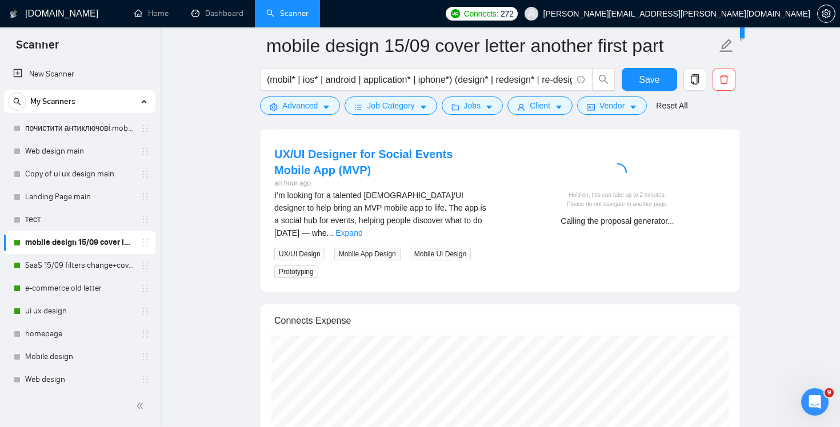
scroll to position [2186, 0]
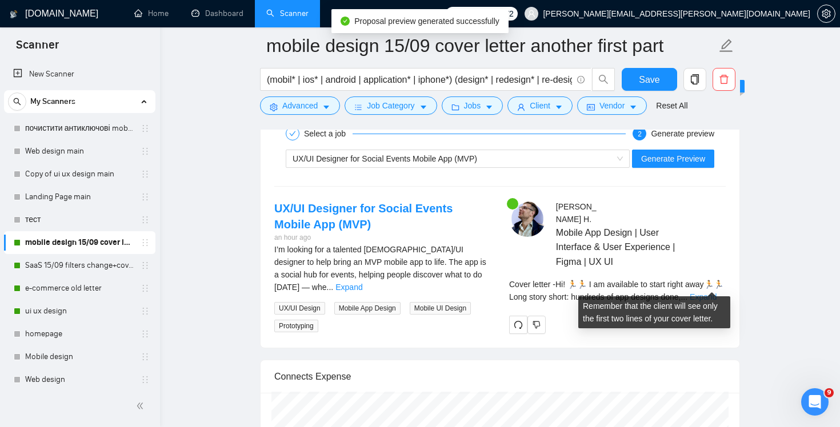
click at [708, 292] on link "Expand" at bounding box center [702, 296] width 27 height 9
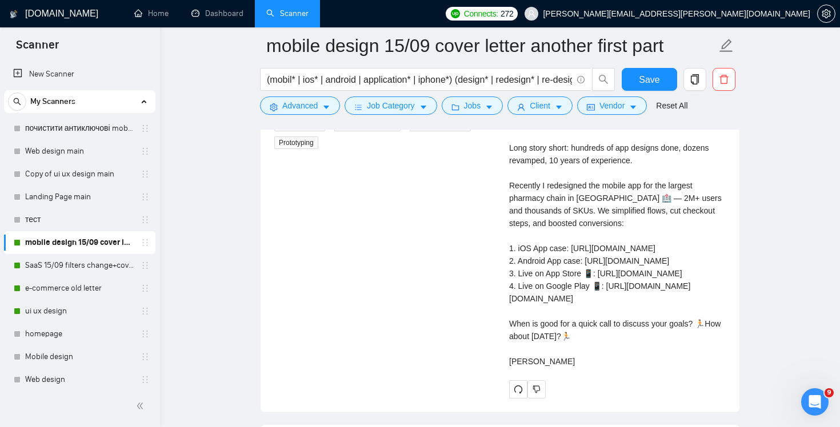
scroll to position [2431, 0]
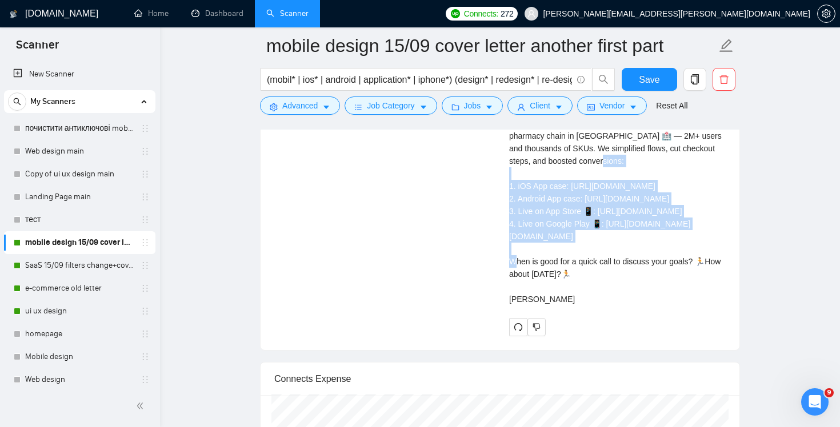
drag, startPoint x: 635, startPoint y: 235, endPoint x: 493, endPoint y: 172, distance: 154.9
click at [493, 172] on div "UX/UI Designer for Social Events Mobile App (MVP) an hour ago I’m looking for a…" at bounding box center [499, 145] width 469 height 381
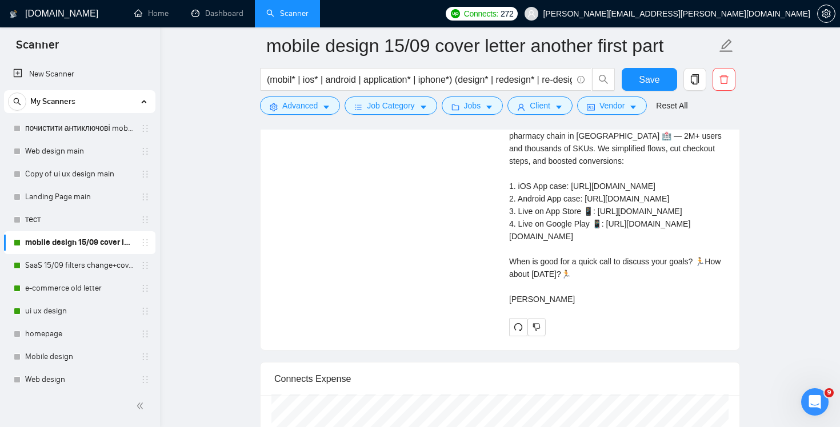
click at [628, 282] on div "Cover letter Hi! 🏃🏃 I am available to start right away🏃🏃 Long story short: hund…" at bounding box center [617, 174] width 216 height 264
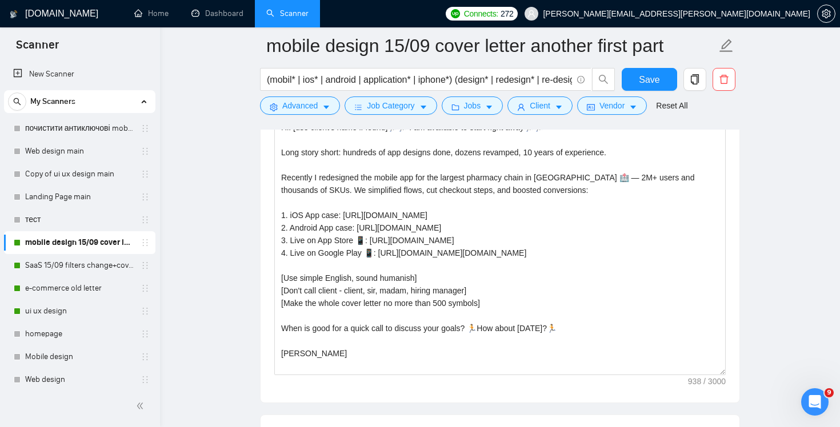
scroll to position [1256, 0]
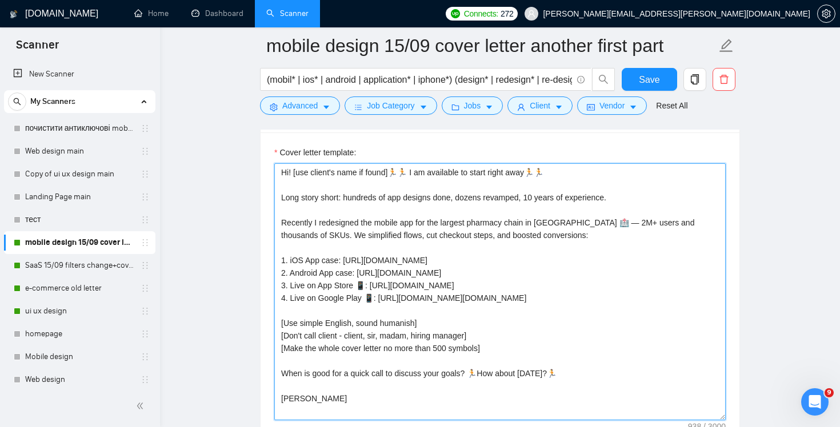
click at [633, 295] on textarea "Hi! [use client's name if found]🏃🏃 I am available to start right away🏃🏃 Long st…" at bounding box center [499, 291] width 451 height 257
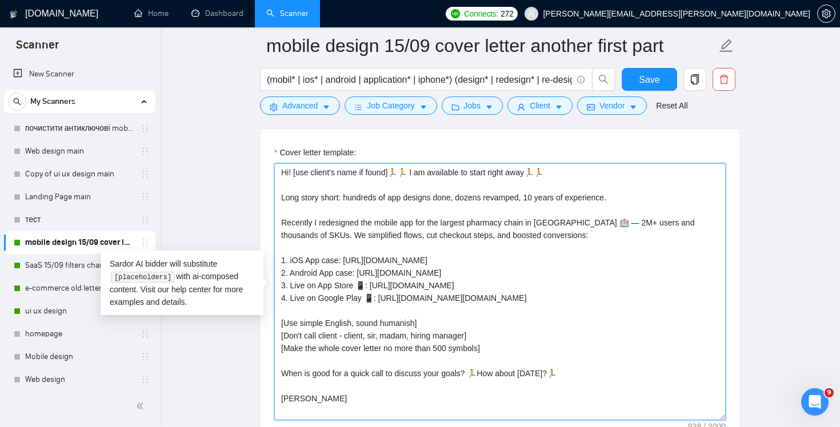
drag, startPoint x: 634, startPoint y: 296, endPoint x: 268, endPoint y: 223, distance: 373.2
click at [268, 223] on div "Cover letter template: Hi! [use client's name if found]🏃🏃 I am available to sta…" at bounding box center [499, 289] width 479 height 315
click at [632, 248] on textarea "Hi! [use client's name if found]🏃🏃 I am available to start right away🏃🏃 Long st…" at bounding box center [499, 291] width 451 height 257
drag, startPoint x: 380, startPoint y: 219, endPoint x: 225, endPoint y: 226, distance: 155.5
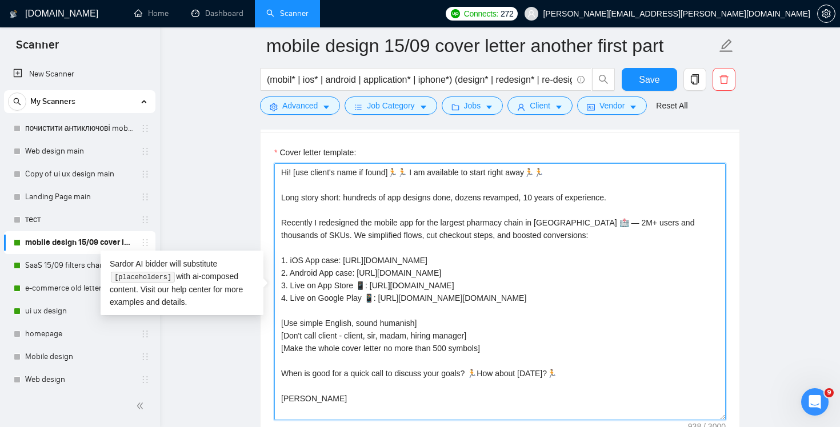
click at [577, 238] on textarea "Hi! [use client's name if found]🏃🏃 I am available to start right away🏃🏃 Long st…" at bounding box center [499, 291] width 451 height 257
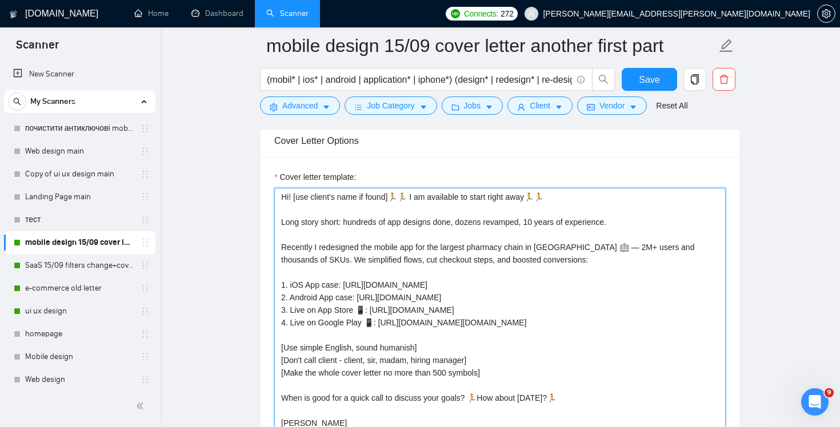
scroll to position [1232, 0]
drag, startPoint x: 630, startPoint y: 222, endPoint x: 627, endPoint y: 207, distance: 14.6
click at [627, 207] on textarea "Hi! [use client's name if found]🏃🏃 I am available to start right away🏃🏃 Long st…" at bounding box center [499, 315] width 451 height 257
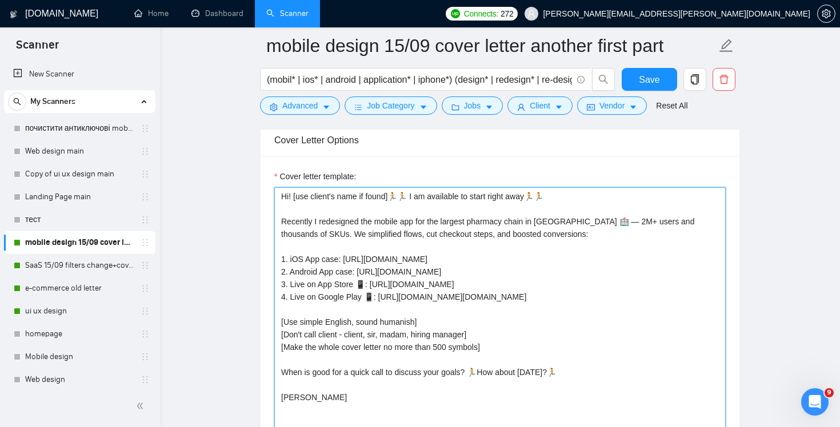
type textarea "Hi! [use client's name if found]🏃🏃 I am available to start right away🏃🏃 Recentl…"
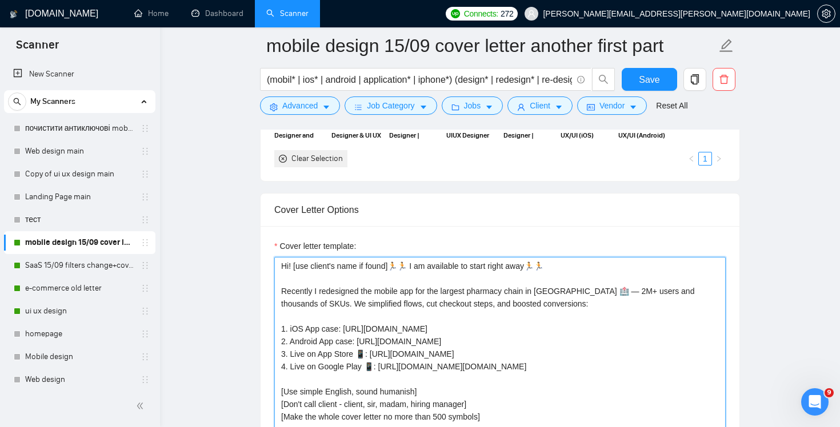
scroll to position [1349, 0]
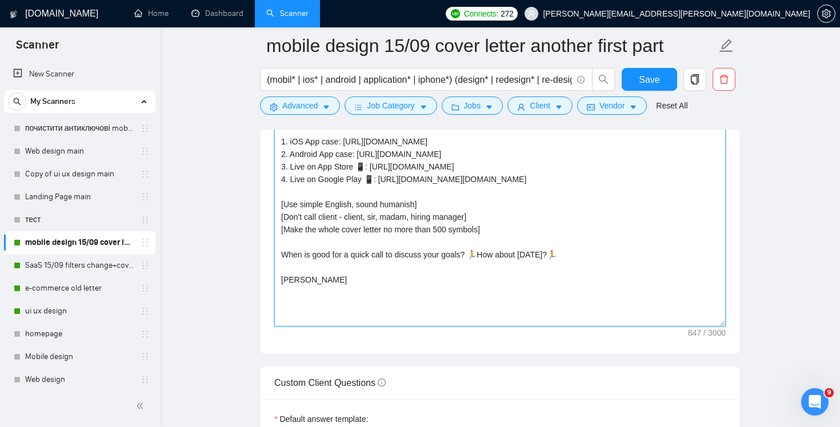
click at [592, 228] on textarea "Hi! [use client's name if found]🏃🏃 I am available to start right away🏃🏃 Recentl…" at bounding box center [499, 198] width 451 height 257
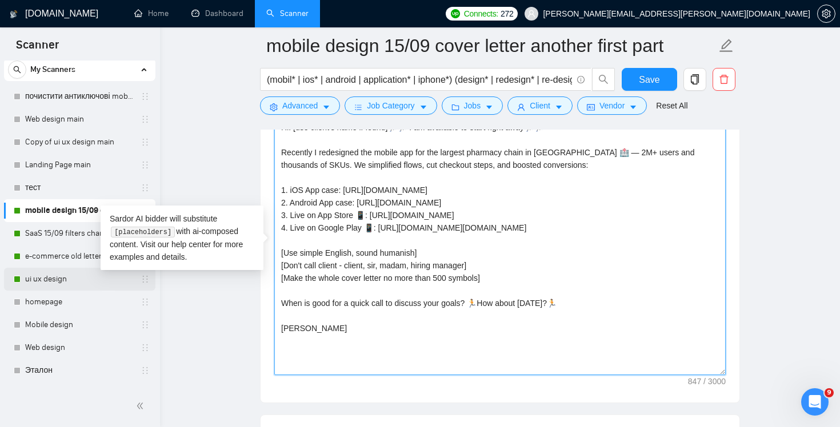
scroll to position [33, 0]
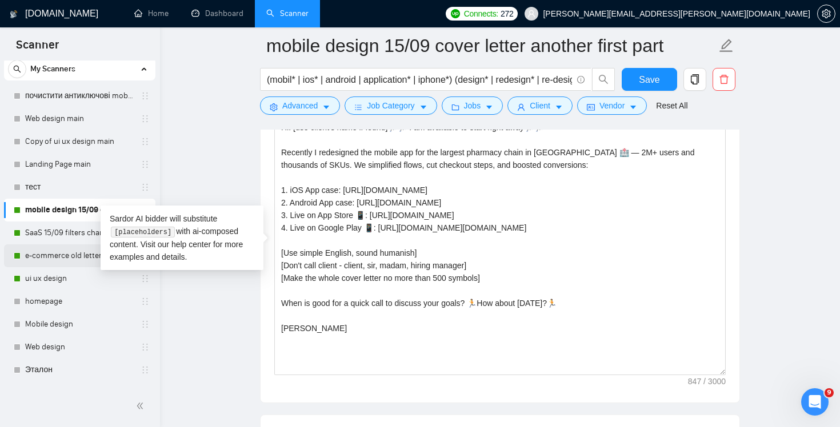
click at [48, 251] on link "e-commerce old letter" at bounding box center [79, 255] width 109 height 23
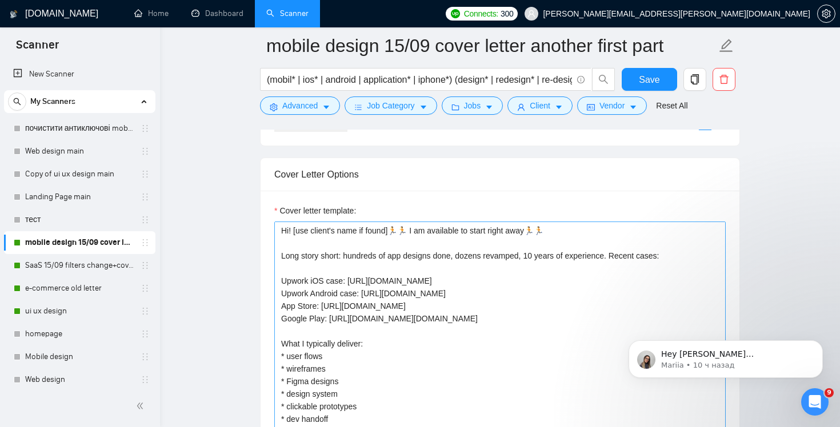
scroll to position [88, 0]
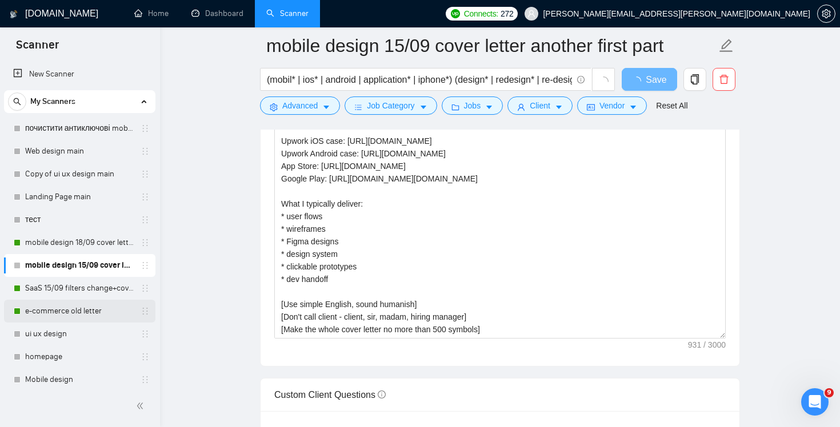
click at [93, 312] on link "e-commerce old letter" at bounding box center [79, 311] width 109 height 23
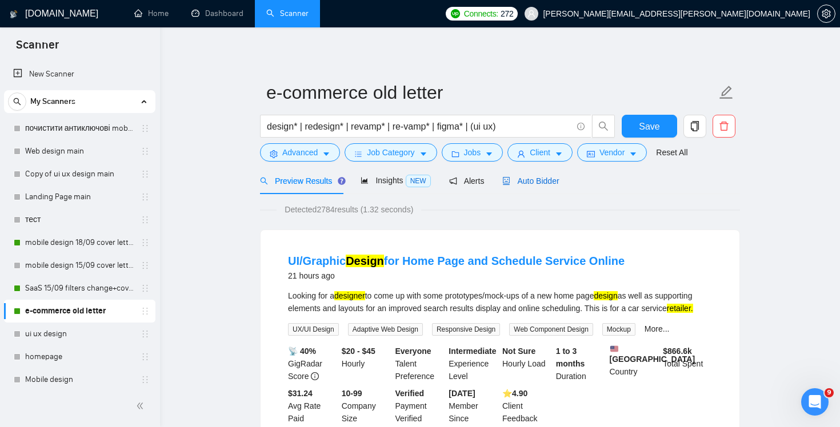
click at [537, 186] on div "Auto Bidder" at bounding box center [530, 181] width 57 height 13
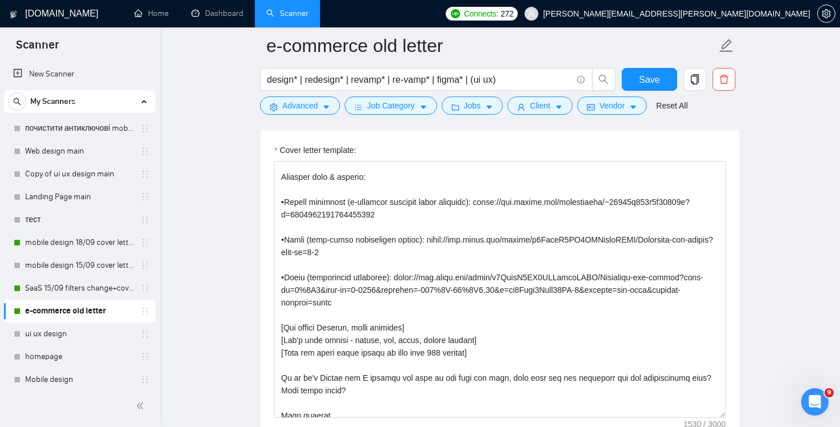
scroll to position [139, 0]
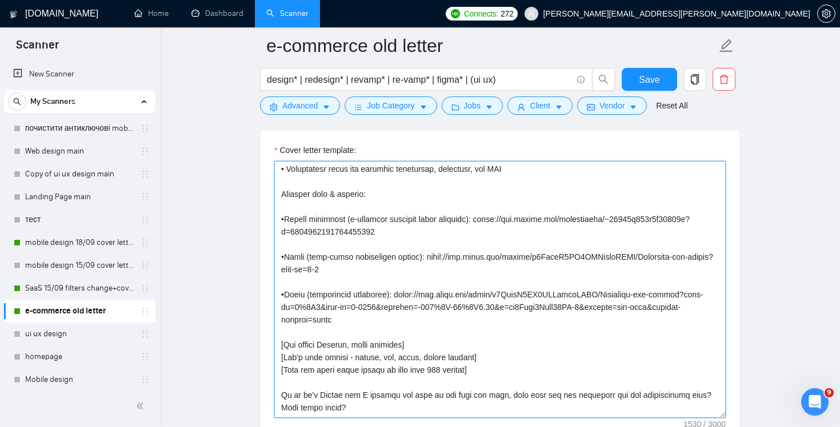
click at [639, 231] on textarea "Cover letter template:" at bounding box center [499, 289] width 451 height 257
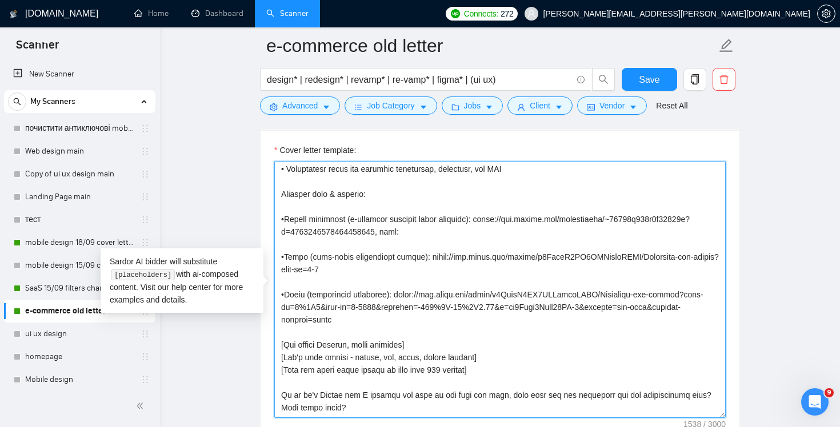
paste textarea "[URL][DOMAIN_NAME]"
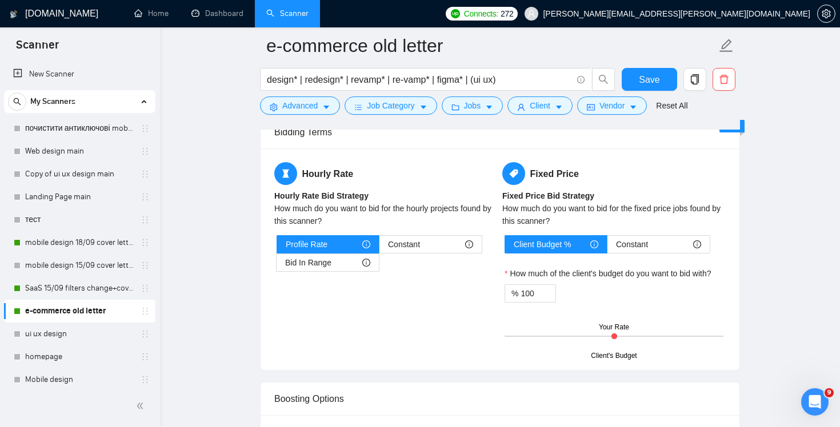
scroll to position [2127, 0]
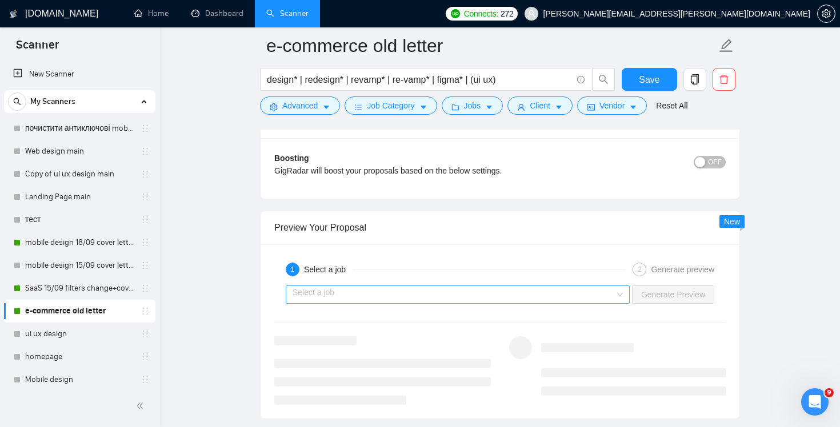
type textarea "Lo ipsum! [dol sitame'c adip el seddo] E temporinci ut l-etdolore magnaa enim a…"
click at [588, 292] on input "search" at bounding box center [453, 294] width 322 height 17
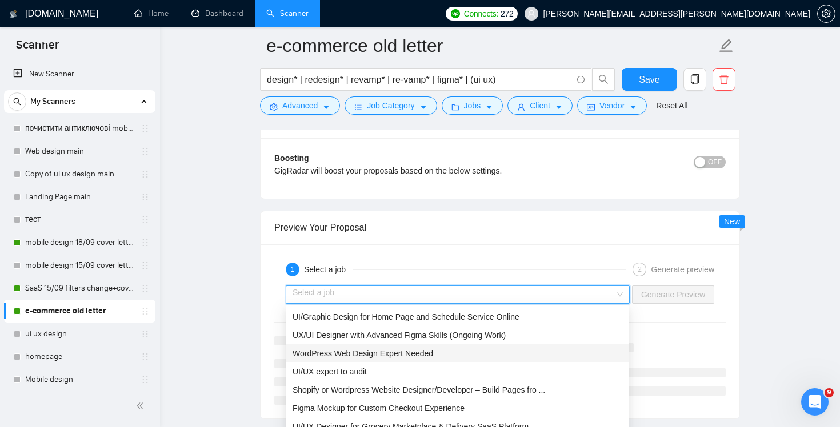
click at [541, 349] on div "WordPress Web Design Expert Needed" at bounding box center [456, 353] width 329 height 13
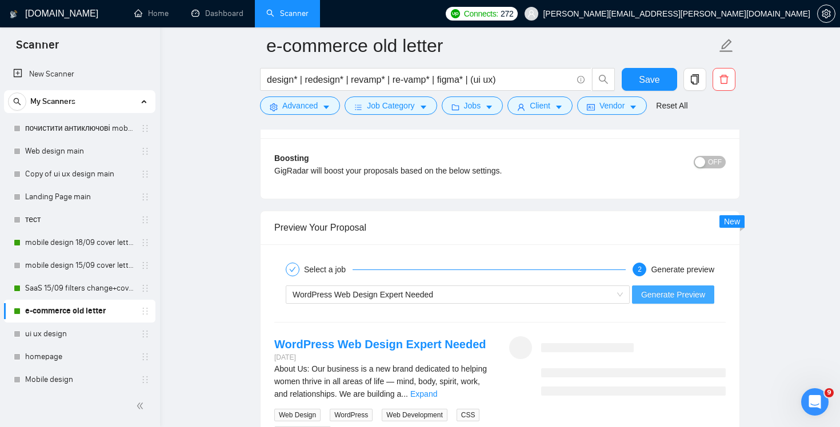
click at [661, 298] on span "Generate Preview" at bounding box center [673, 294] width 64 height 13
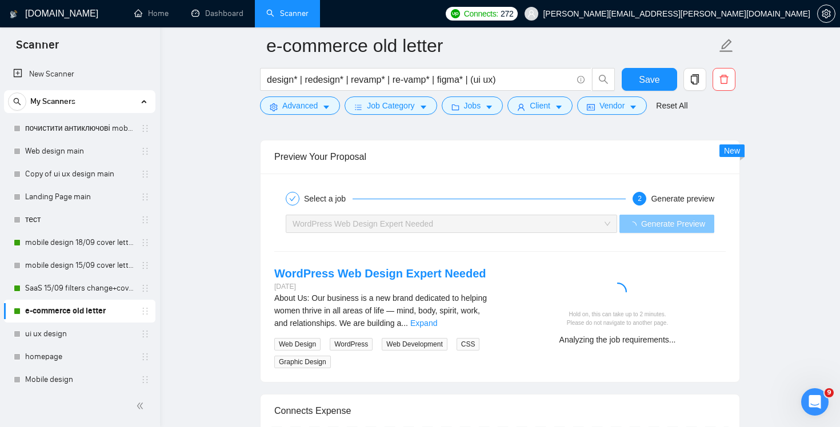
scroll to position [2290, 0]
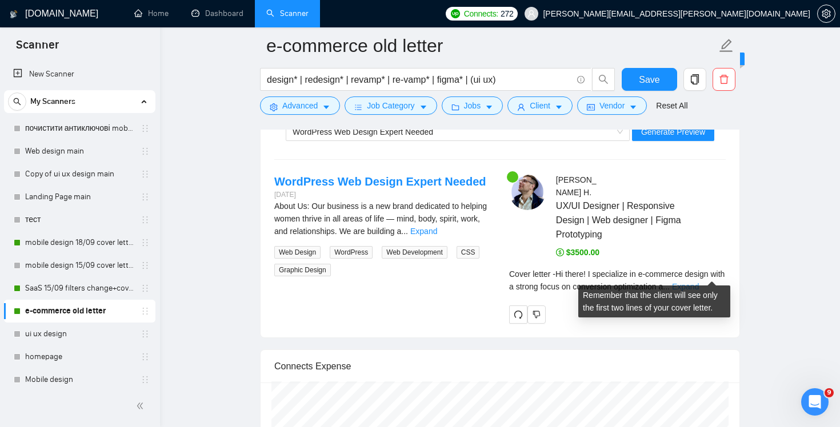
click at [698, 282] on link "Expand" at bounding box center [685, 286] width 27 height 9
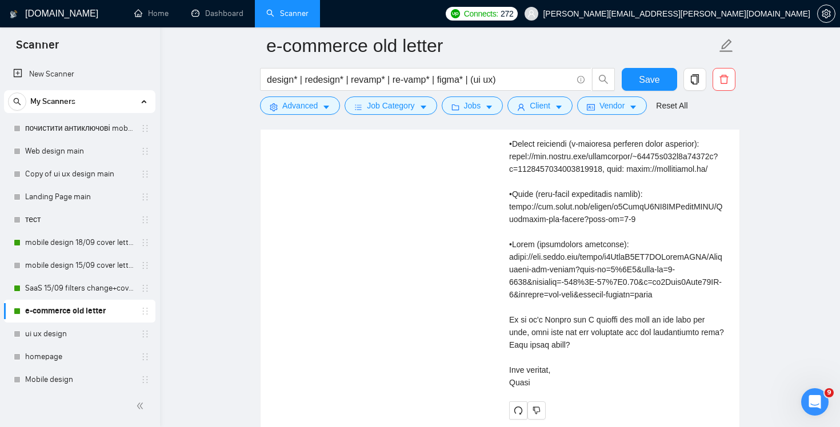
scroll to position [2405, 0]
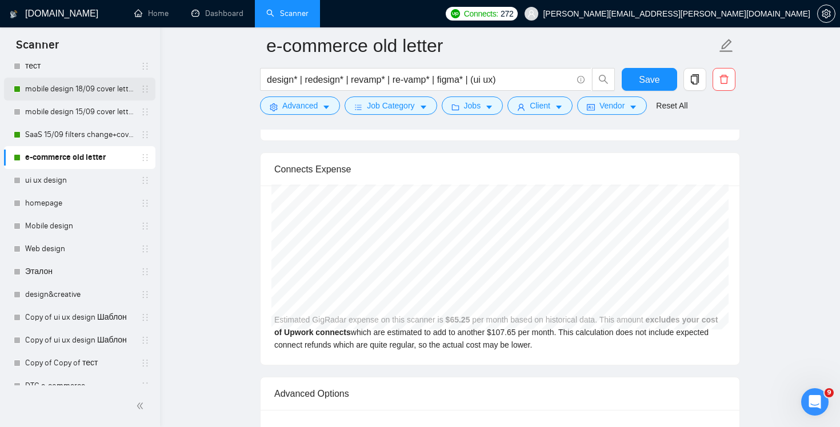
scroll to position [62, 0]
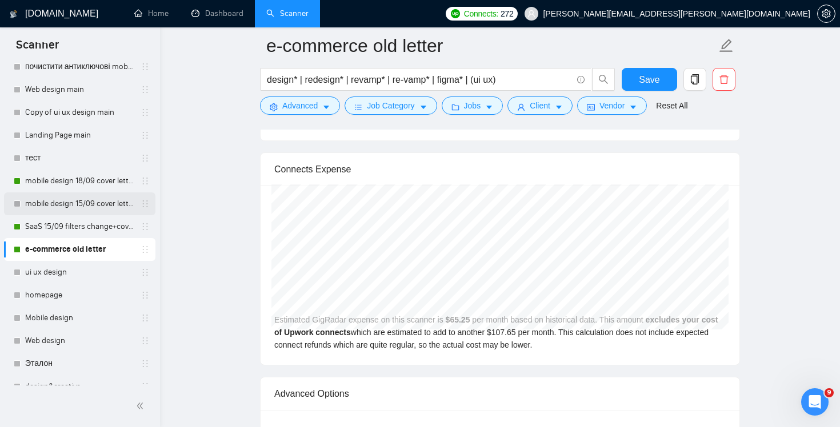
click at [80, 208] on link "mobile design 15/09 cover letter another first part" at bounding box center [79, 203] width 109 height 23
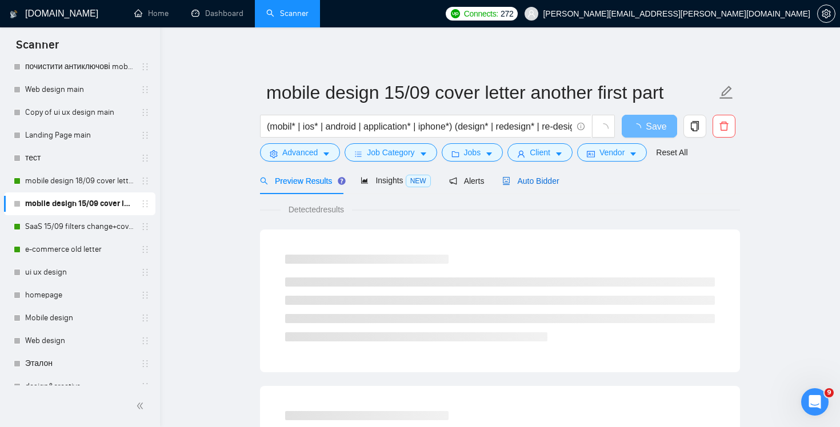
click at [528, 180] on span "Auto Bidder" at bounding box center [530, 180] width 57 height 9
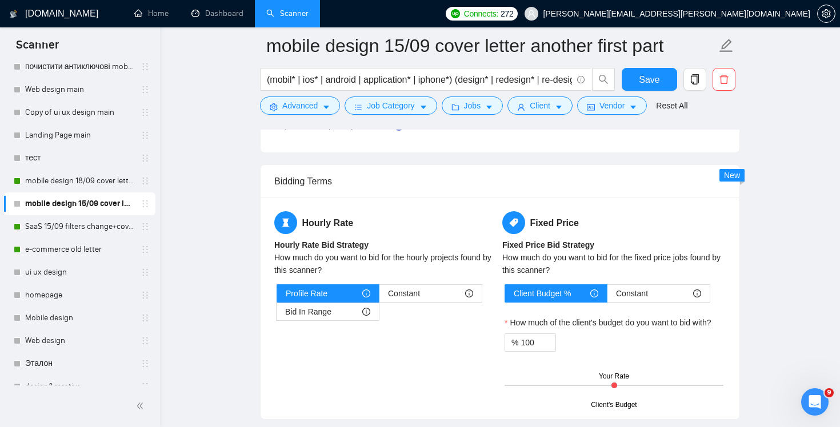
scroll to position [1966, 0]
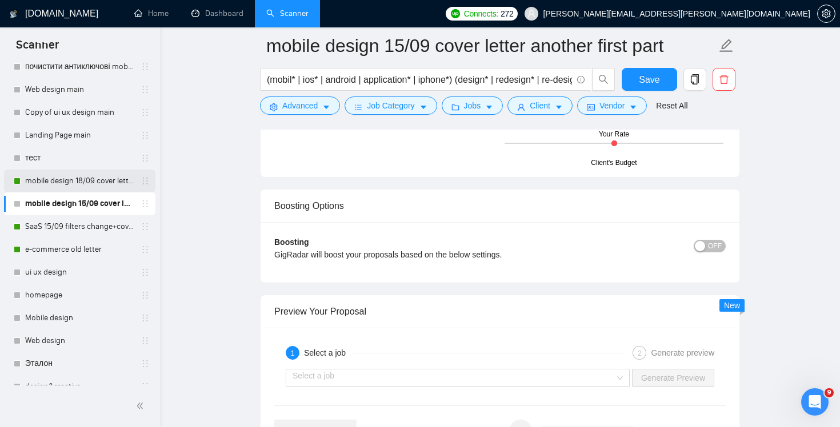
click at [85, 175] on link "mobile design 18/09 cover letter another first part" at bounding box center [79, 181] width 109 height 23
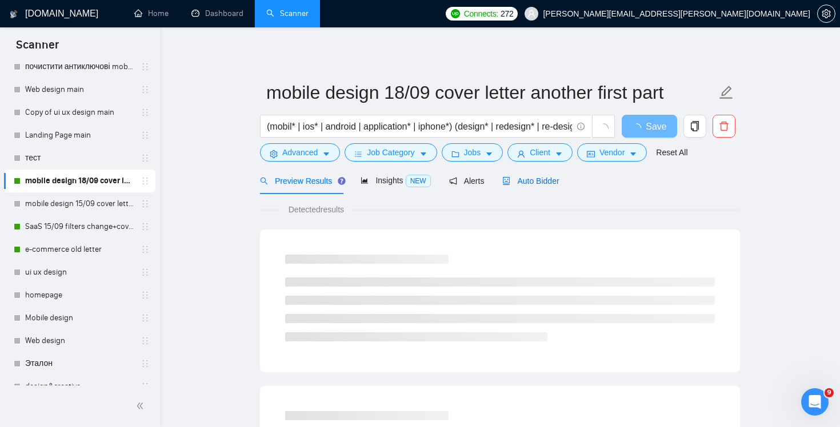
click at [528, 178] on span "Auto Bidder" at bounding box center [530, 180] width 57 height 9
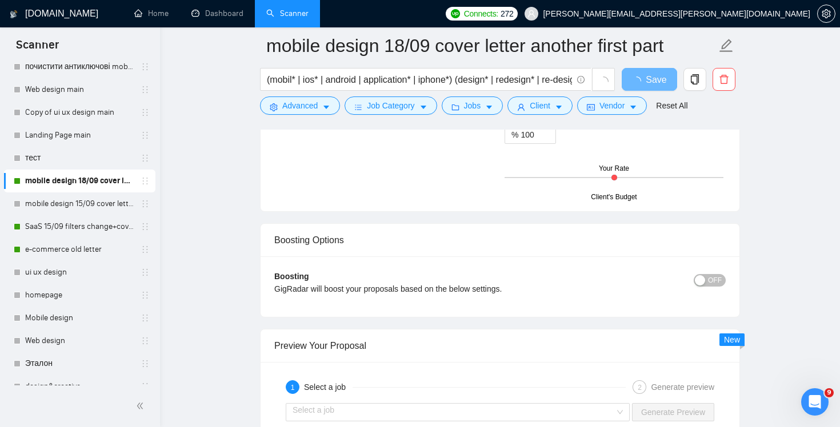
scroll to position [1898, 0]
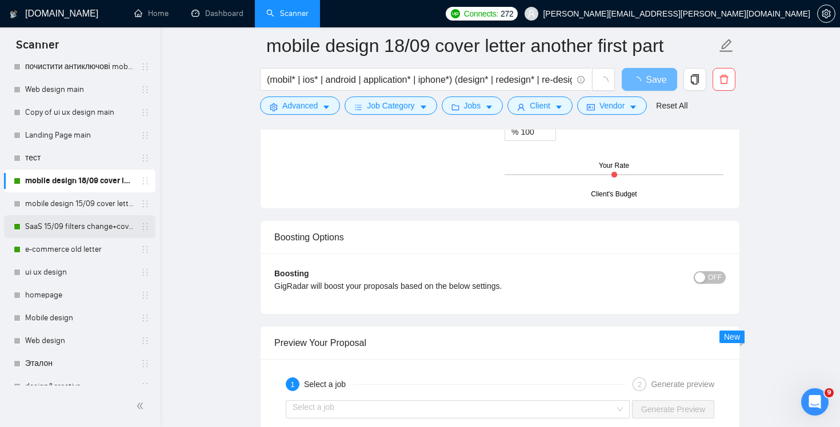
click at [86, 227] on link "SaaS 15/09 filters change+cover letter change" at bounding box center [79, 226] width 109 height 23
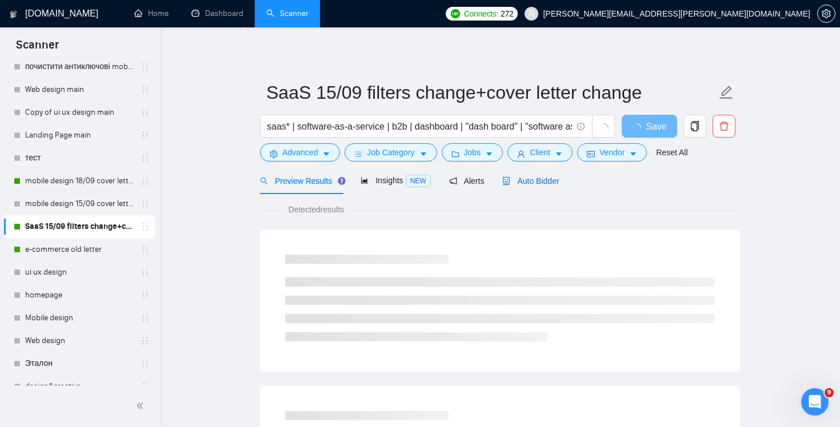
click at [545, 179] on span "Auto Bidder" at bounding box center [530, 180] width 57 height 9
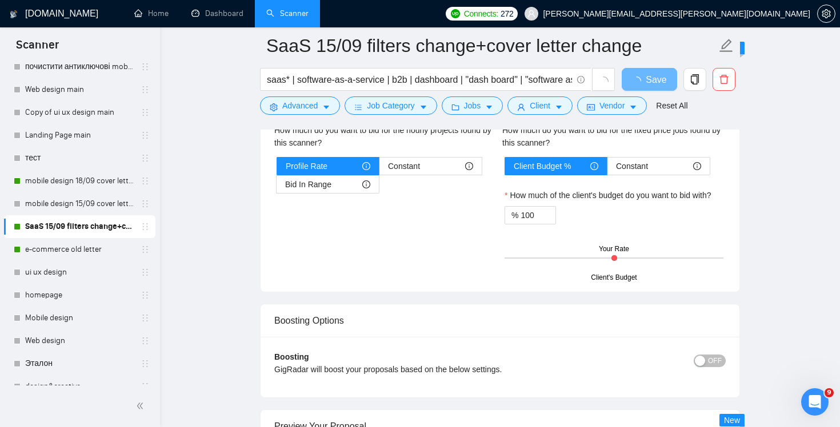
scroll to position [2040, 0]
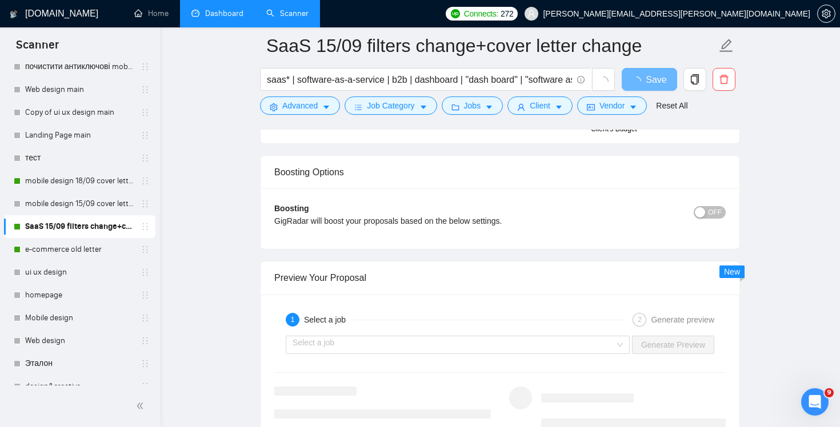
click at [239, 18] on link "Dashboard" at bounding box center [217, 14] width 52 height 10
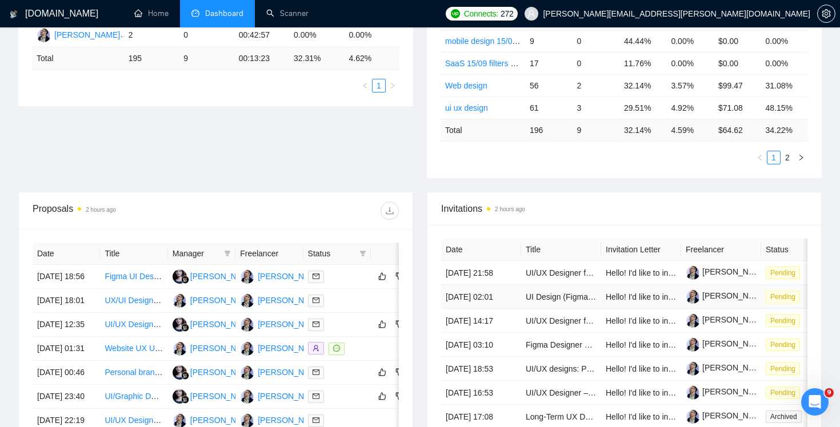
scroll to position [340, 0]
